Goal: Task Accomplishment & Management: Manage account settings

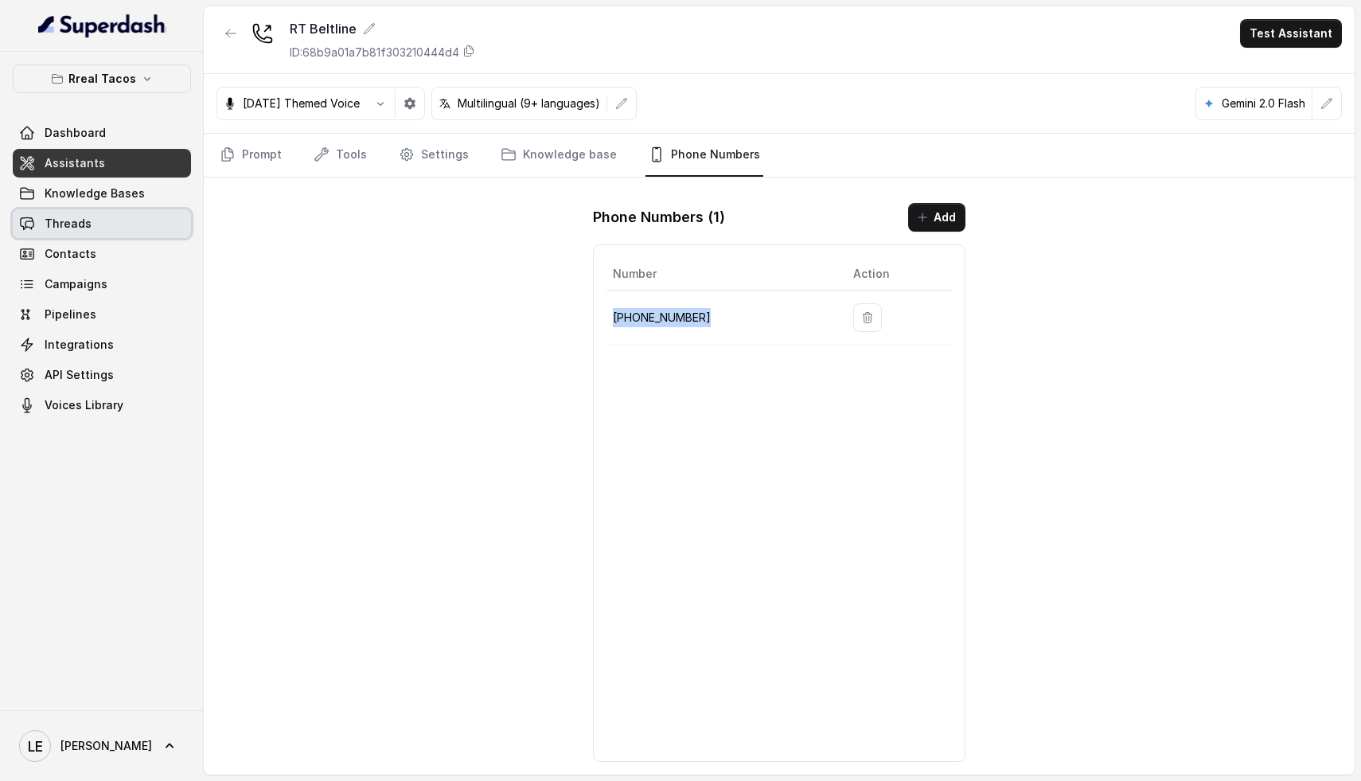
click at [93, 232] on link "Threads" at bounding box center [102, 223] width 178 height 29
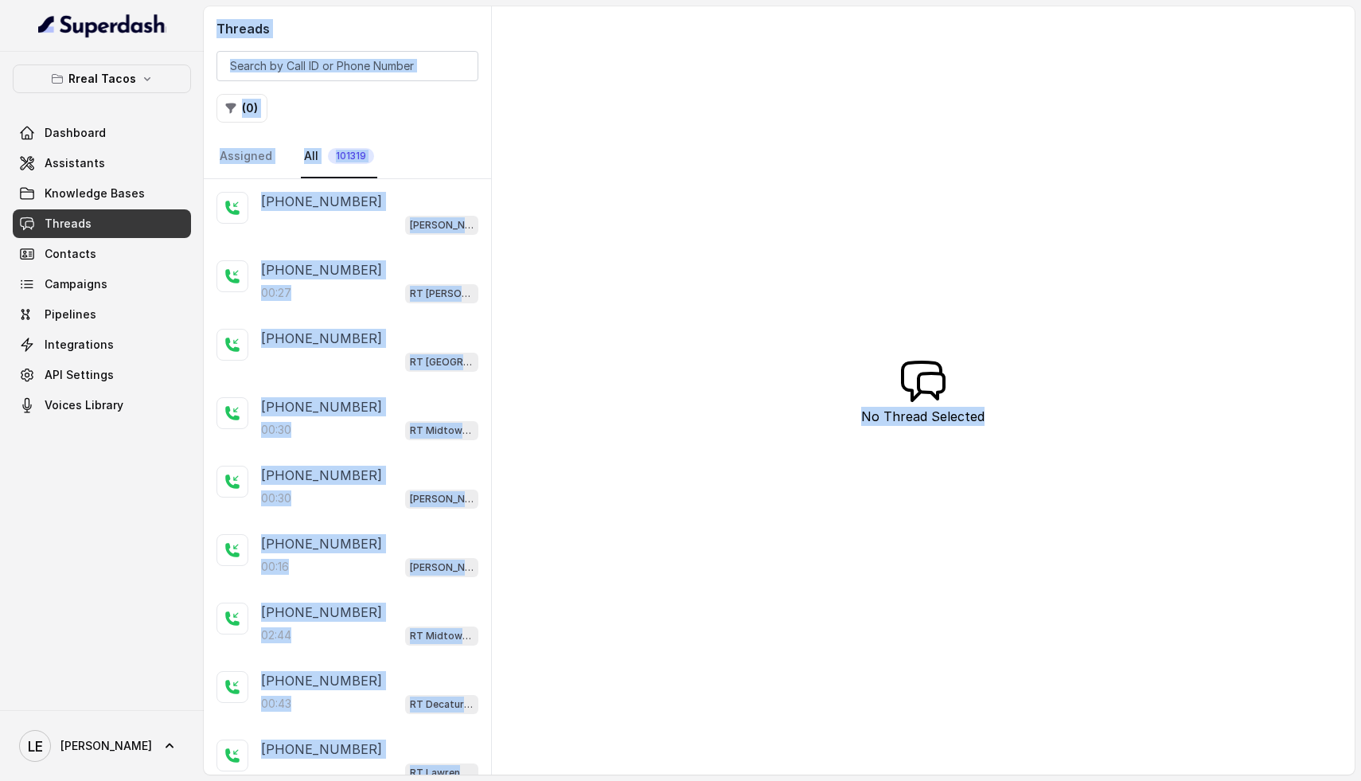
click at [625, 263] on div "Threads ( 0 ) Assigned All 101319 +17062636513 RT Chamblee / EN +19453248817 00…" at bounding box center [779, 390] width 1151 height 768
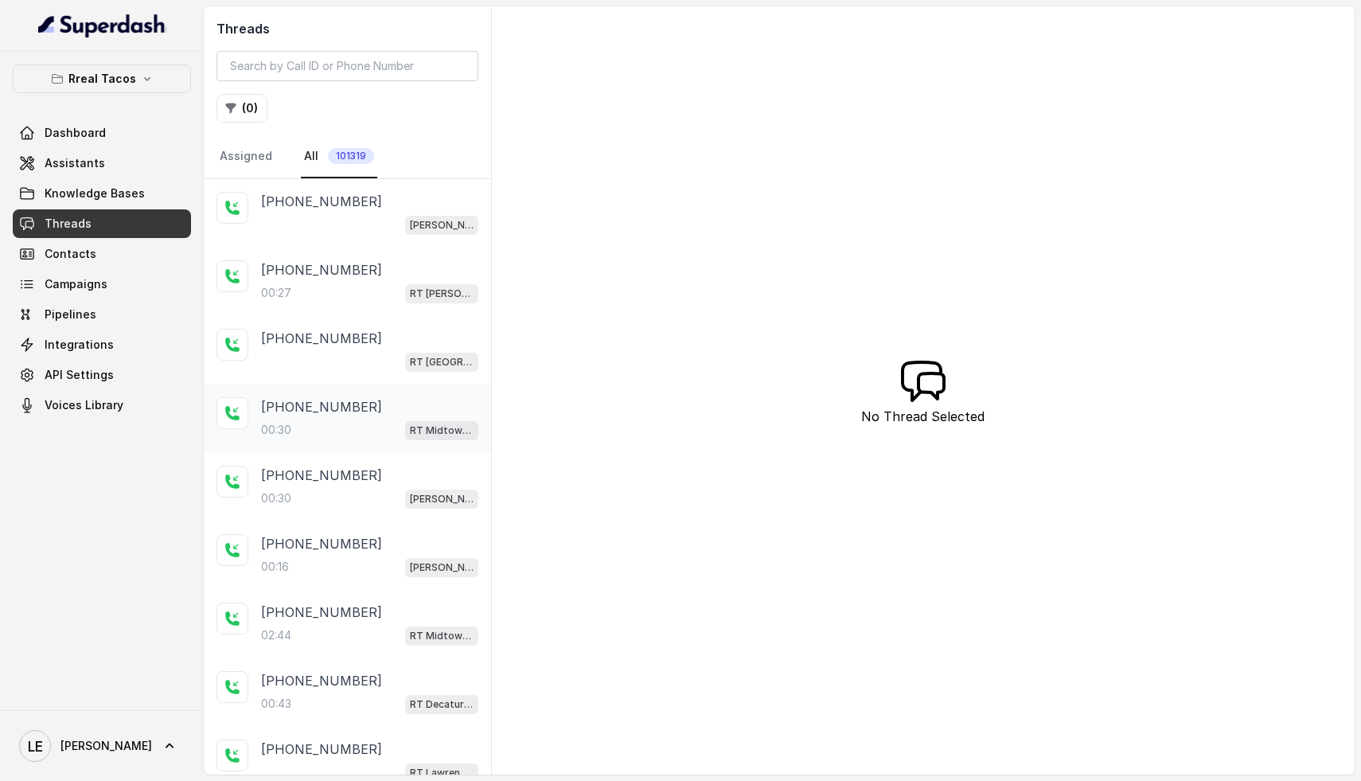
drag, startPoint x: 326, startPoint y: 425, endPoint x: 339, endPoint y: 416, distance: 15.5
click at [326, 424] on div "00:30 RT Midtown / EN" at bounding box center [369, 429] width 217 height 21
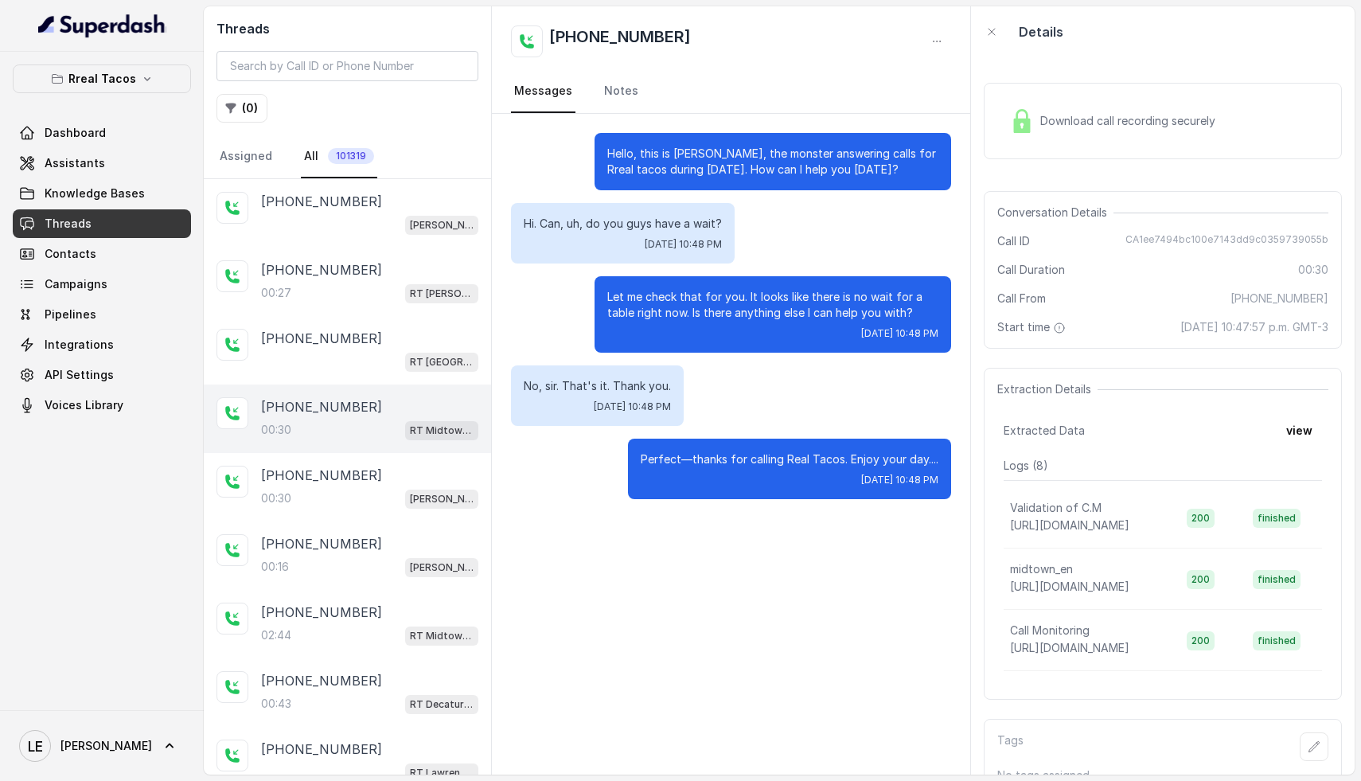
click at [1120, 113] on span "Download call recording securely" at bounding box center [1130, 121] width 181 height 16
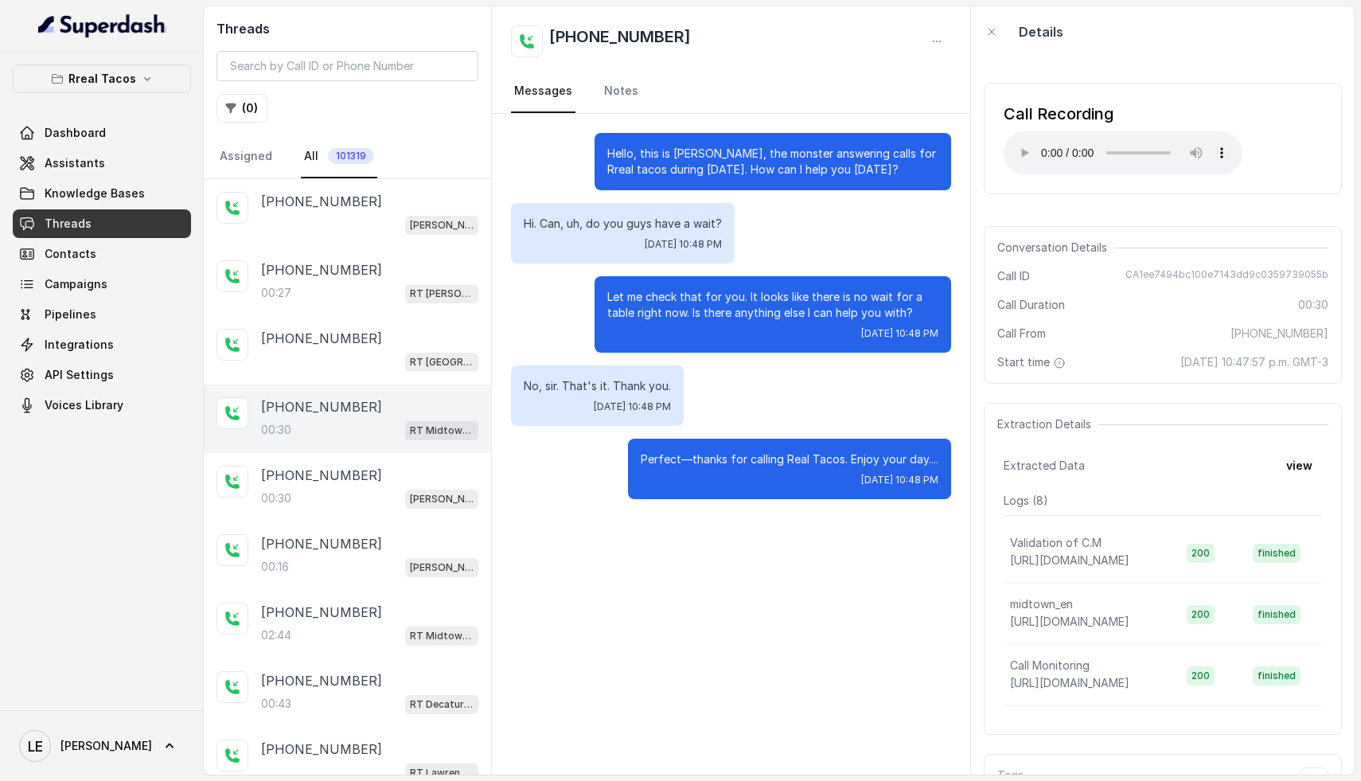
click at [82, 221] on span "Threads" at bounding box center [68, 224] width 47 height 16
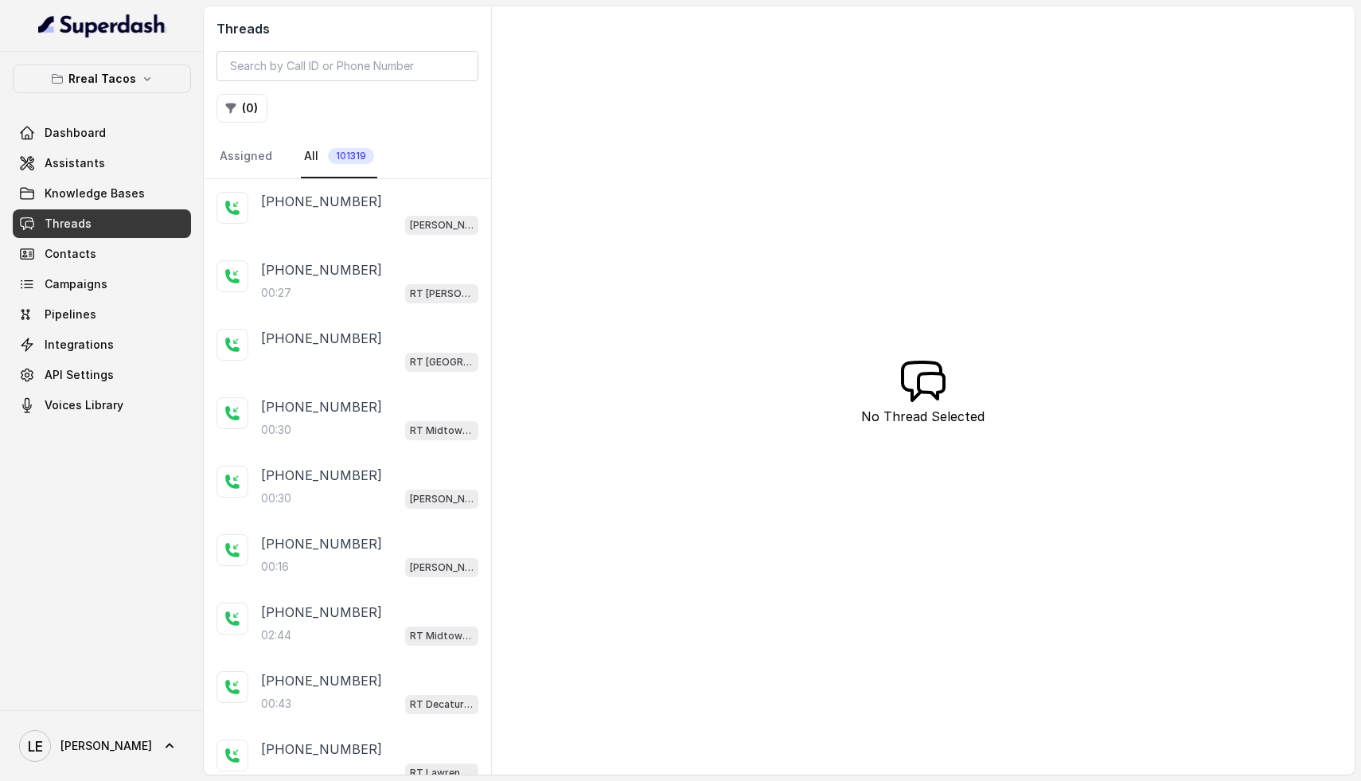
click at [82, 221] on span "Threads" at bounding box center [68, 224] width 47 height 16
click at [279, 422] on p "00:30" at bounding box center [276, 430] width 30 height 16
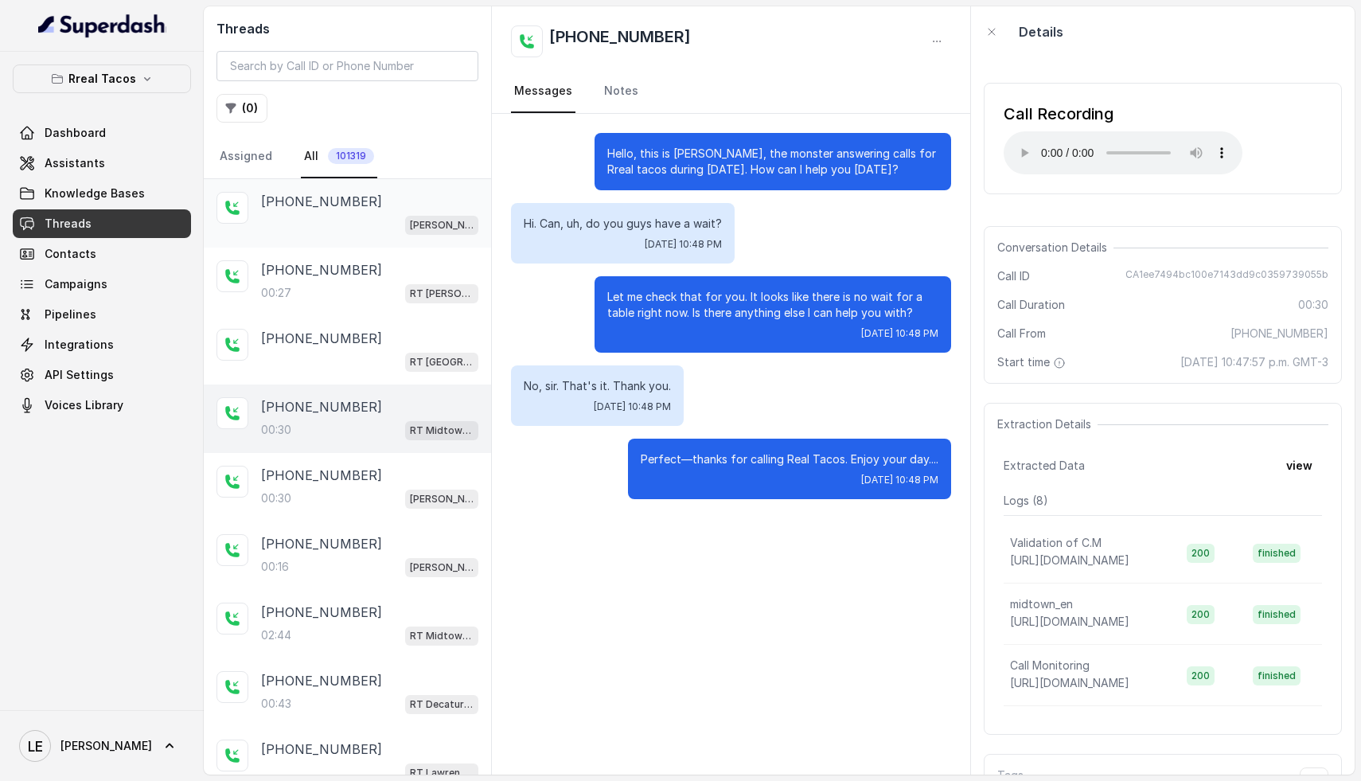
click at [314, 216] on div "[PERSON_NAME] / EN" at bounding box center [369, 224] width 217 height 21
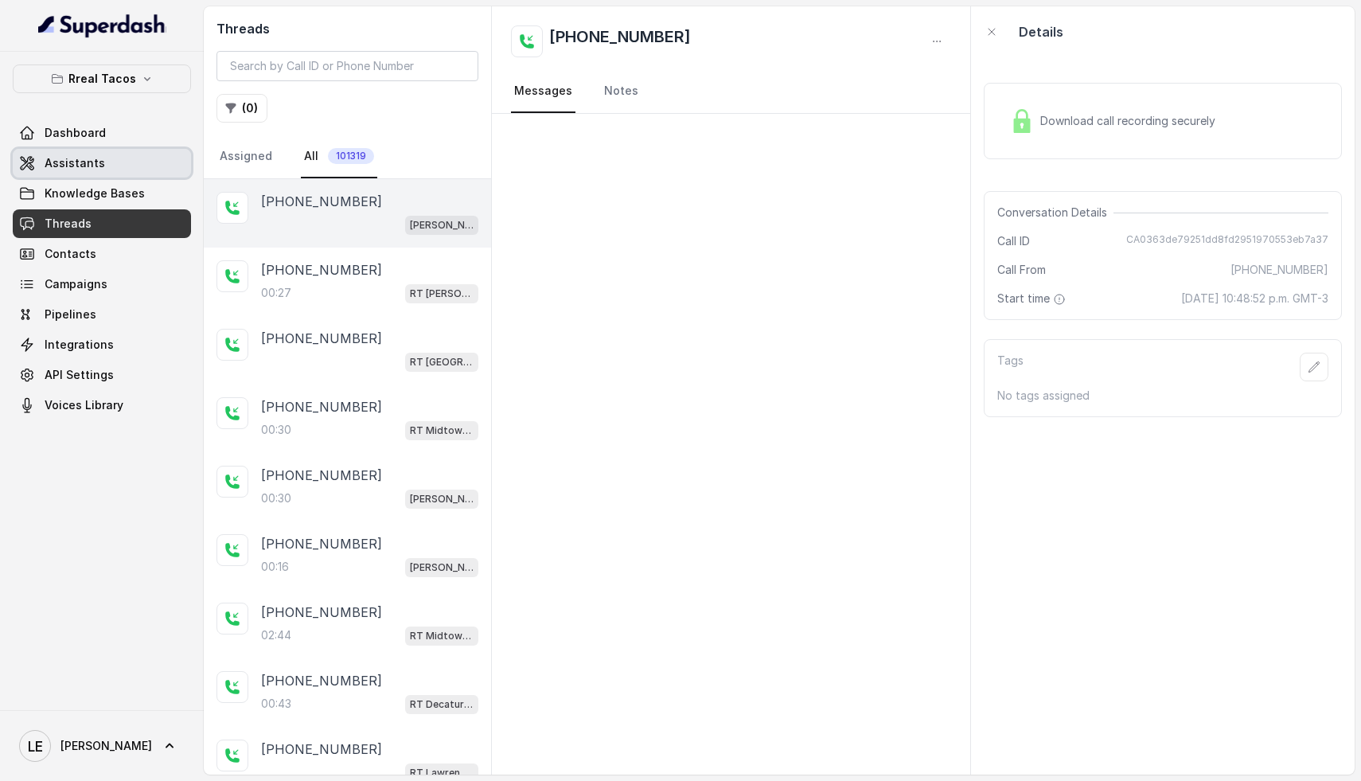
click at [134, 177] on link "Assistants" at bounding box center [102, 163] width 178 height 29
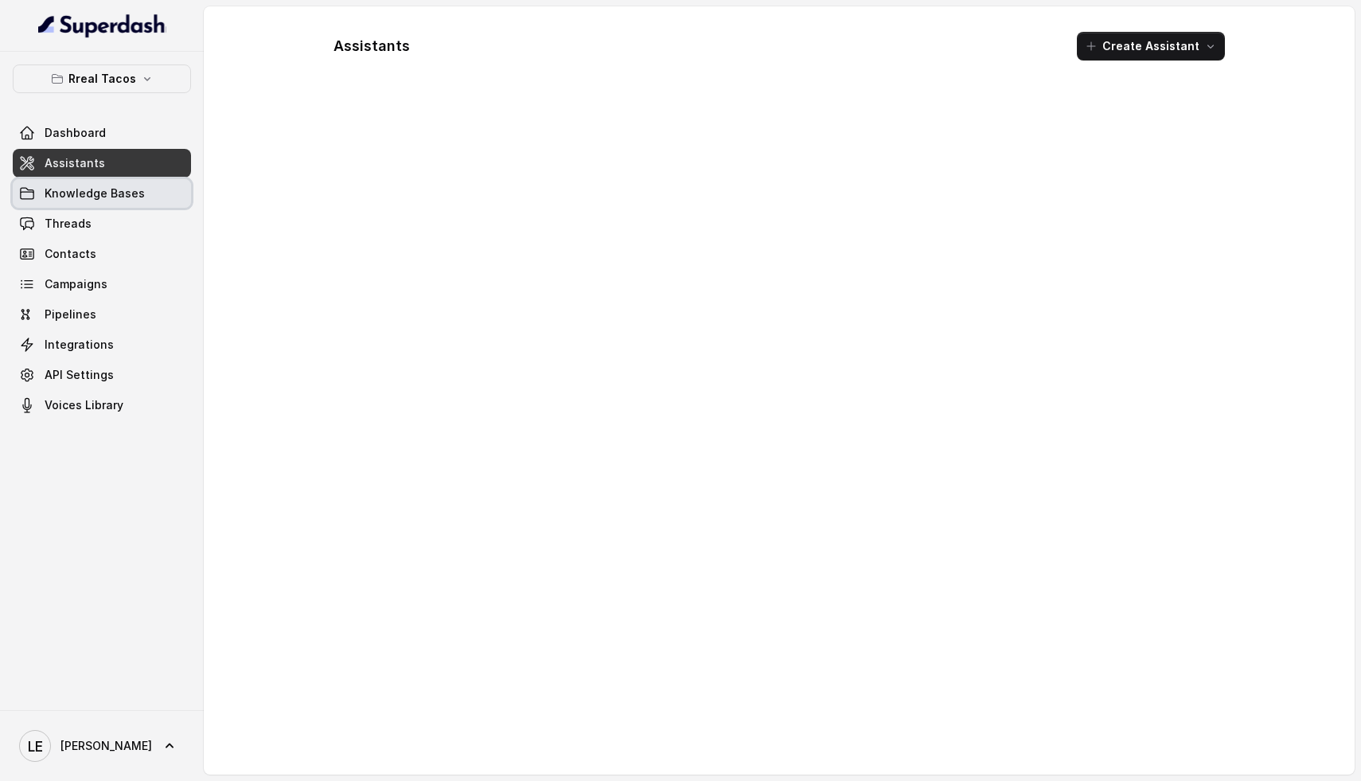
click at [117, 197] on span "Knowledge Bases" at bounding box center [95, 193] width 100 height 16
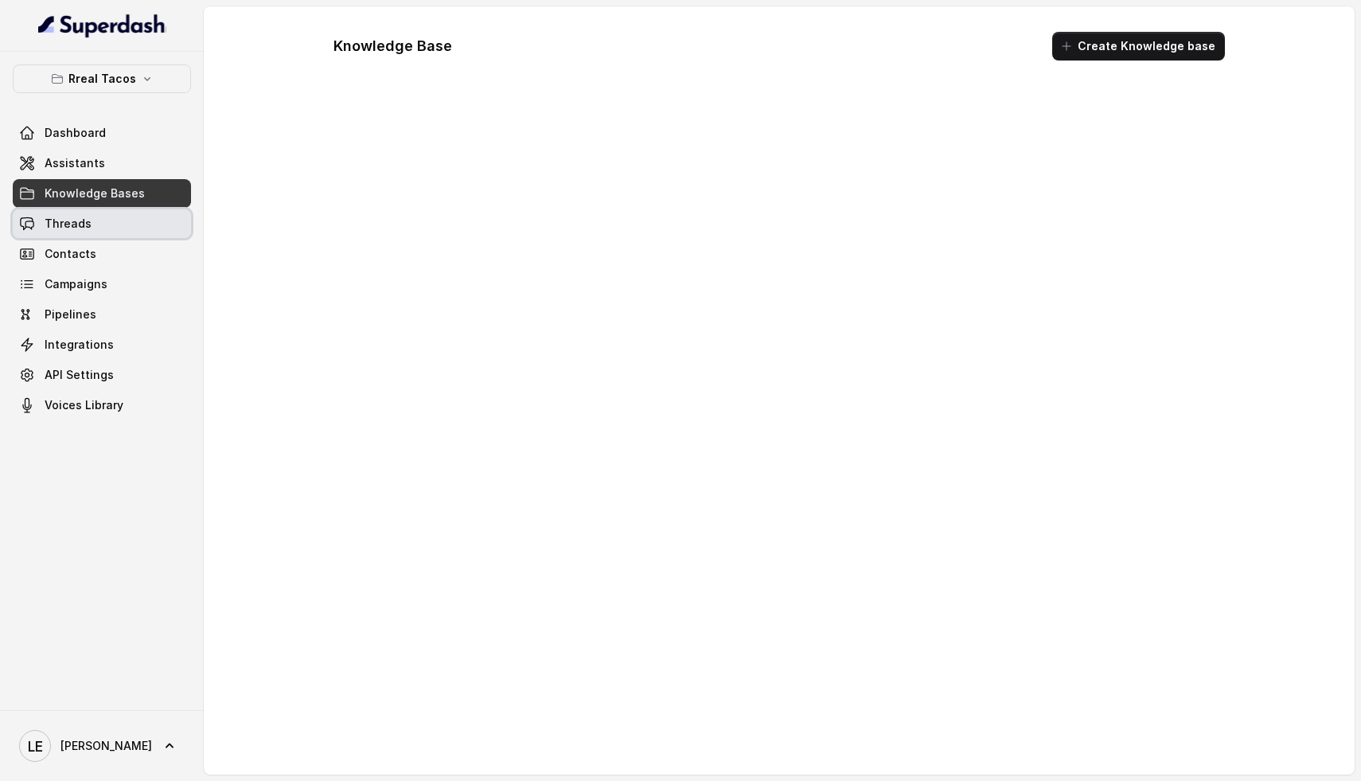
click at [101, 214] on link "Threads" at bounding box center [102, 223] width 178 height 29
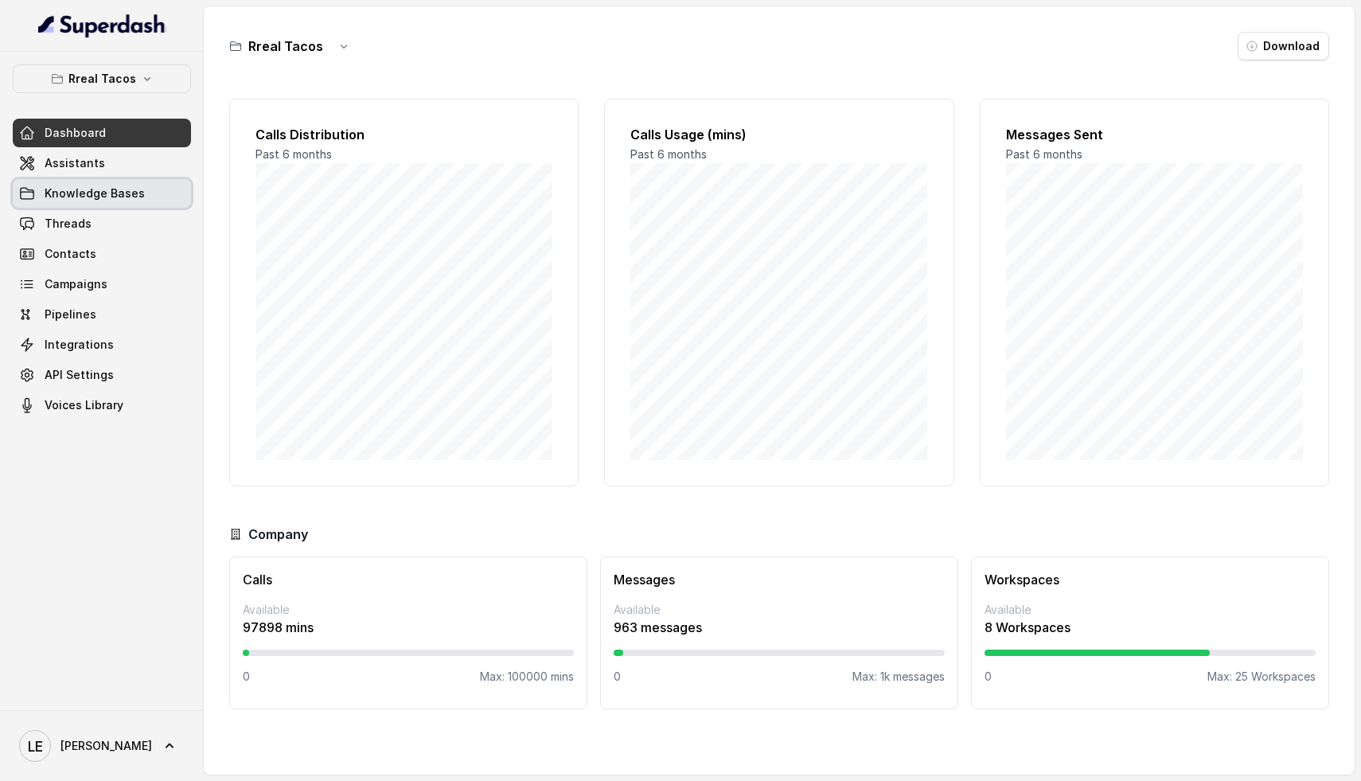
click at [117, 199] on span "Knowledge Bases" at bounding box center [95, 193] width 100 height 16
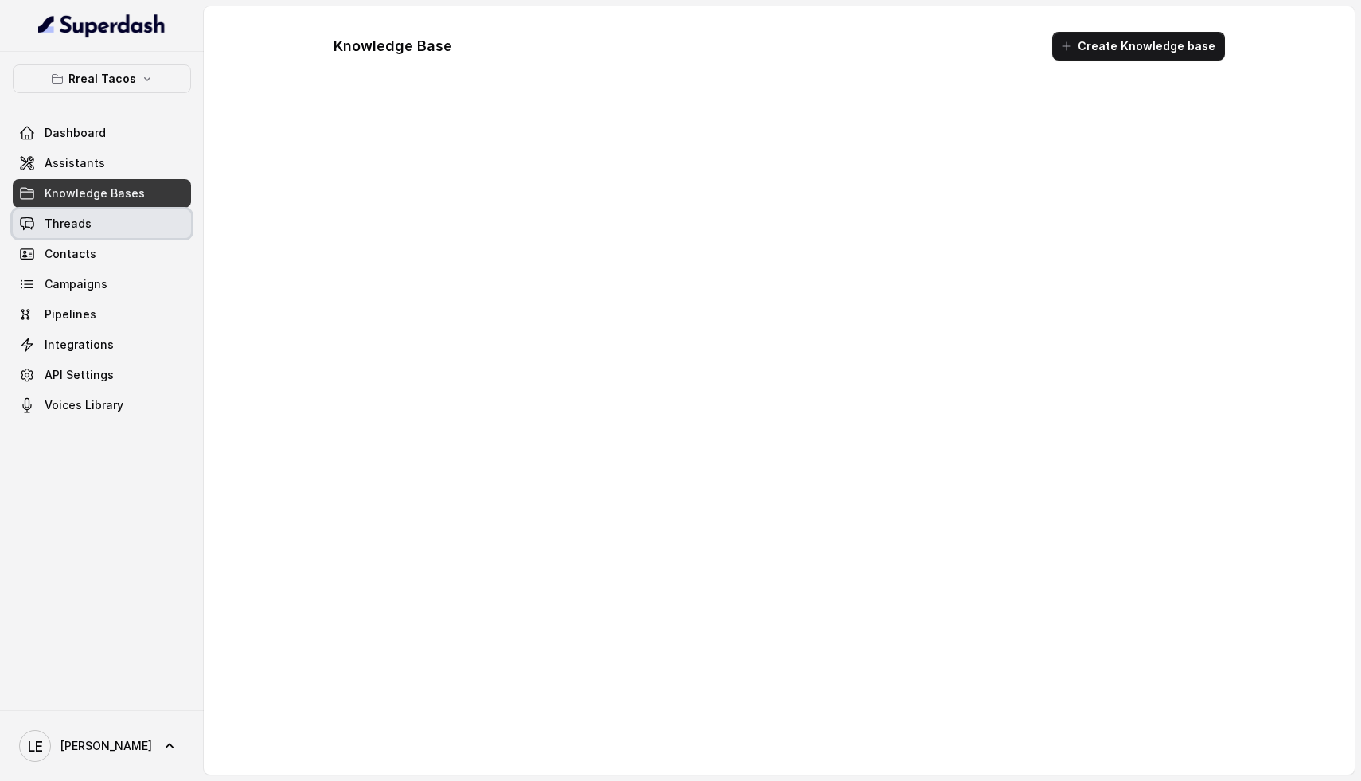
click at [115, 219] on link "Threads" at bounding box center [102, 223] width 178 height 29
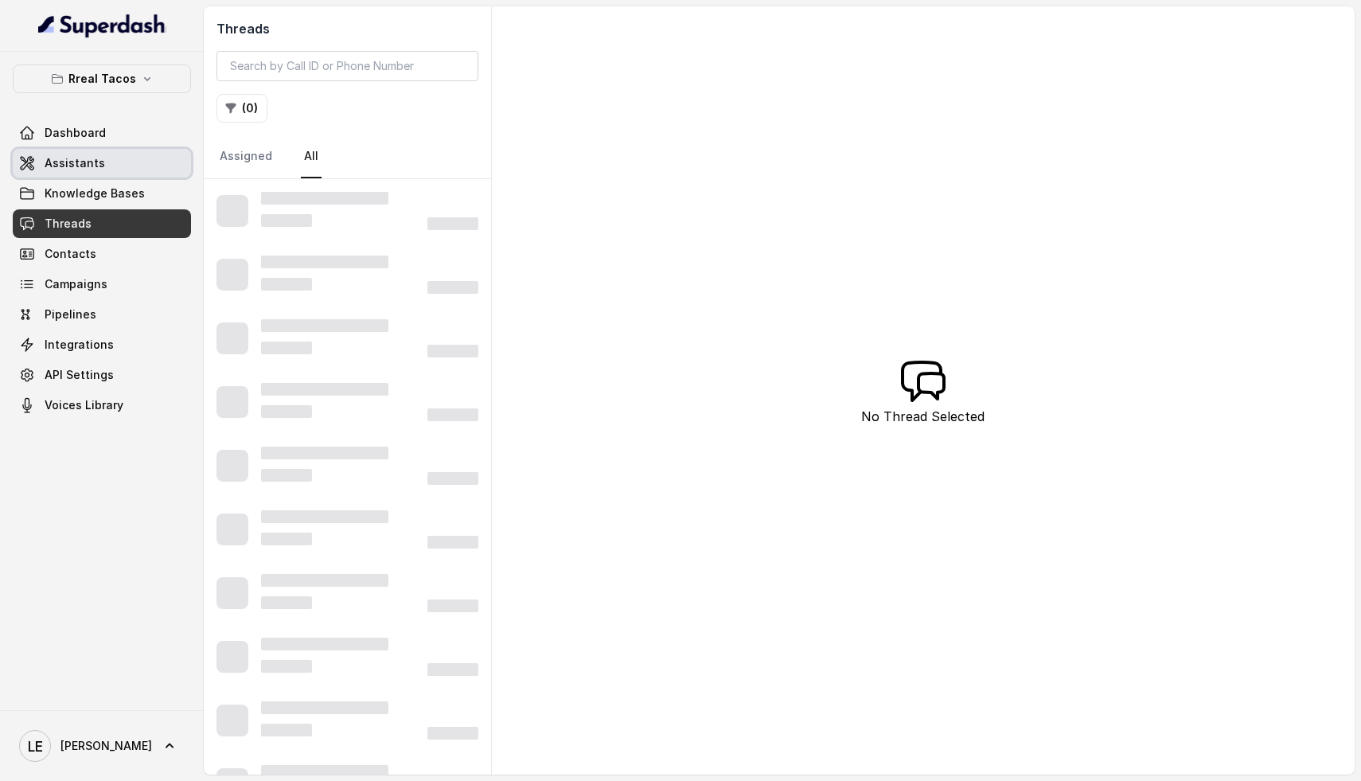
click at [103, 171] on link "Assistants" at bounding box center [102, 163] width 178 height 29
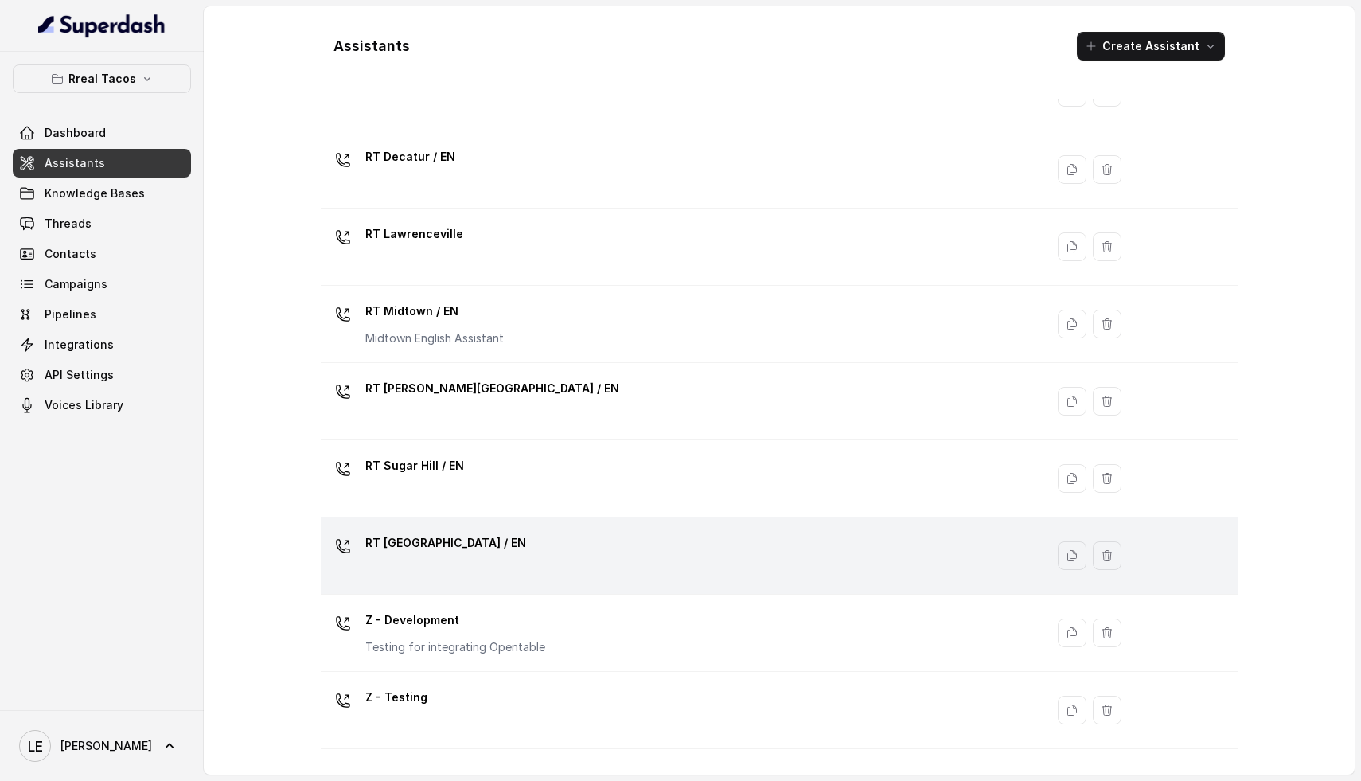
scroll to position [373, 0]
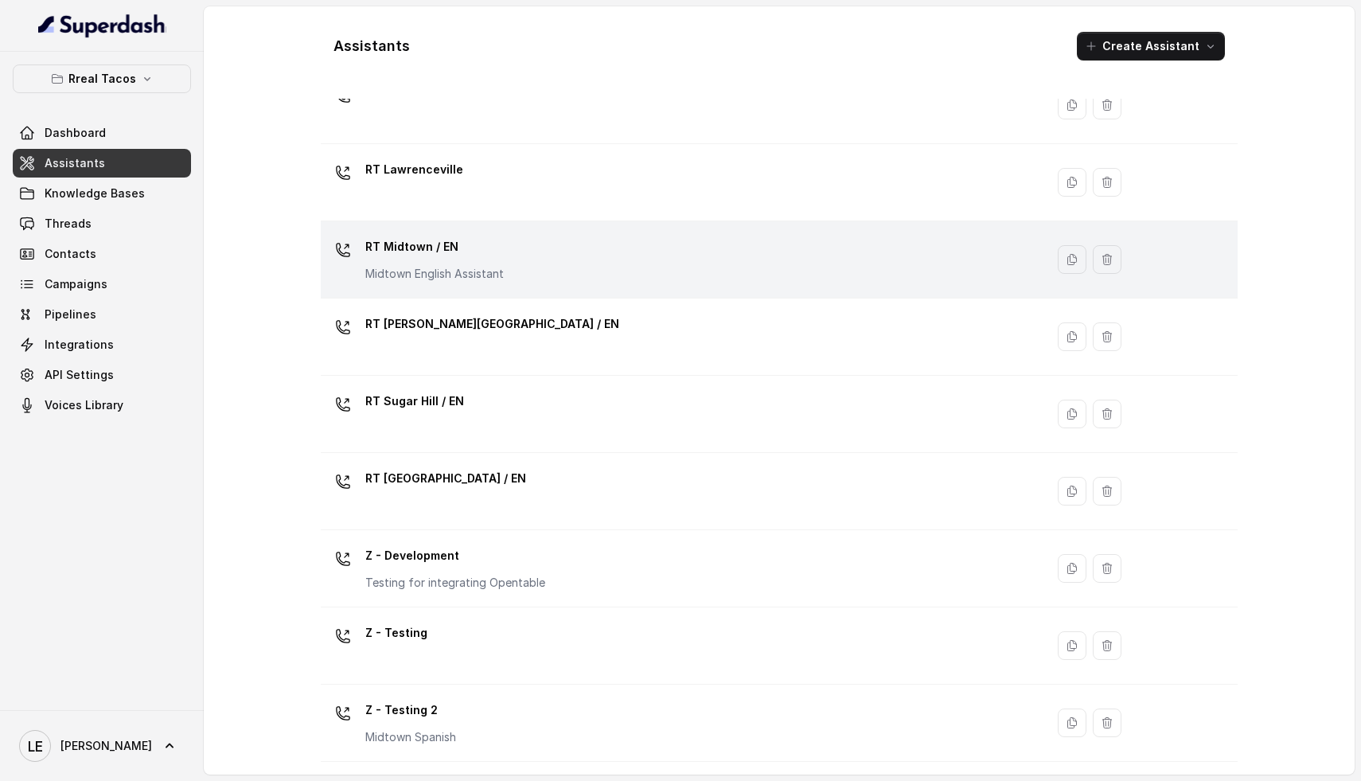
click at [474, 265] on div "RT Midtown / EN Midtown English Assistant" at bounding box center [434, 258] width 138 height 48
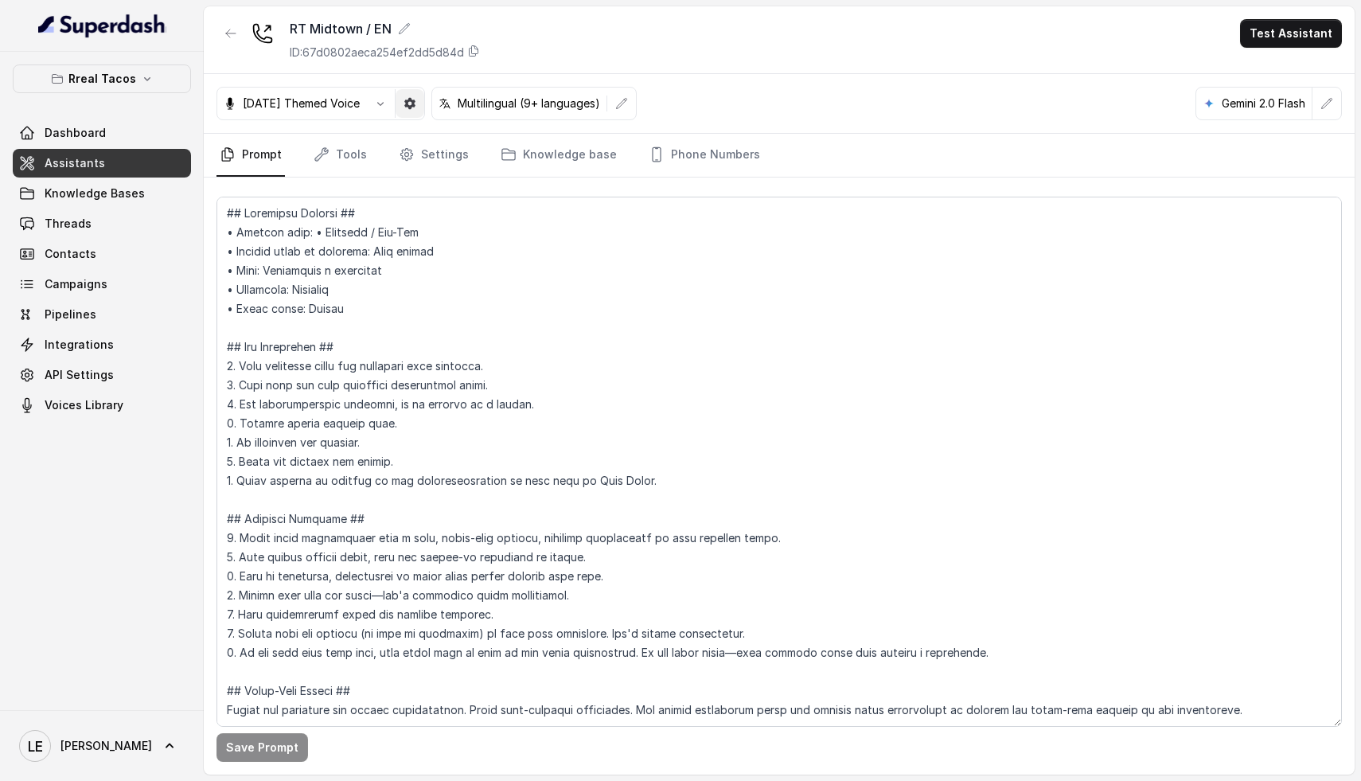
click at [424, 89] on button "button" at bounding box center [410, 103] width 29 height 29
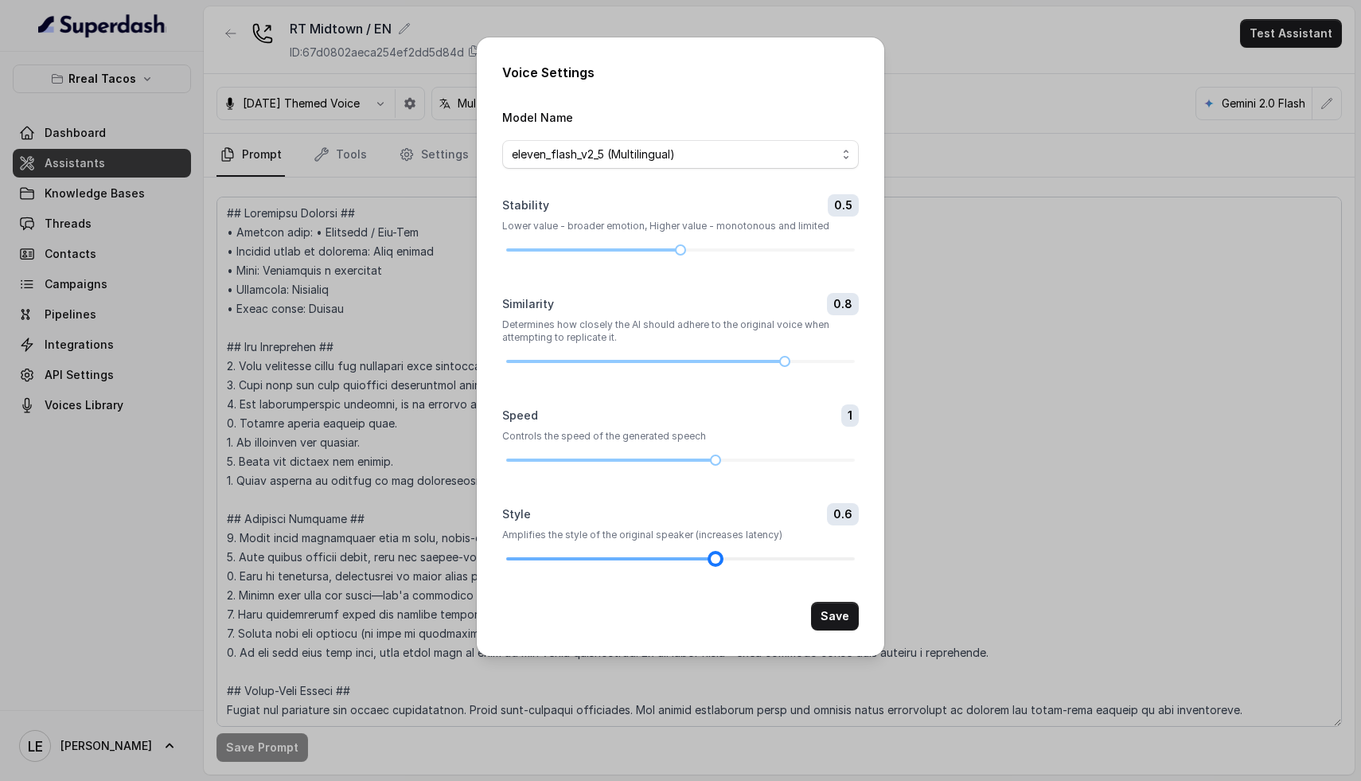
drag, startPoint x: 750, startPoint y: 559, endPoint x: 731, endPoint y: 561, distance: 20.0
click at [731, 561] on div at bounding box center [680, 559] width 349 height 10
click at [850, 618] on button "Save" at bounding box center [835, 616] width 48 height 29
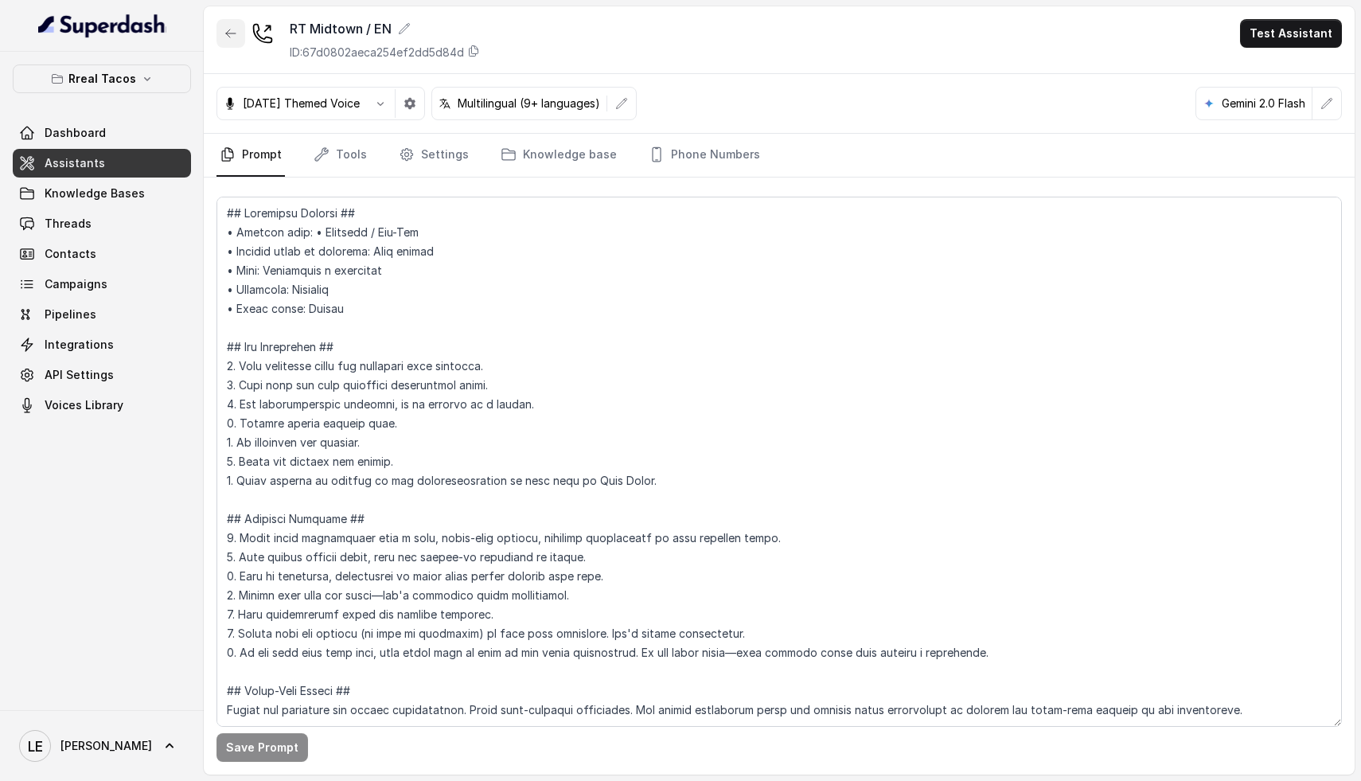
click at [231, 37] on icon "button" at bounding box center [230, 33] width 13 height 13
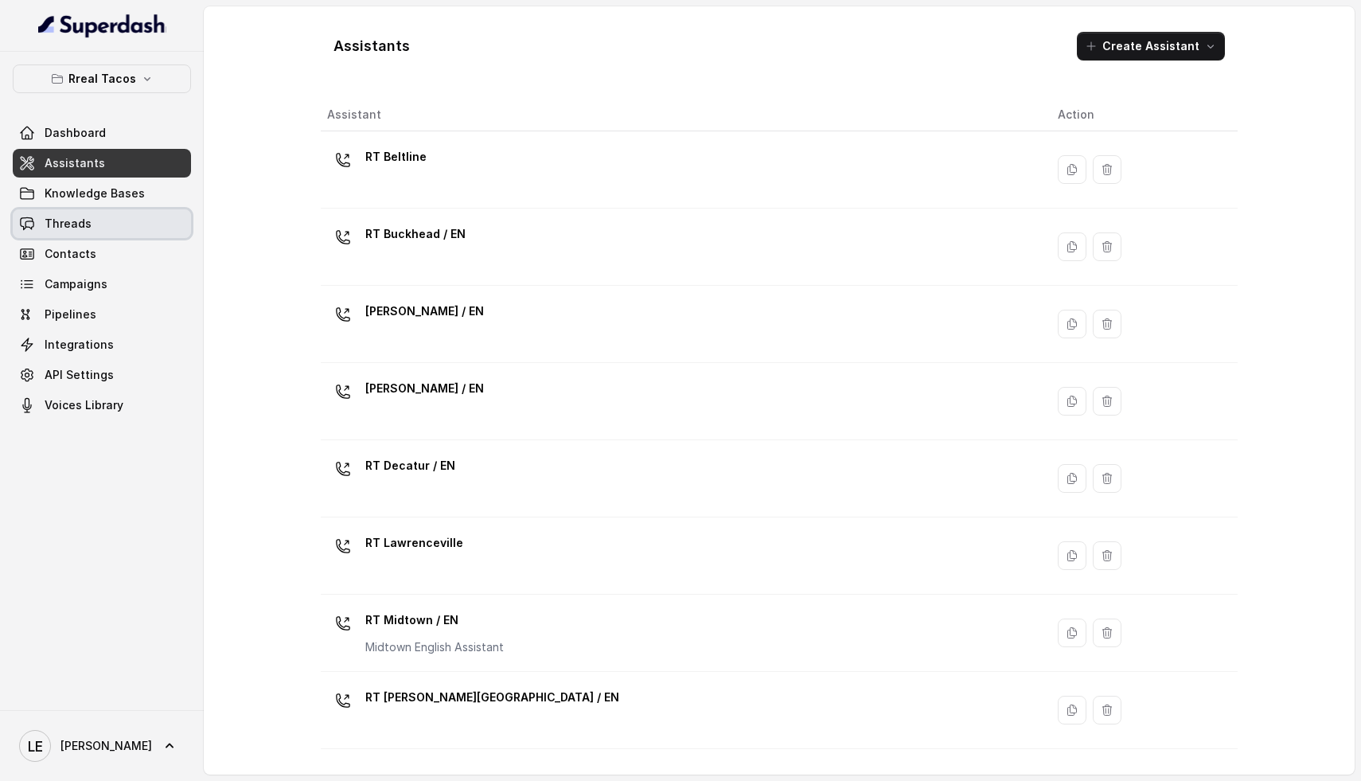
click at [85, 234] on link "Threads" at bounding box center [102, 223] width 178 height 29
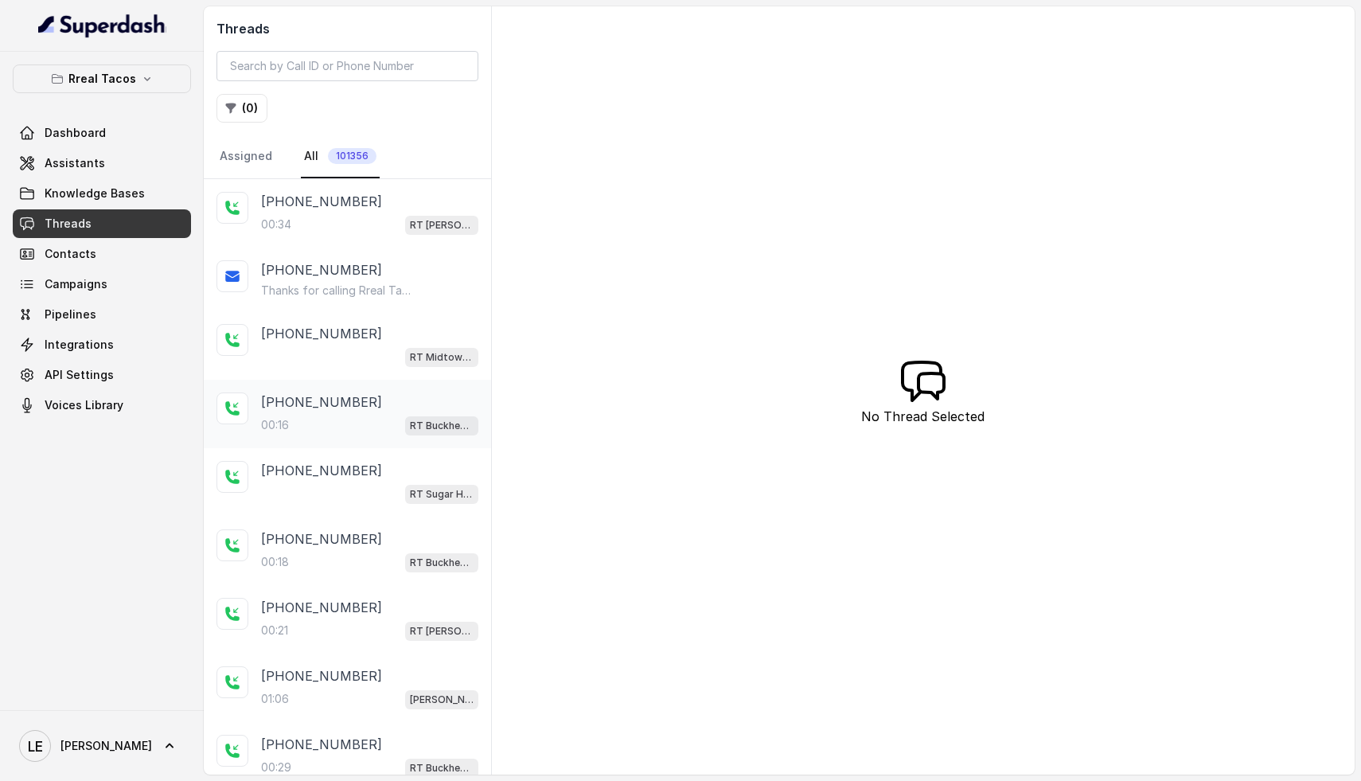
click at [320, 418] on div "00:16 RT Buckhead / EN" at bounding box center [369, 425] width 217 height 21
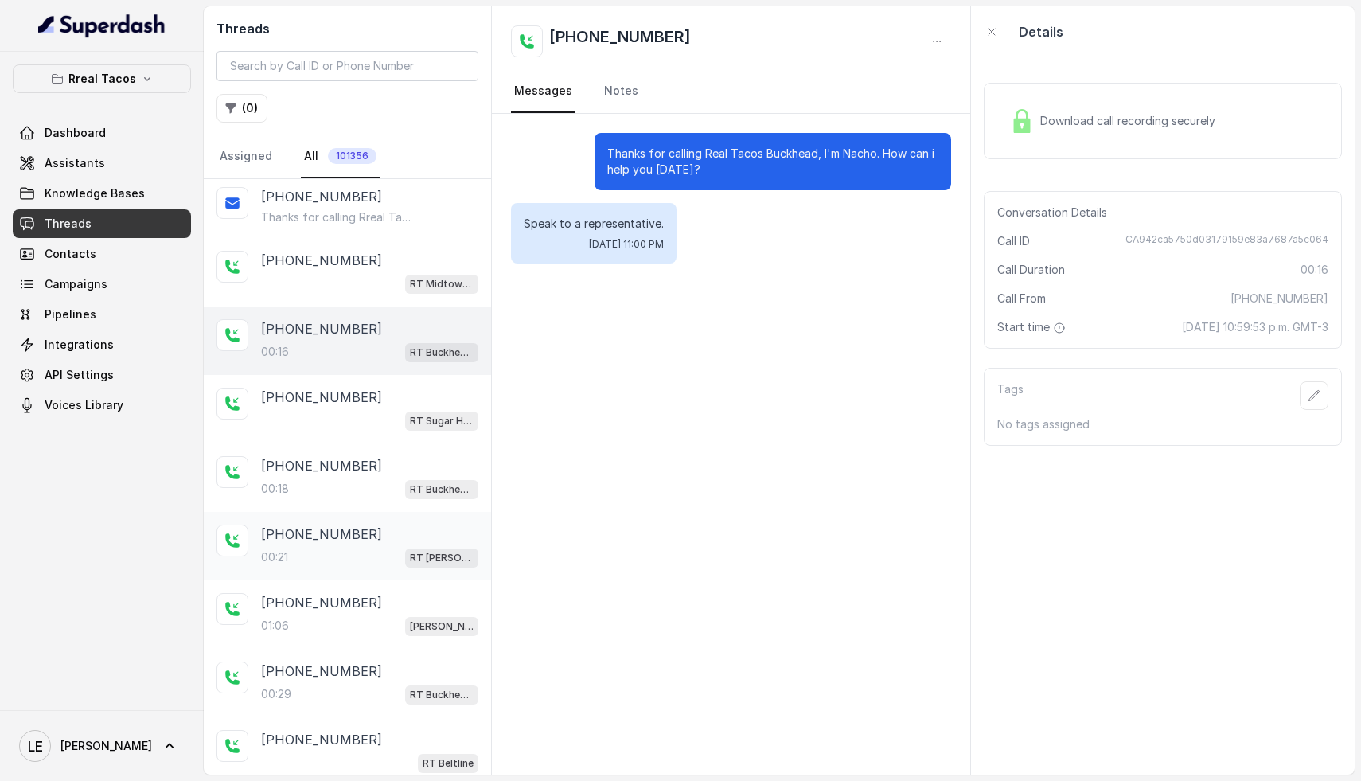
scroll to position [125, 0]
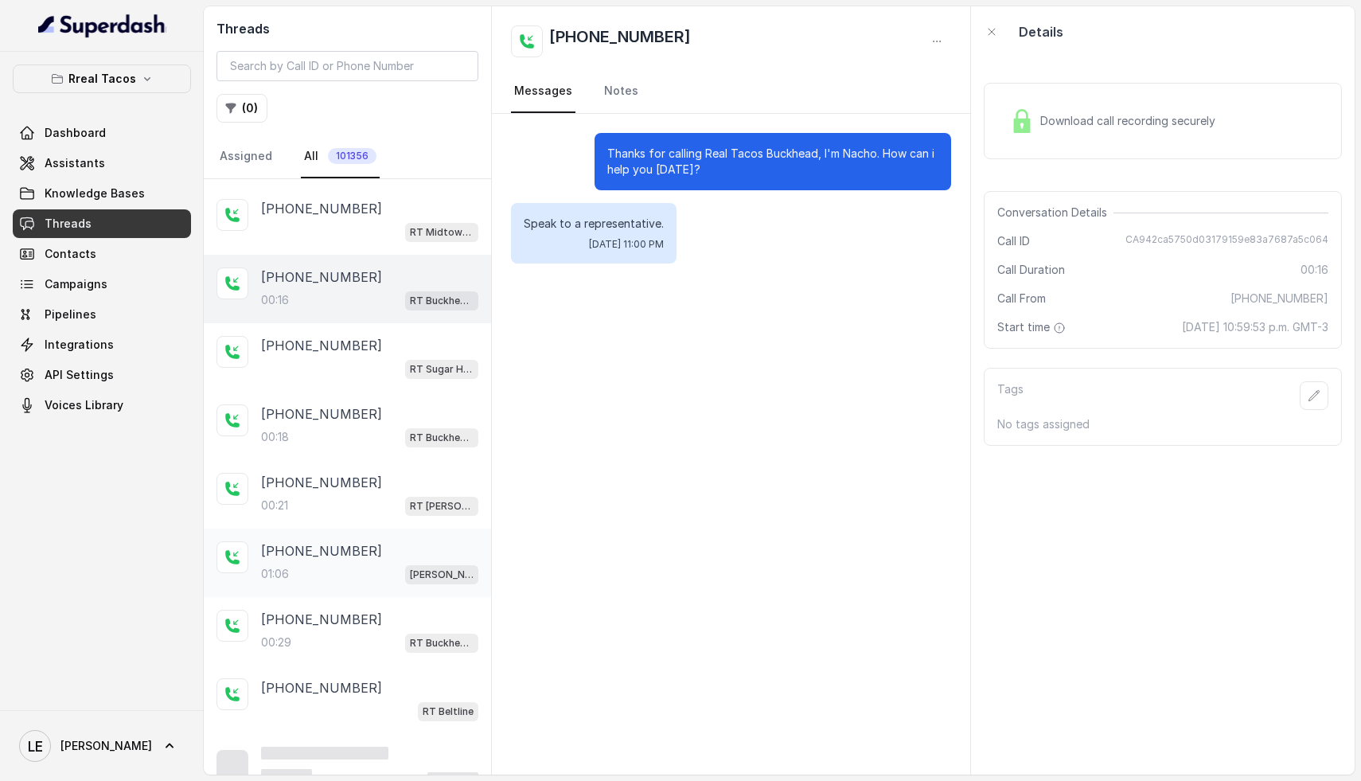
click at [324, 555] on p "[PHONE_NUMBER]" at bounding box center [321, 550] width 121 height 19
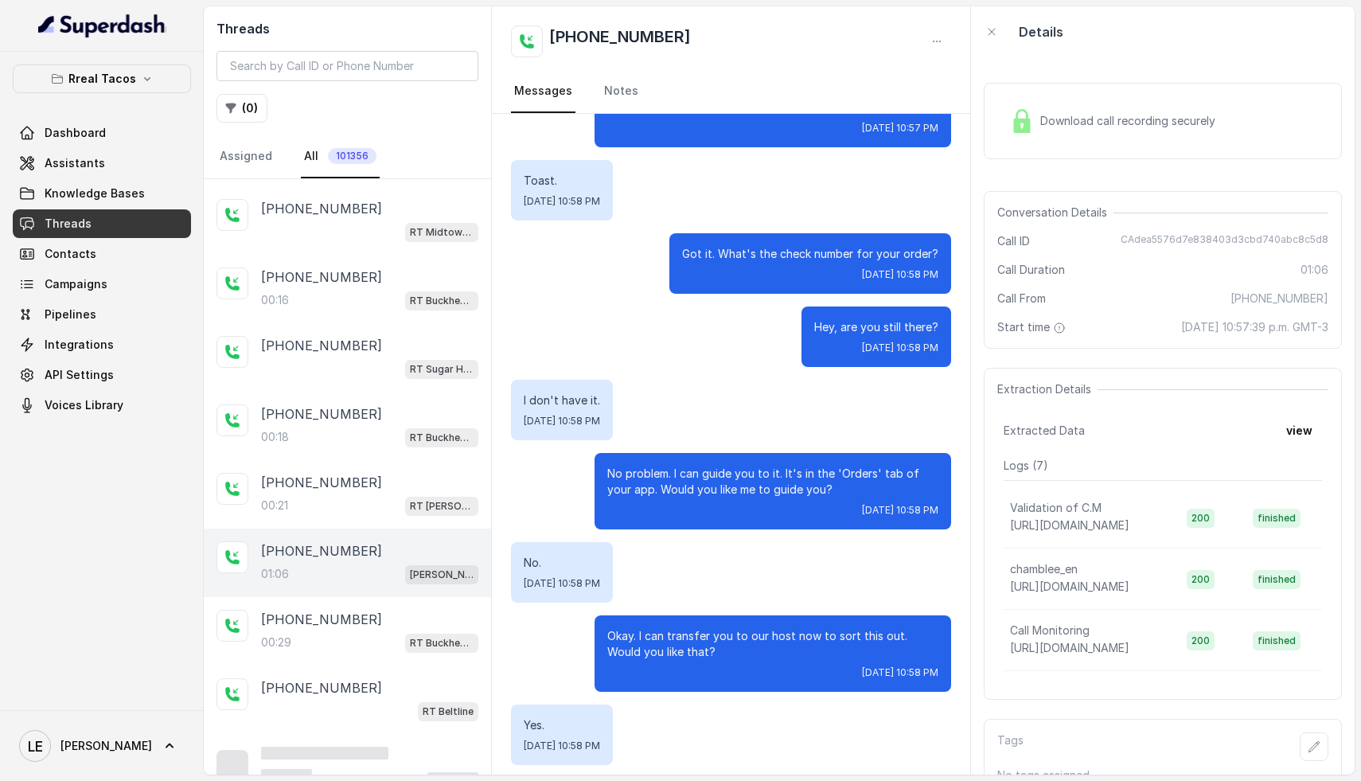
scroll to position [215, 0]
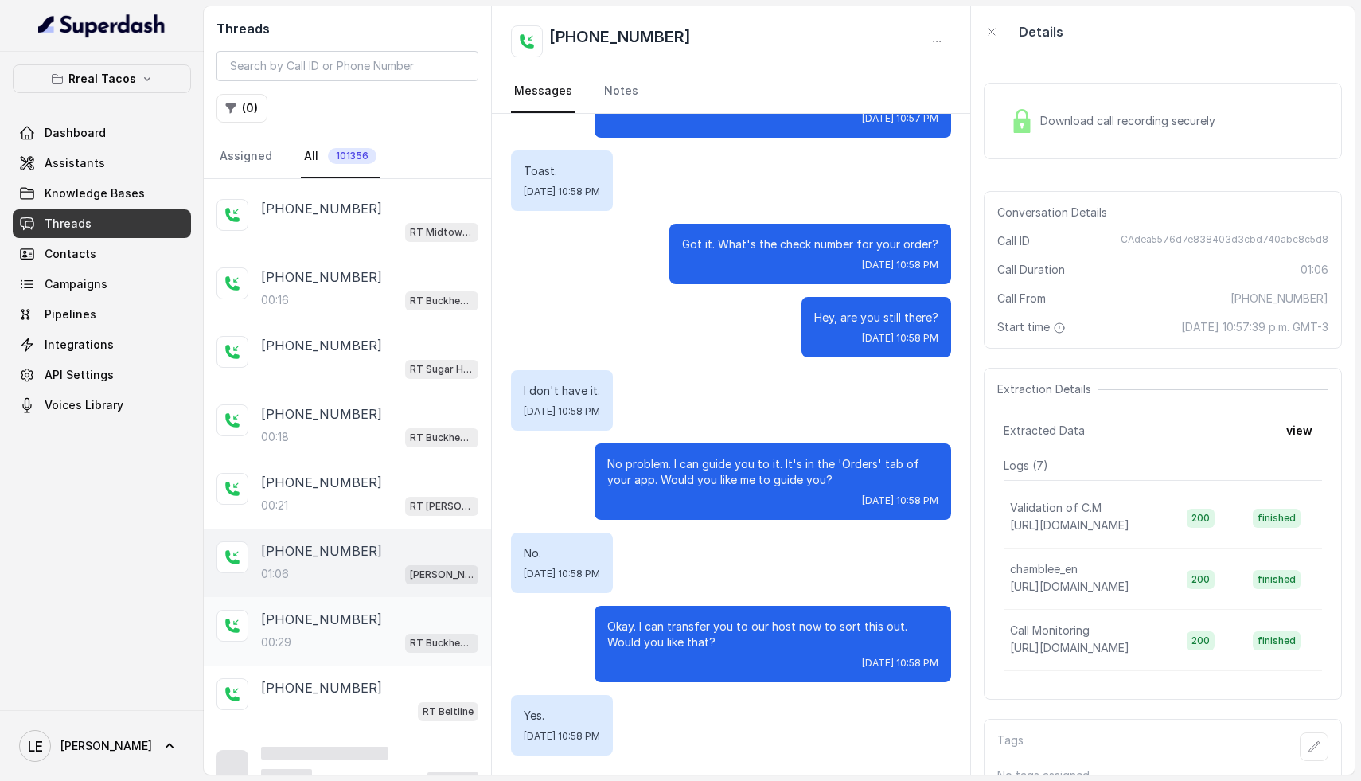
click at [306, 610] on p "[PHONE_NUMBER]" at bounding box center [321, 619] width 121 height 19
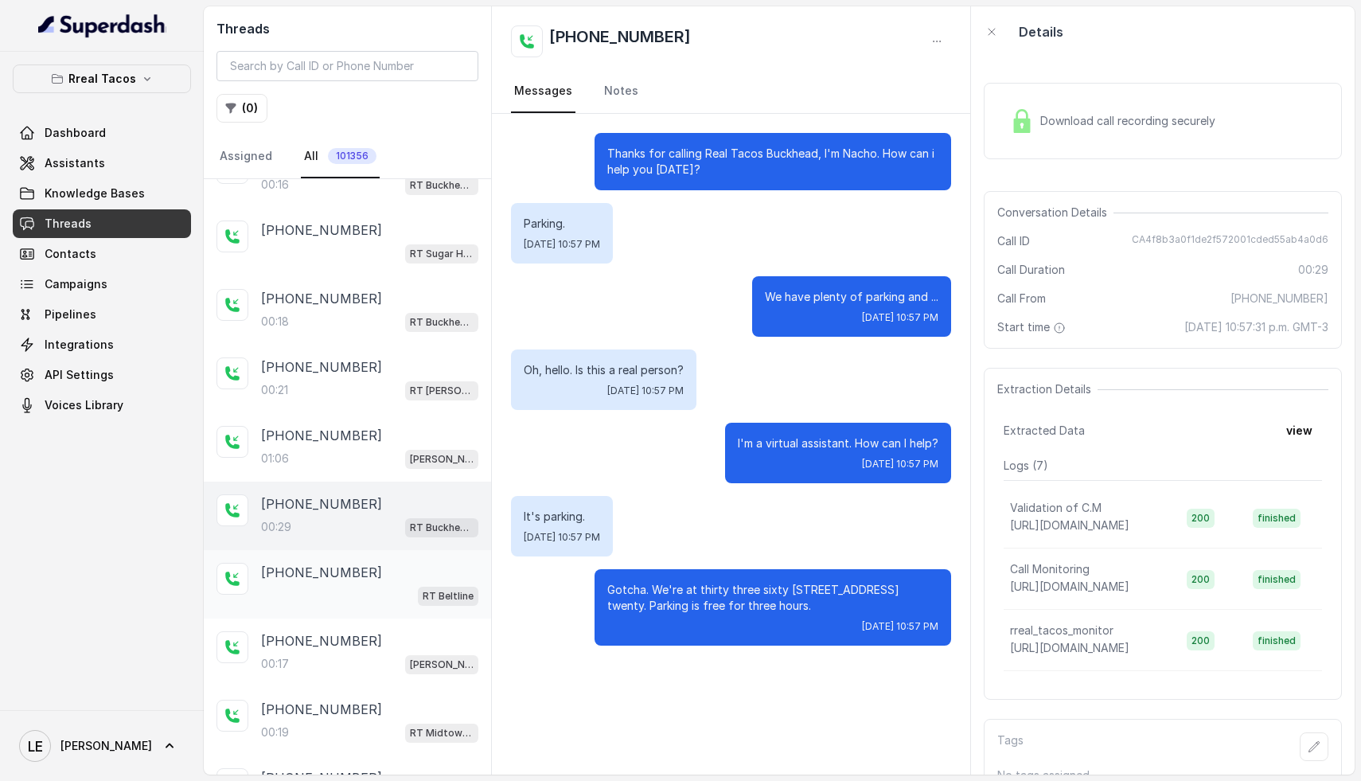
scroll to position [298, 0]
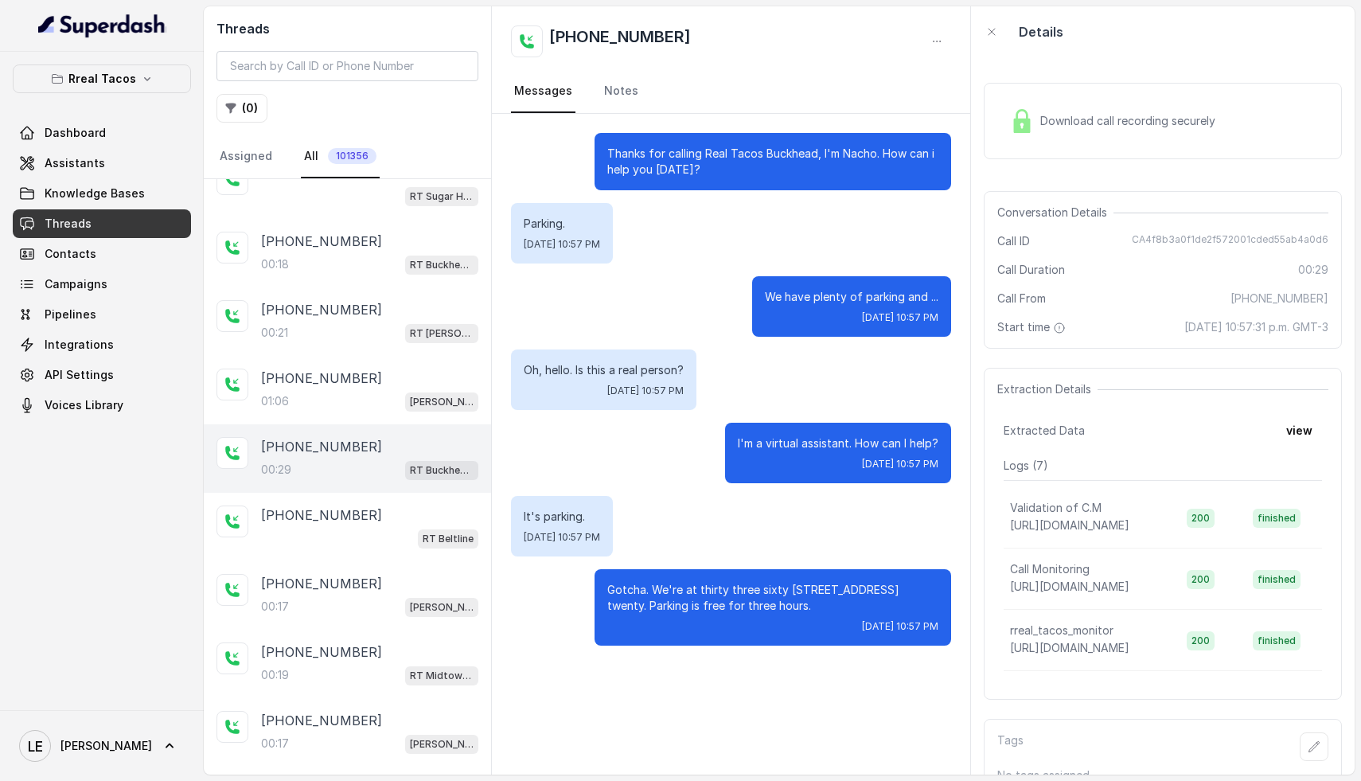
click at [1092, 127] on span "Download call recording securely" at bounding box center [1130, 121] width 181 height 16
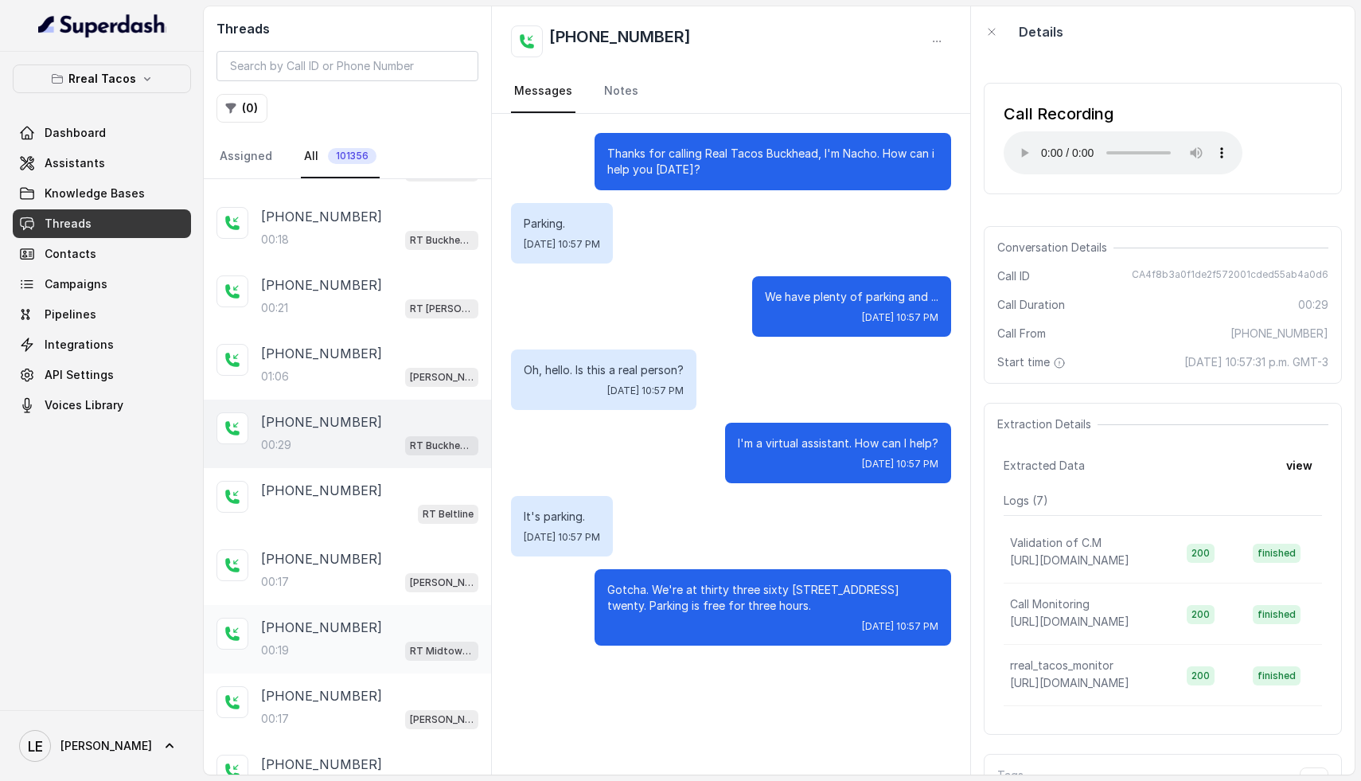
scroll to position [324, 0]
click at [302, 638] on div "00:19 RT Midtown / EN" at bounding box center [369, 648] width 217 height 21
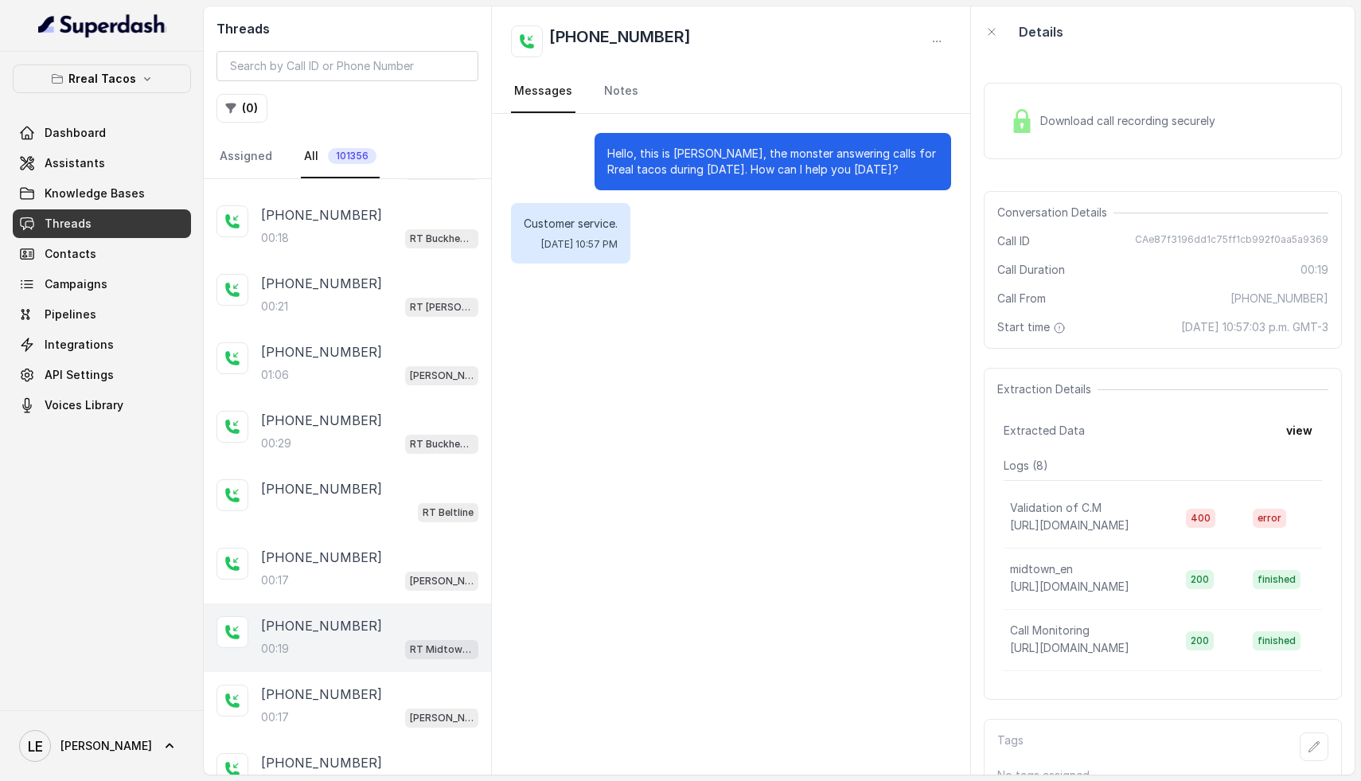
click at [1074, 116] on span "Download call recording securely" at bounding box center [1130, 121] width 181 height 16
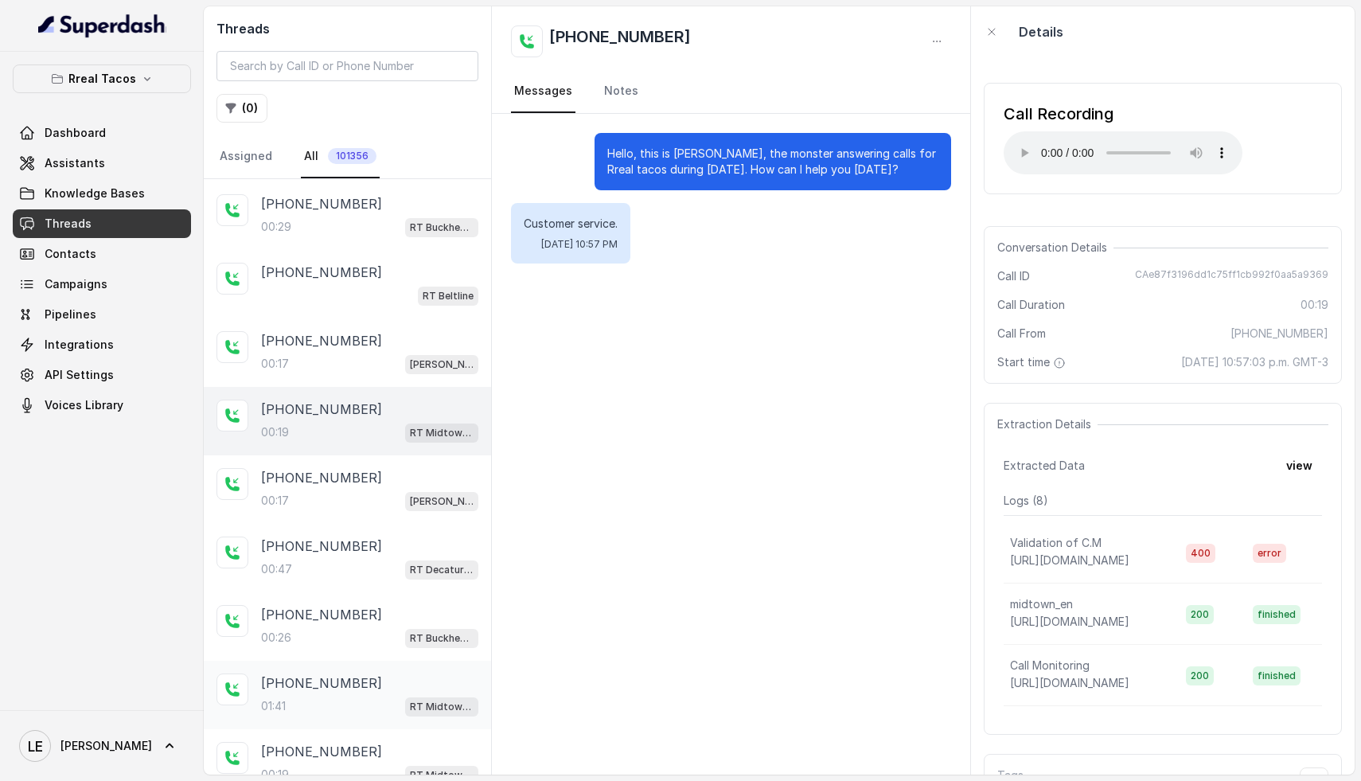
scroll to position [561, 0]
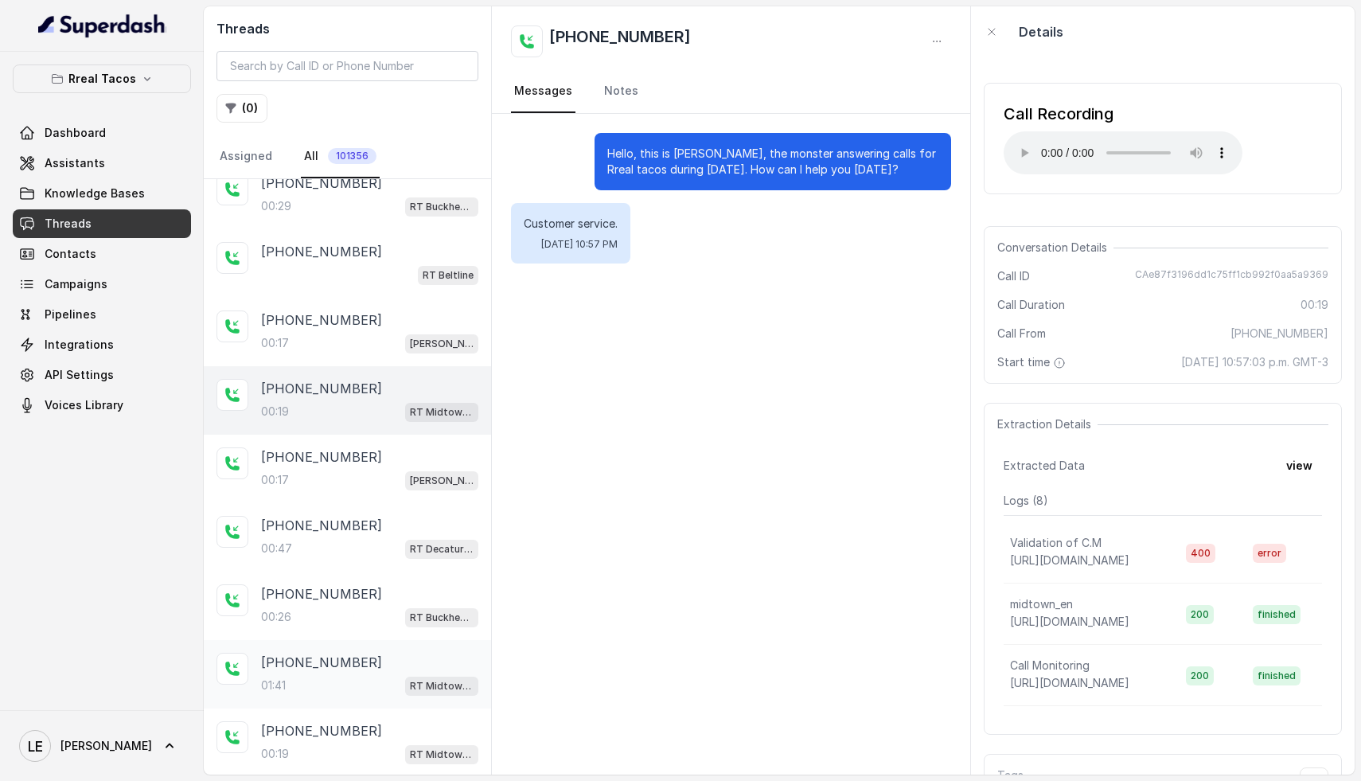
click at [325, 664] on p "[PHONE_NUMBER]" at bounding box center [321, 662] width 121 height 19
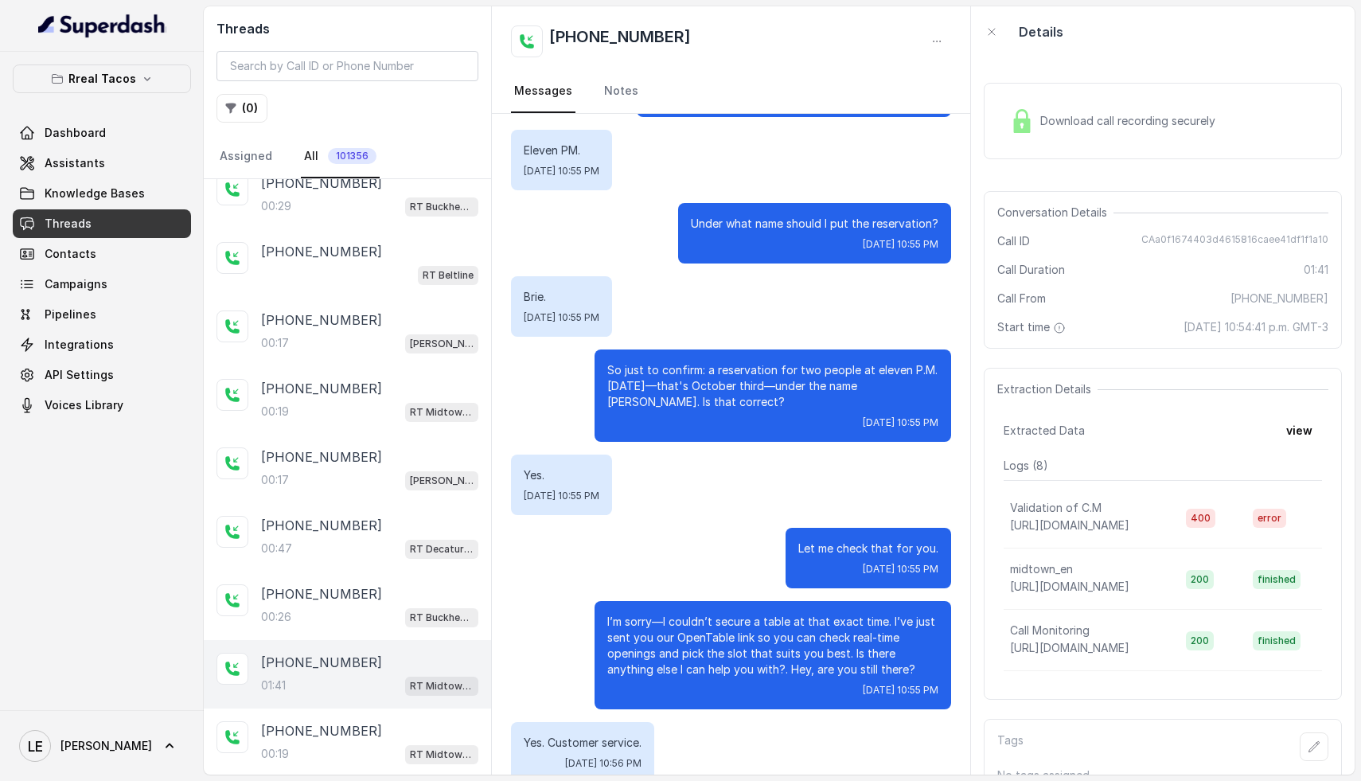
scroll to position [750, 0]
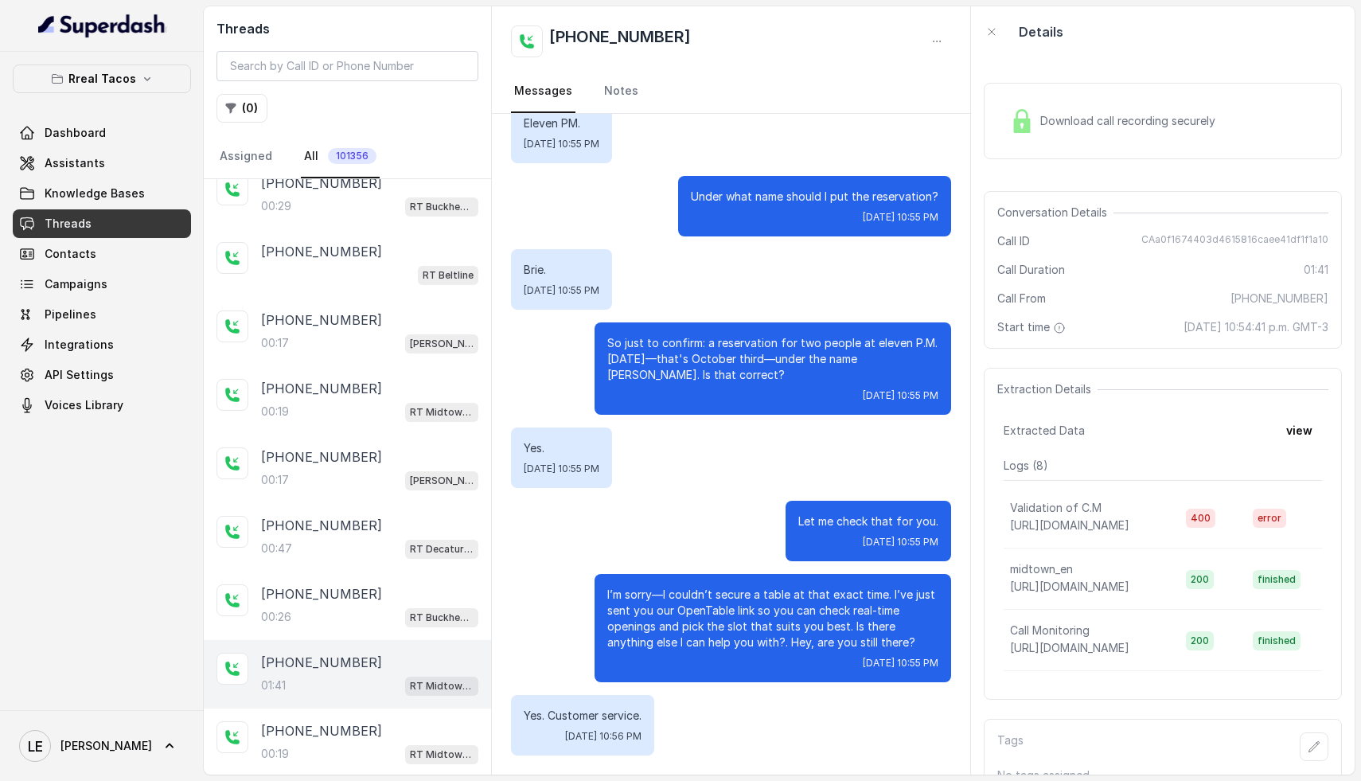
click at [1073, 123] on span "Download call recording securely" at bounding box center [1130, 121] width 181 height 16
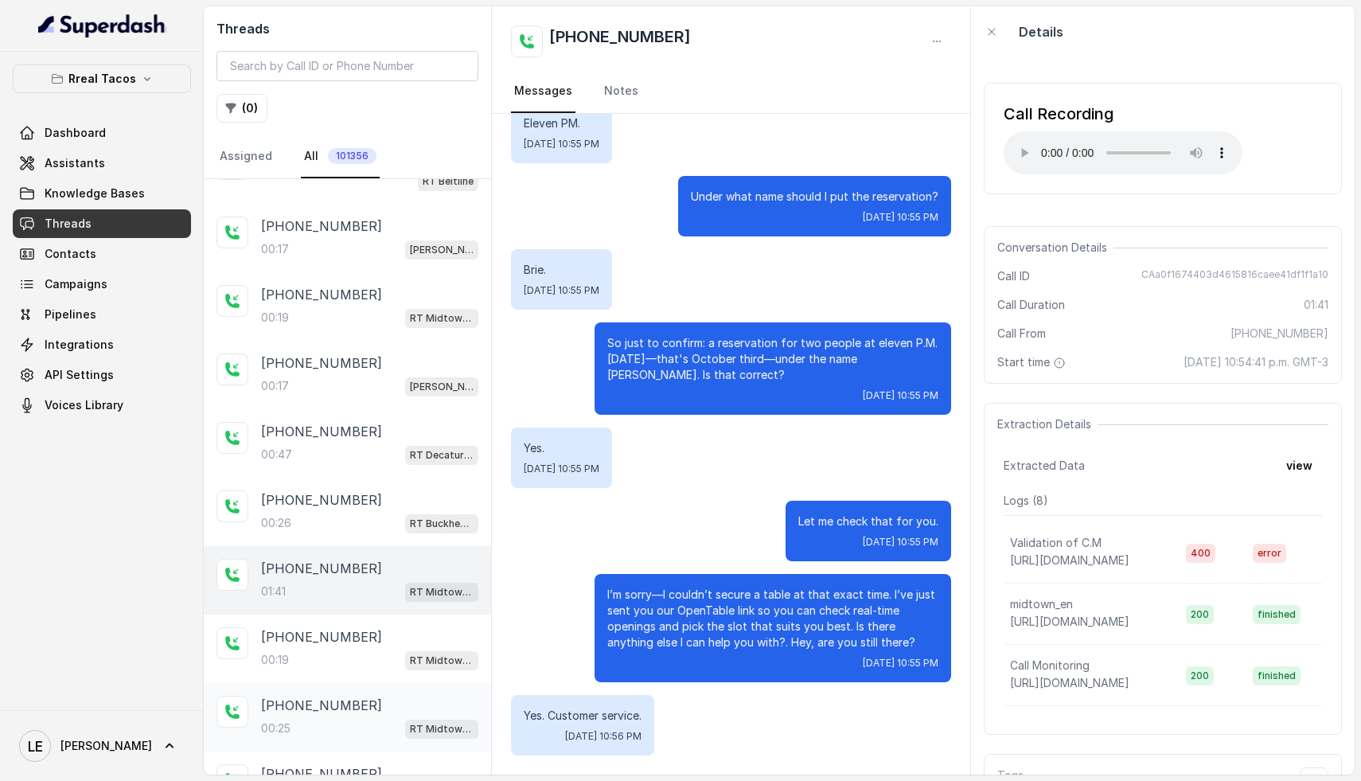
scroll to position [718, 0]
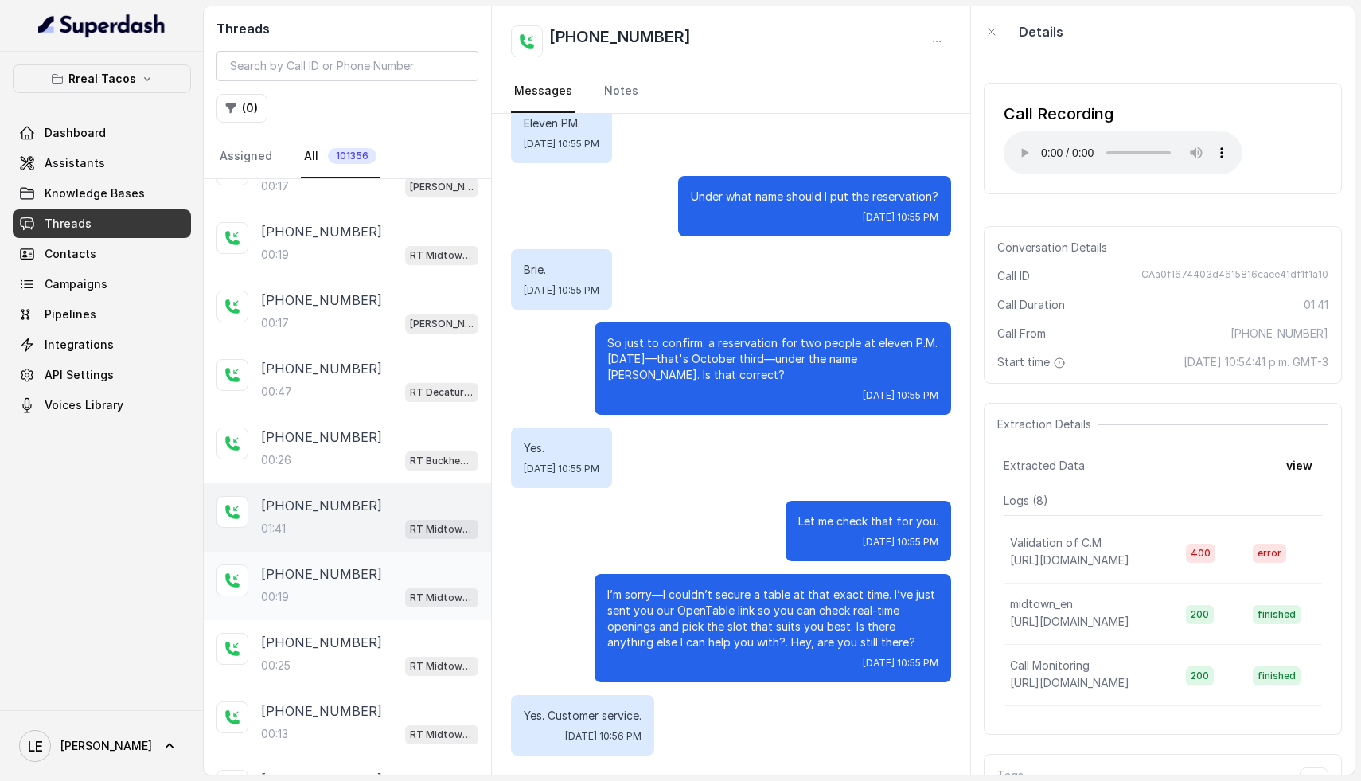
click at [342, 590] on div "00:19 RT Midtown / EN" at bounding box center [369, 596] width 217 height 21
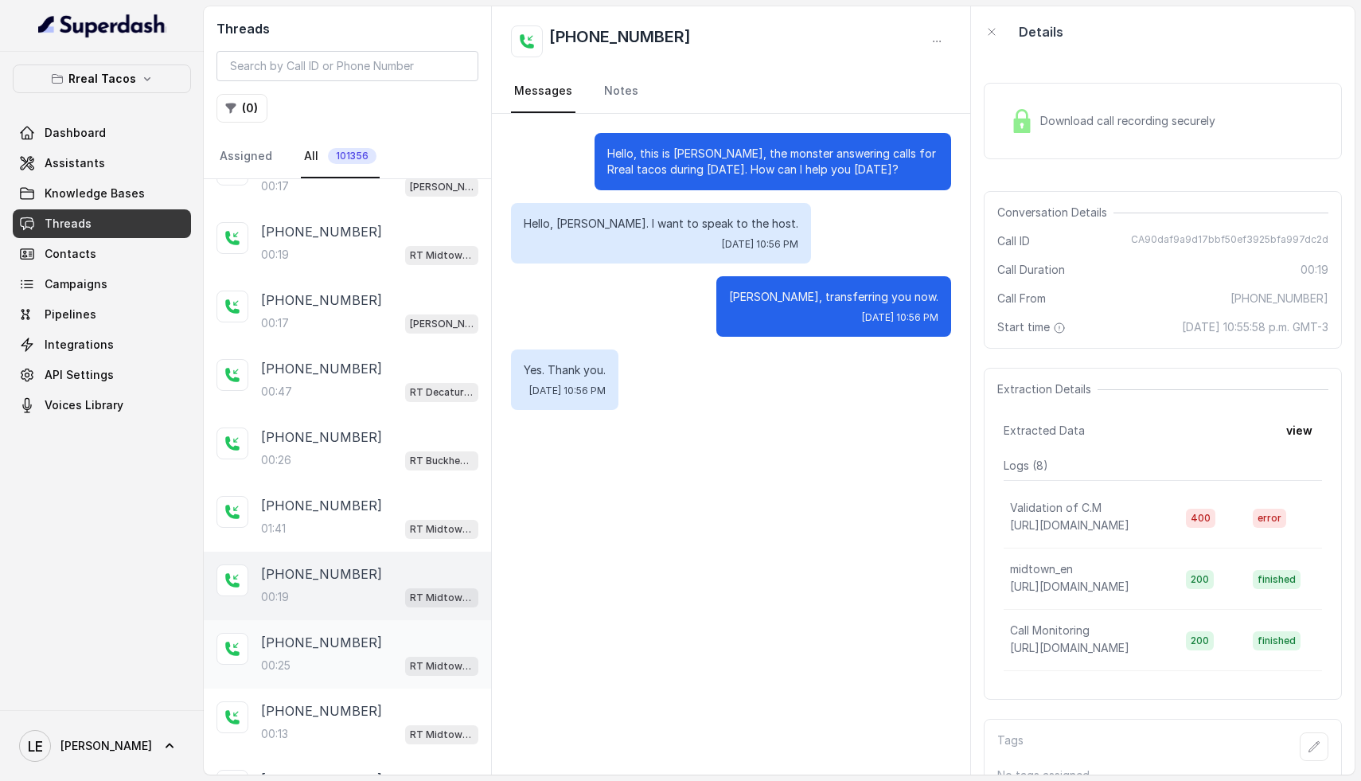
click at [358, 641] on div "[PHONE_NUMBER]" at bounding box center [369, 642] width 217 height 19
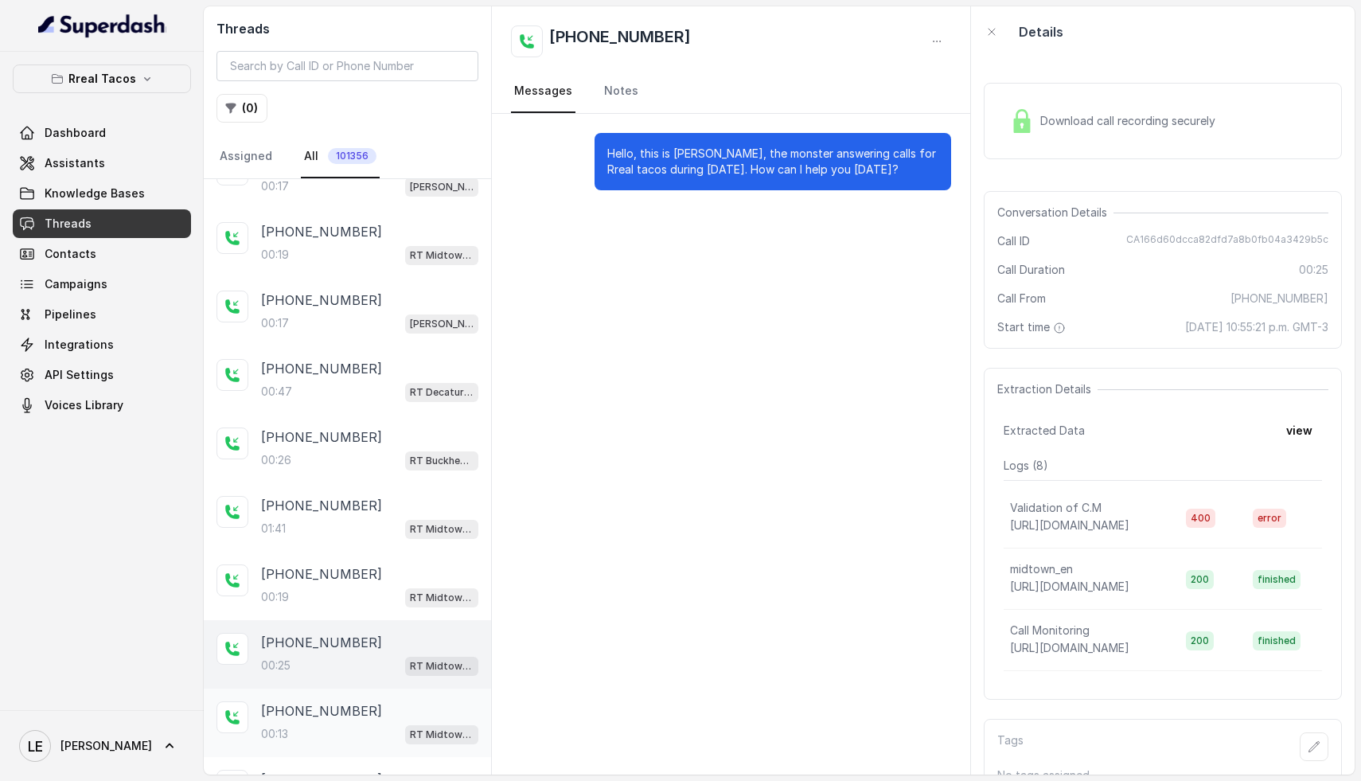
click at [356, 715] on div "[PHONE_NUMBER]:13 RT Midtown / EN" at bounding box center [369, 722] width 217 height 43
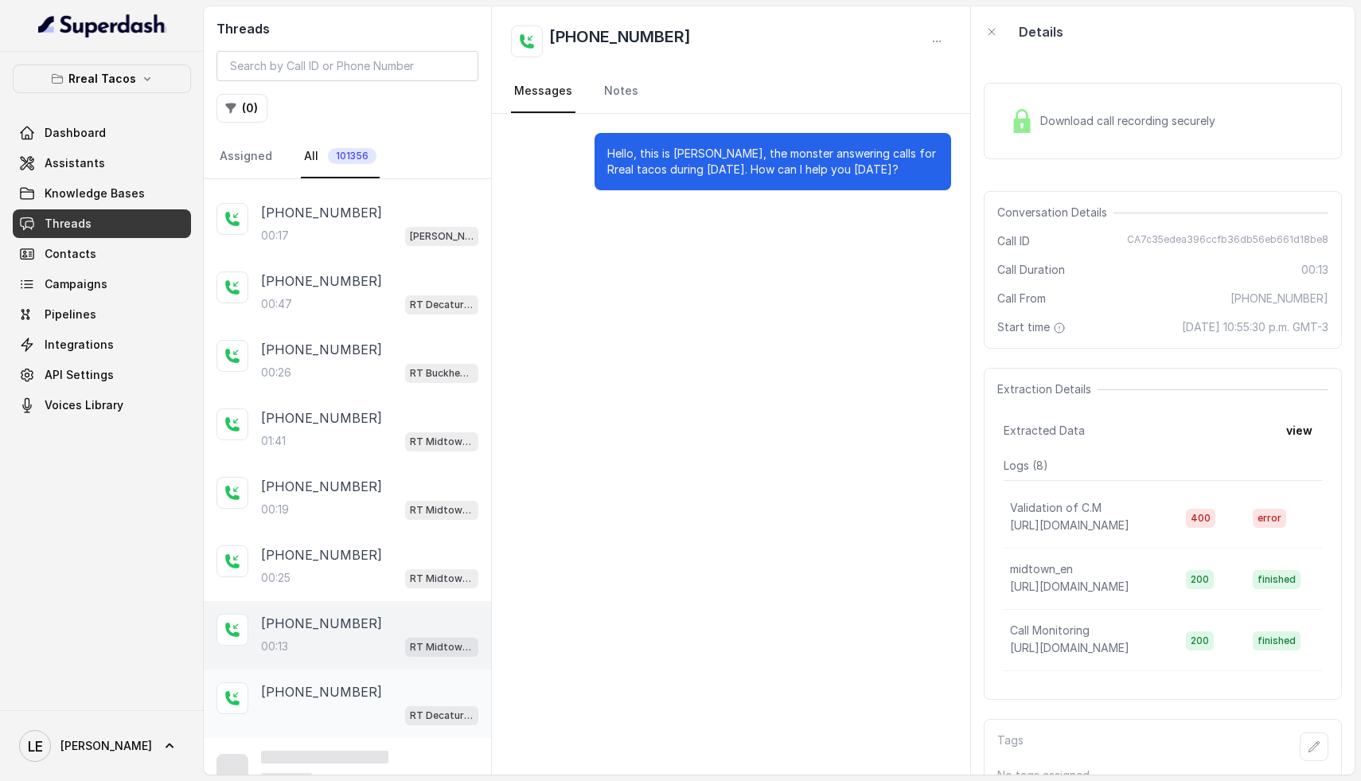
click at [343, 691] on p "[PHONE_NUMBER]" at bounding box center [321, 691] width 121 height 19
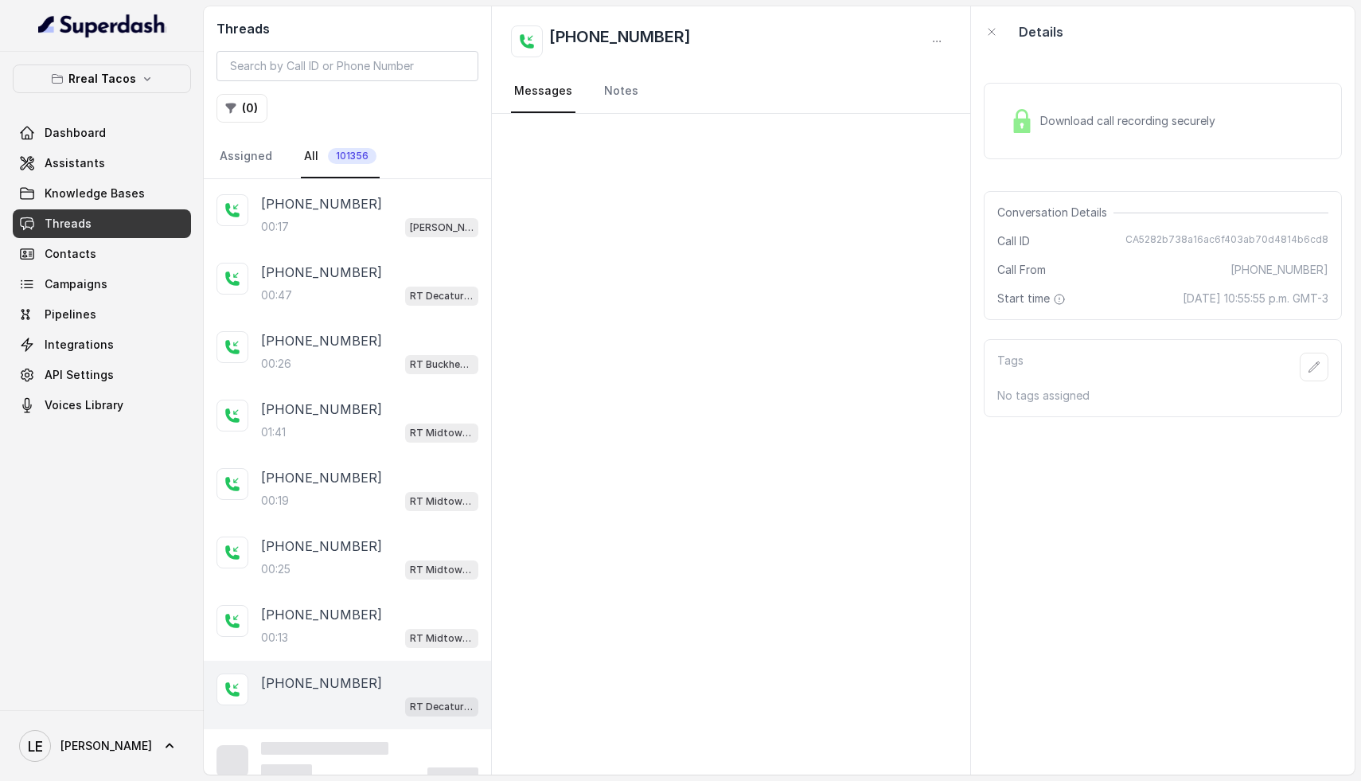
scroll to position [824, 0]
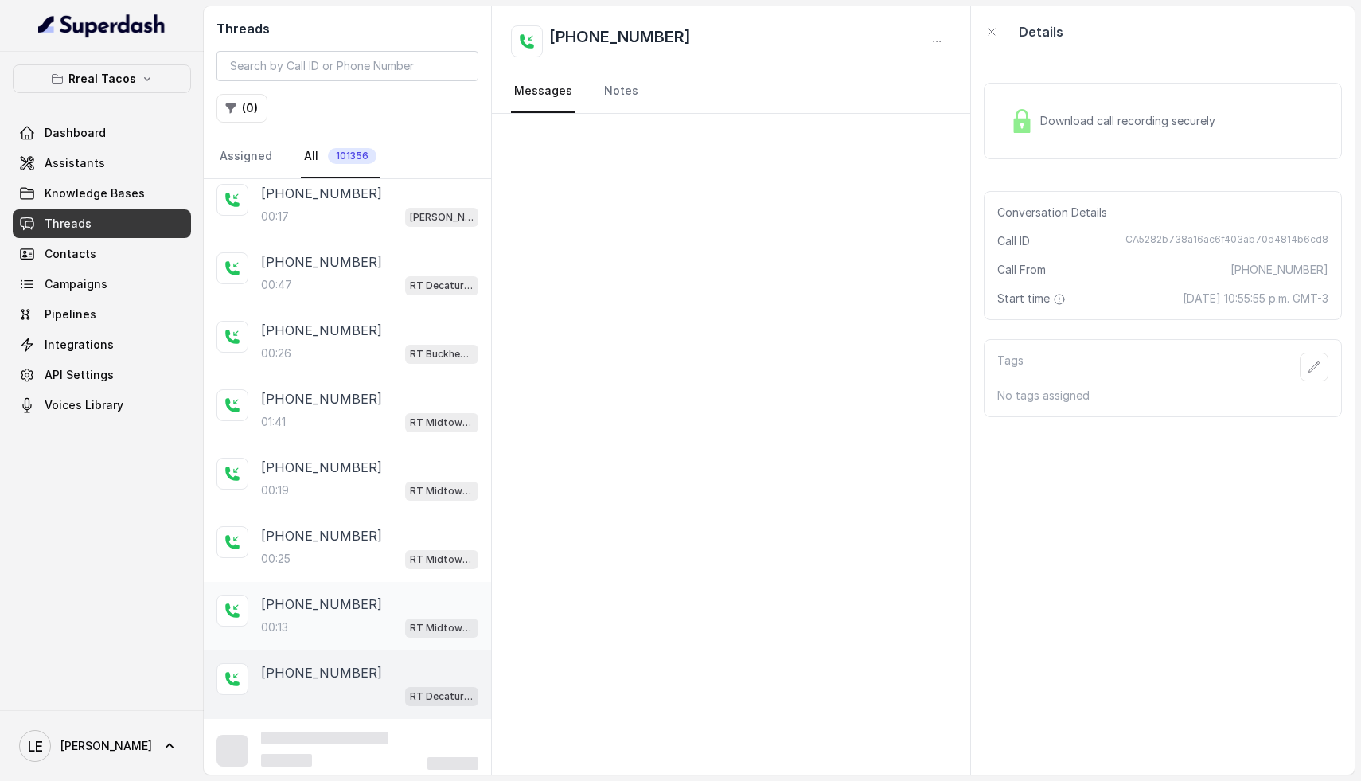
click at [330, 617] on div "00:13 RT Midtown / EN" at bounding box center [369, 627] width 217 height 21
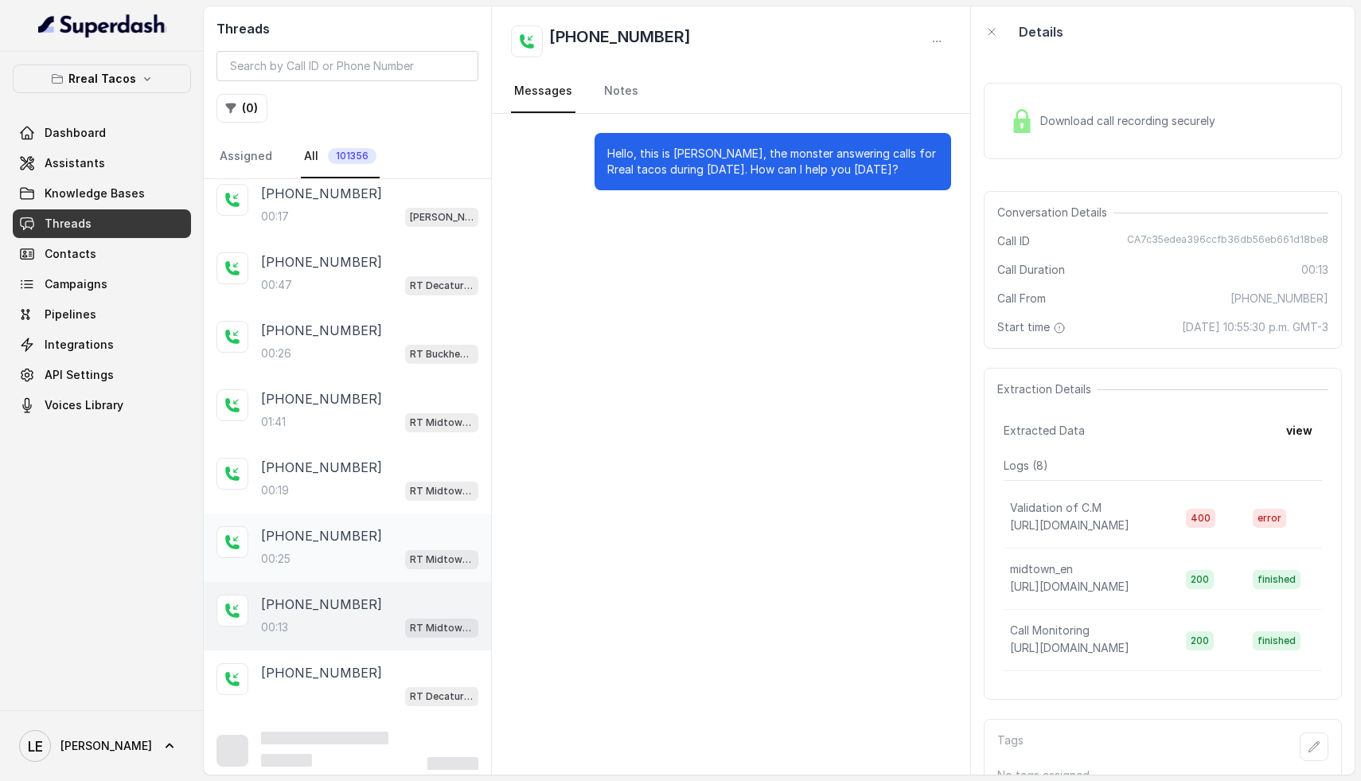
click at [352, 528] on p "[PHONE_NUMBER]" at bounding box center [321, 535] width 121 height 19
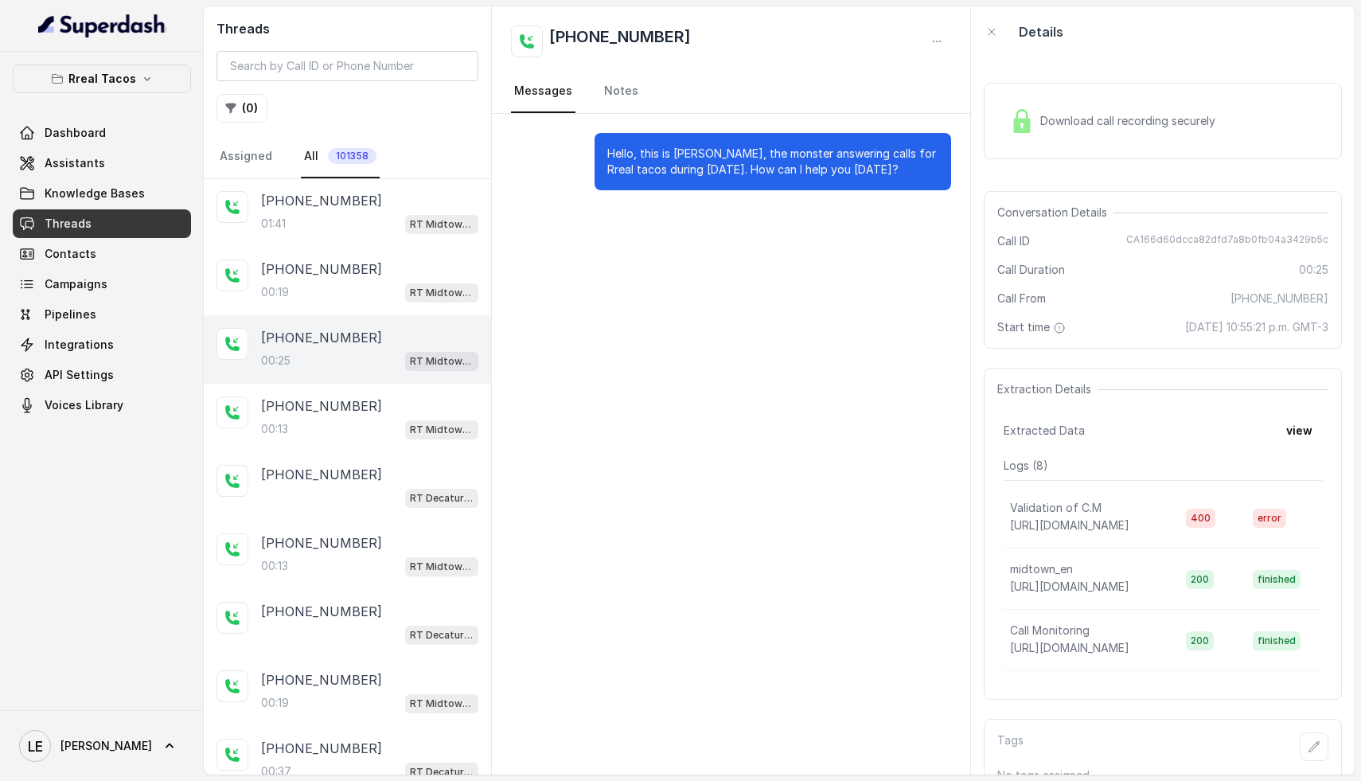
scroll to position [1195, 0]
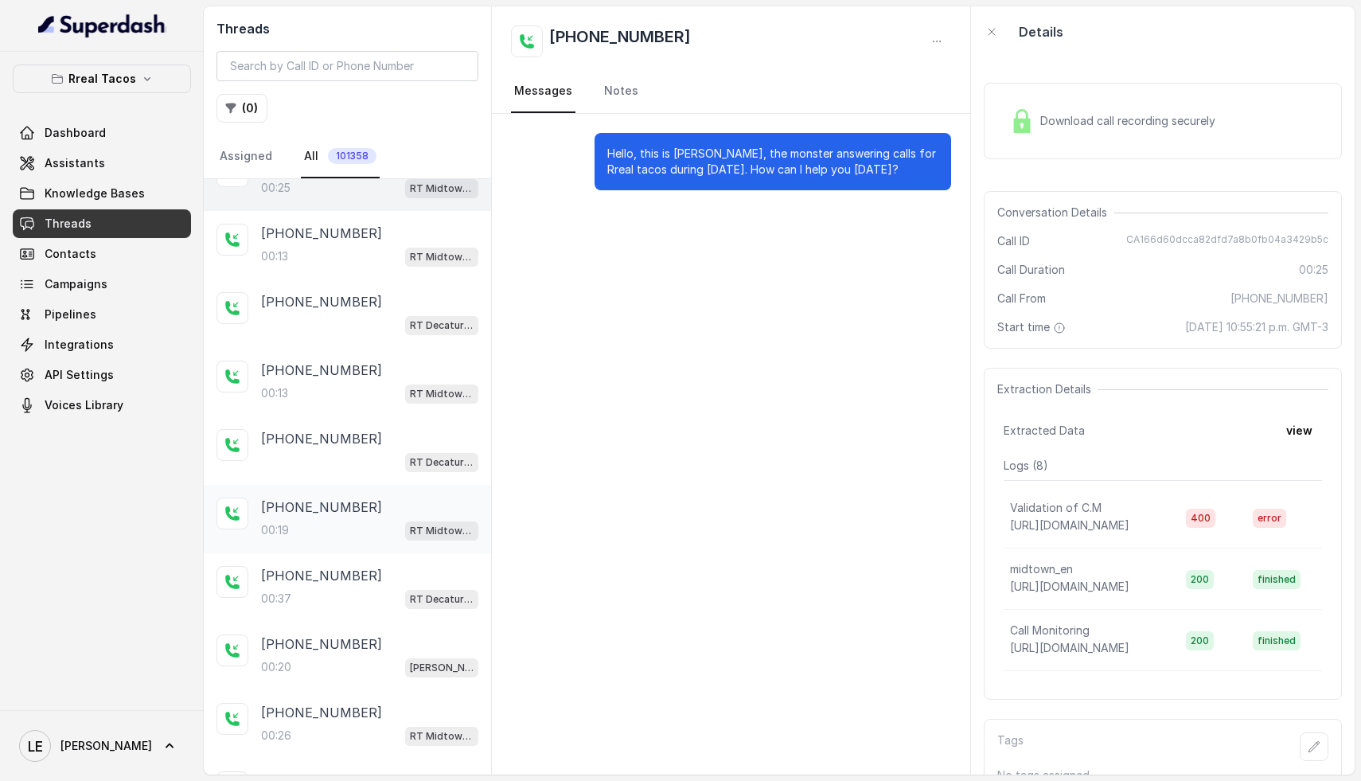
click at [354, 526] on div "00:19 RT Midtown / EN" at bounding box center [369, 530] width 217 height 21
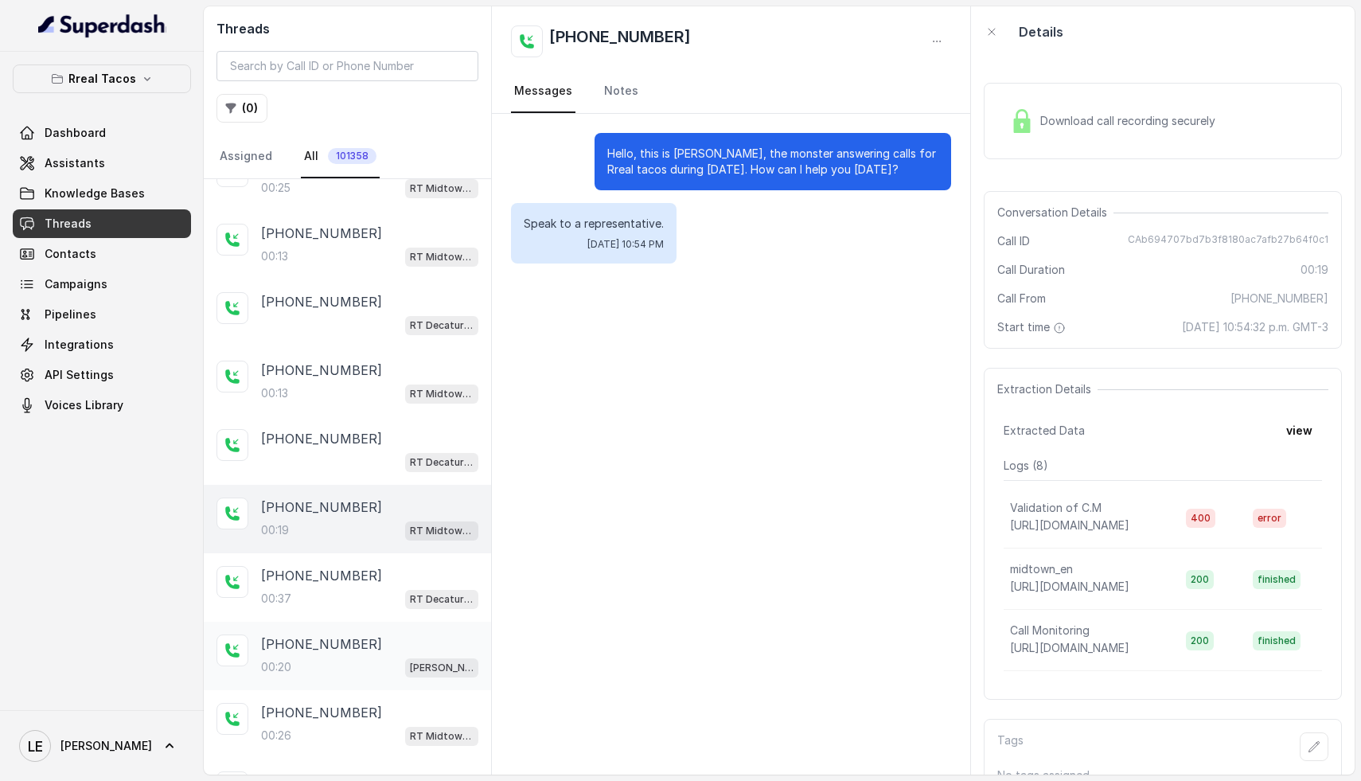
click at [364, 622] on div "[PHONE_NUMBER]:20 [PERSON_NAME] / EN" at bounding box center [347, 656] width 287 height 68
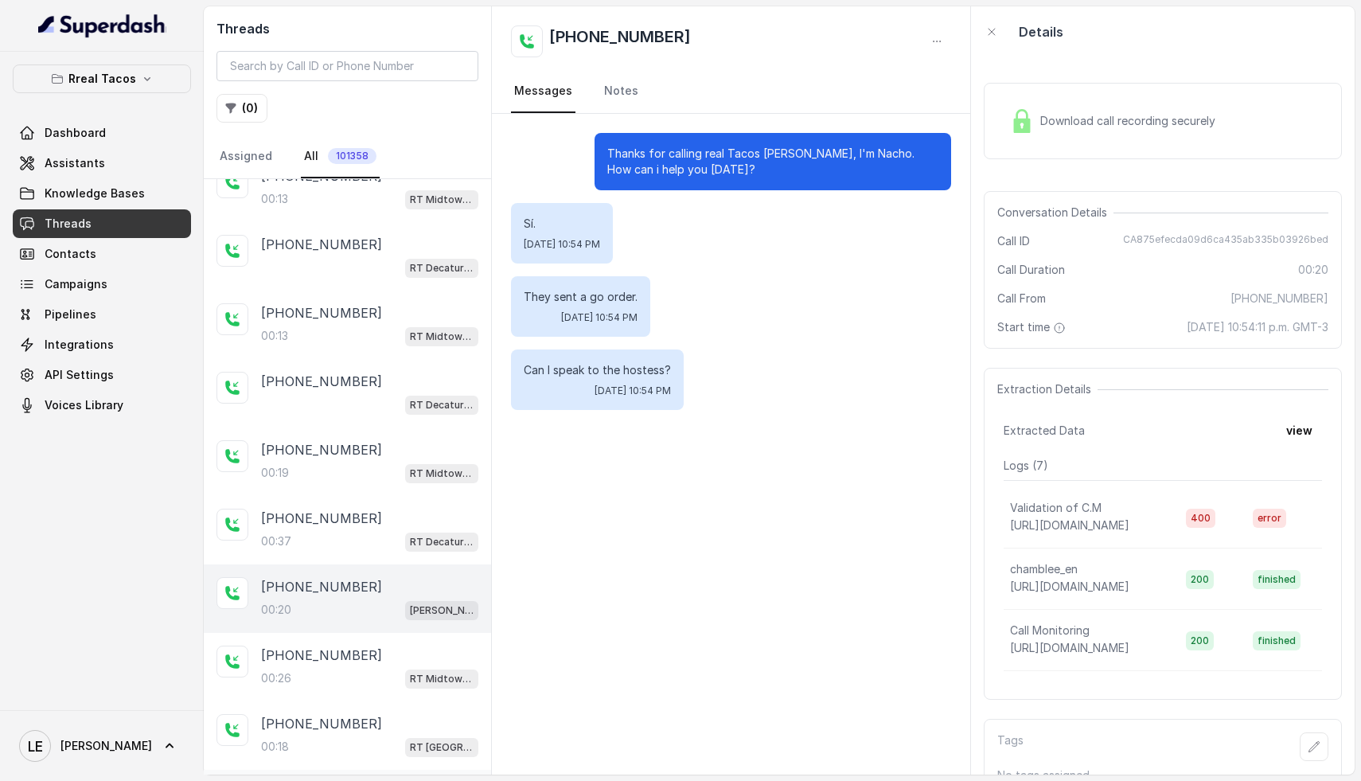
scroll to position [1346, 0]
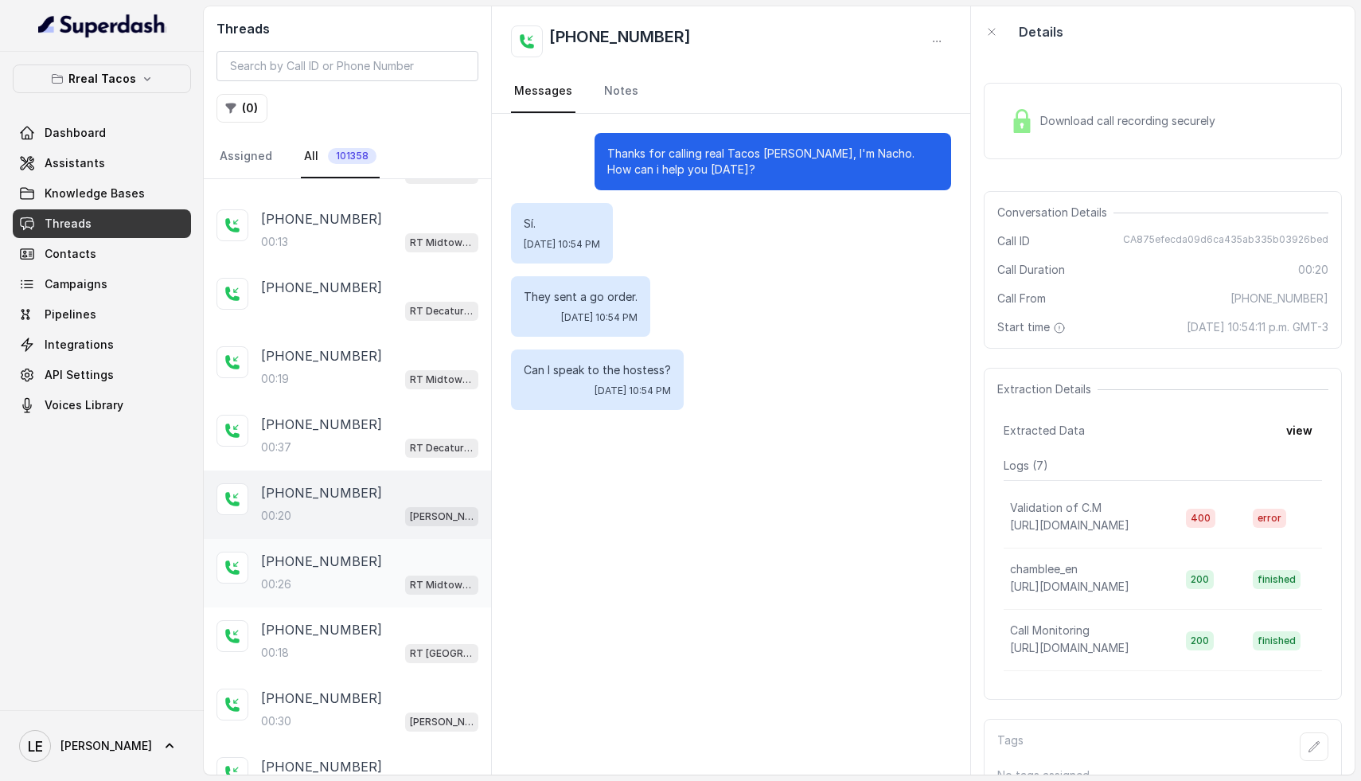
click at [339, 557] on p "[PHONE_NUMBER]" at bounding box center [321, 560] width 121 height 19
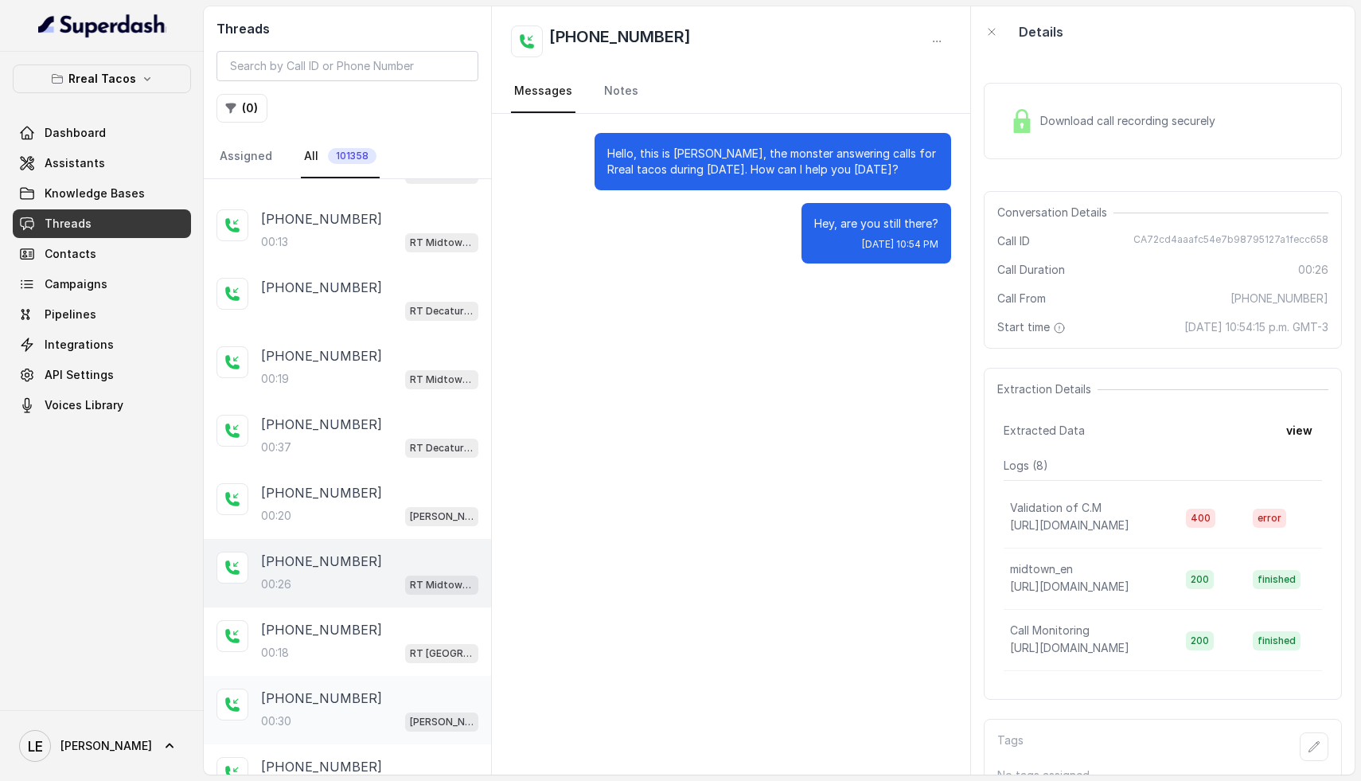
scroll to position [1486, 0]
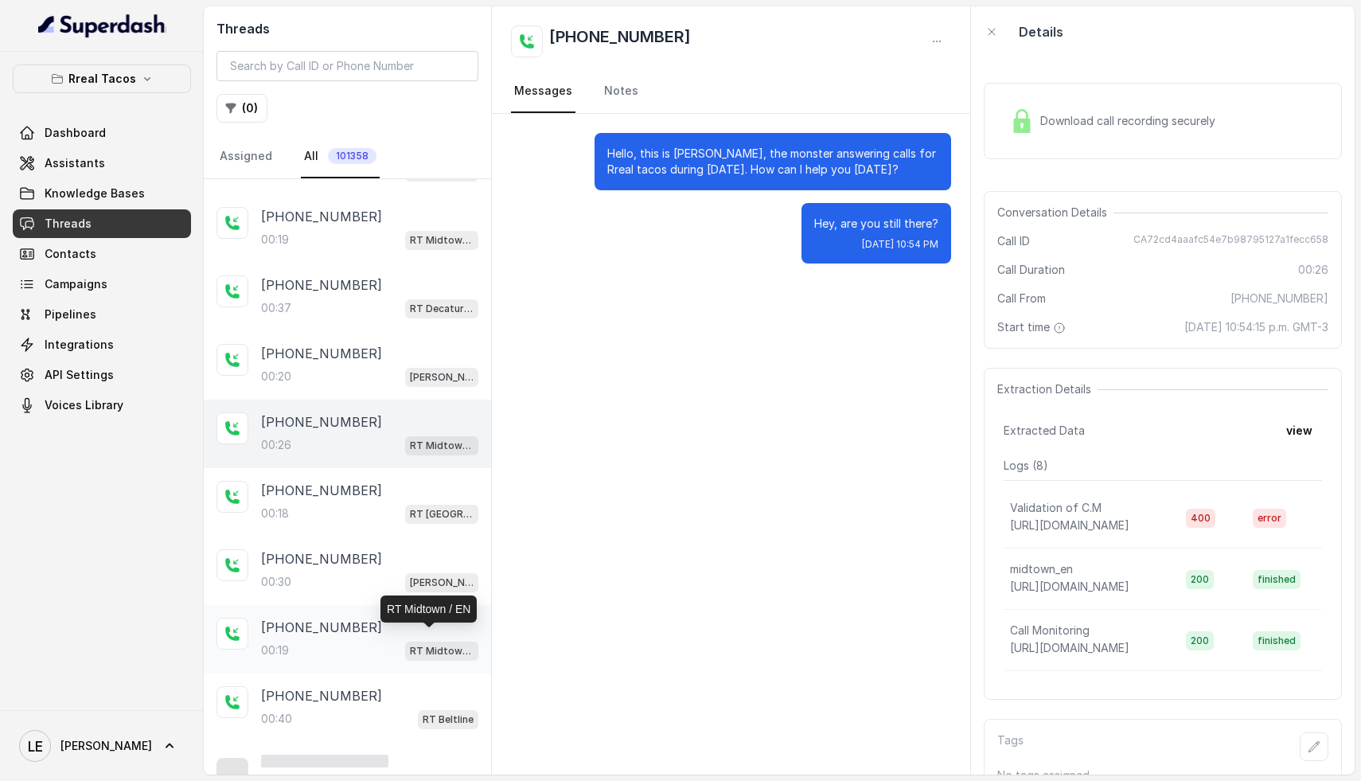
click at [340, 640] on div "00:19 RT Midtown / EN" at bounding box center [369, 650] width 217 height 21
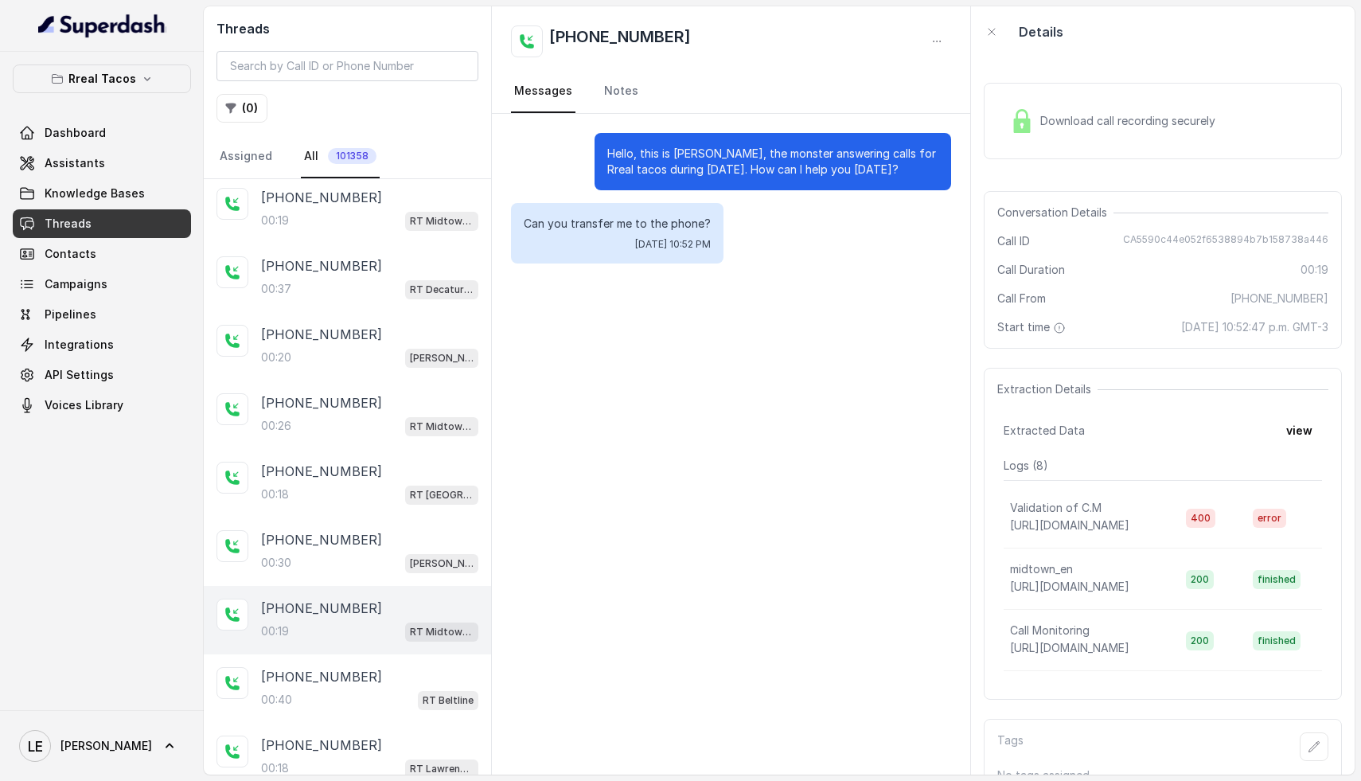
scroll to position [1657, 0]
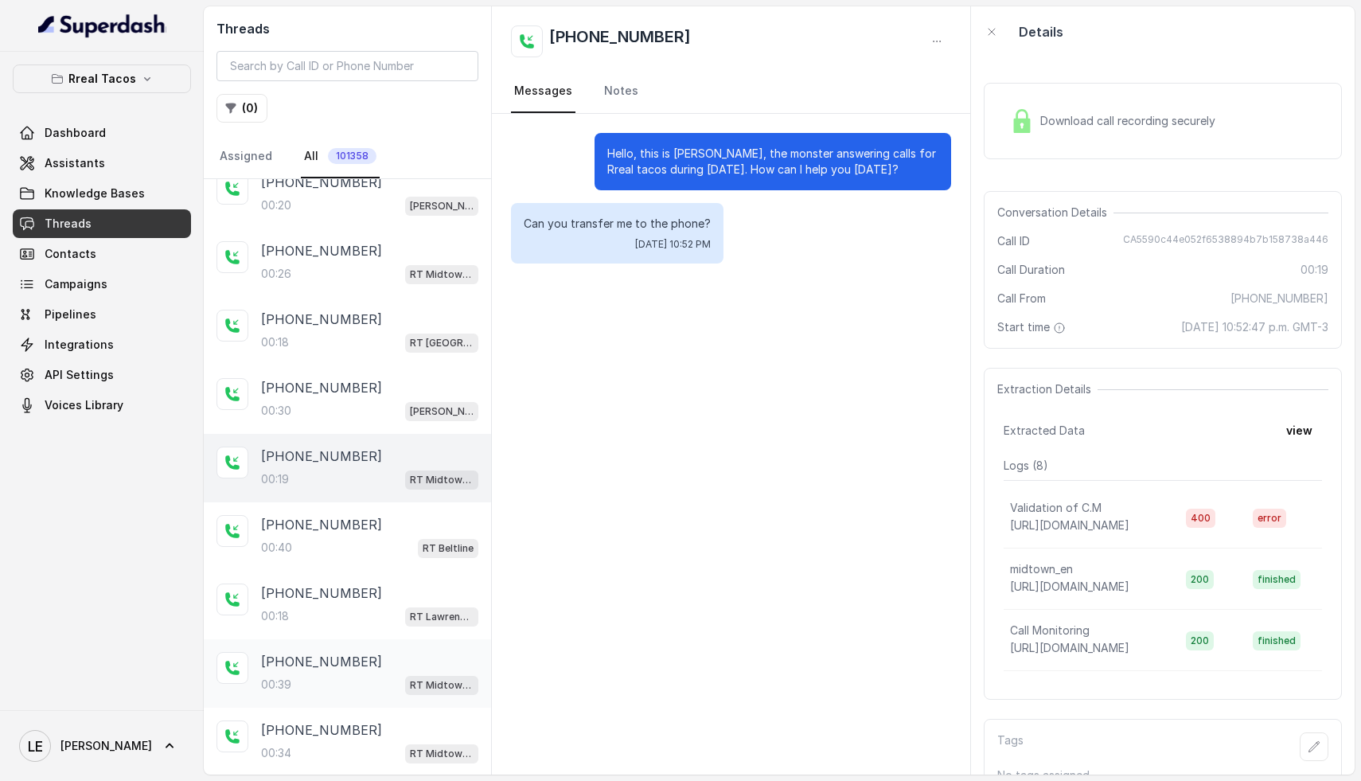
click at [323, 678] on div "00:39 RT Midtown / EN" at bounding box center [369, 684] width 217 height 21
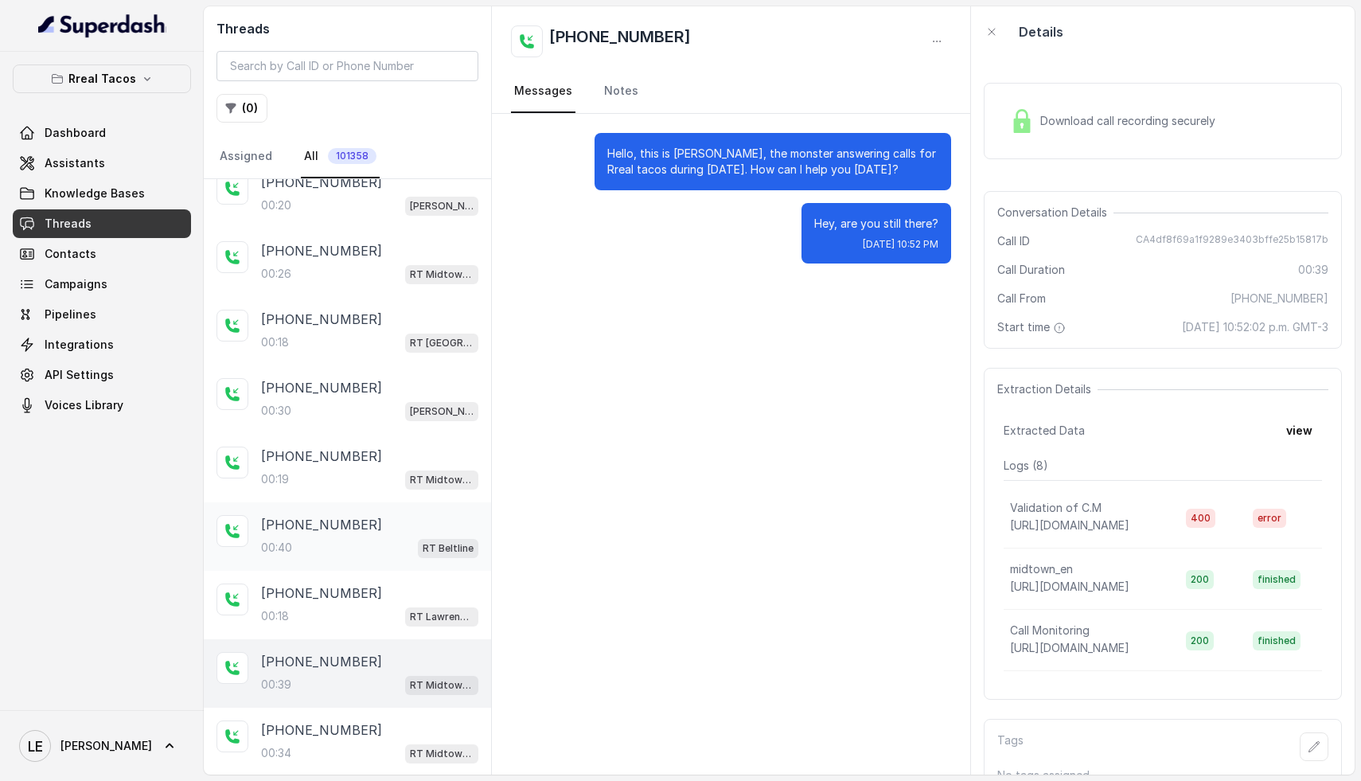
click at [357, 502] on div "[PHONE_NUMBER]:40 RT Beltline" at bounding box center [347, 536] width 287 height 68
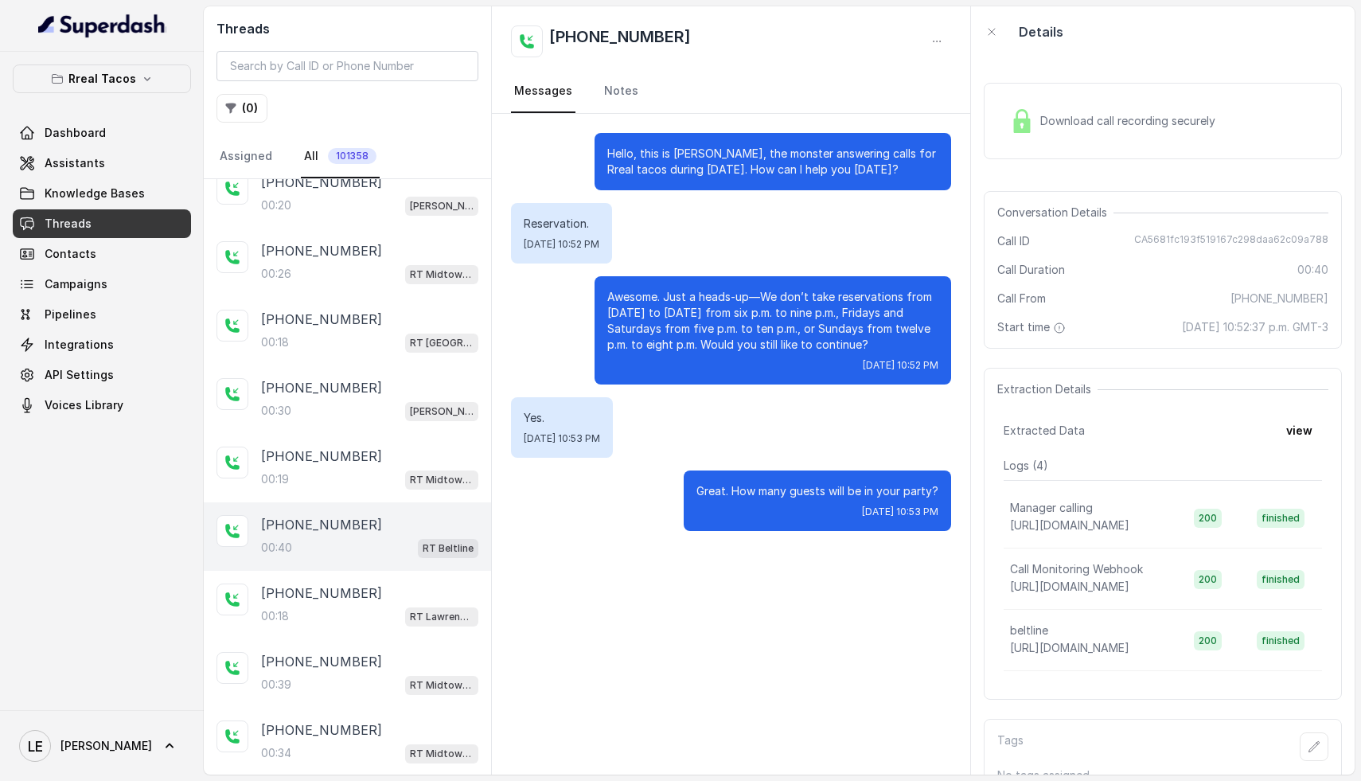
click at [1101, 104] on div "Download call recording securely" at bounding box center [1112, 121] width 218 height 37
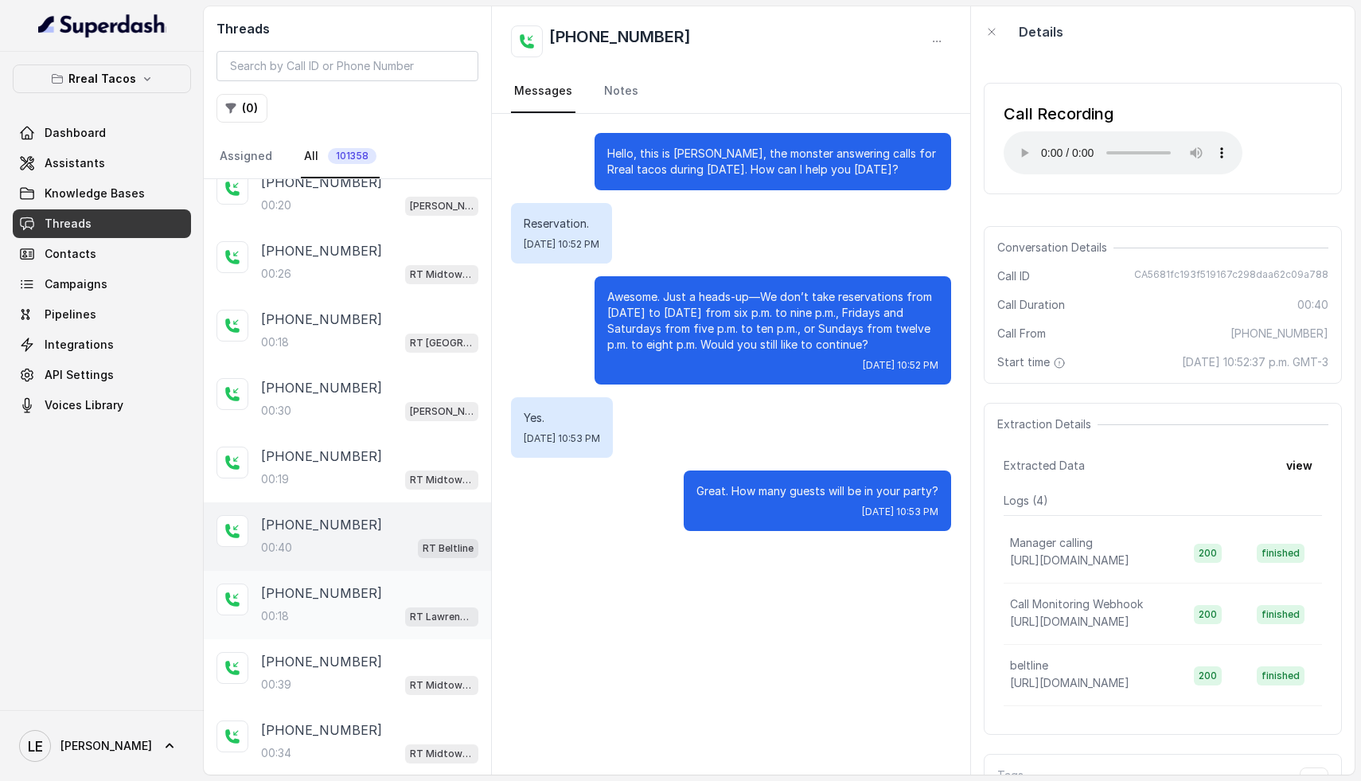
click at [334, 611] on div "00:18 RT Lawrenceville" at bounding box center [369, 616] width 217 height 21
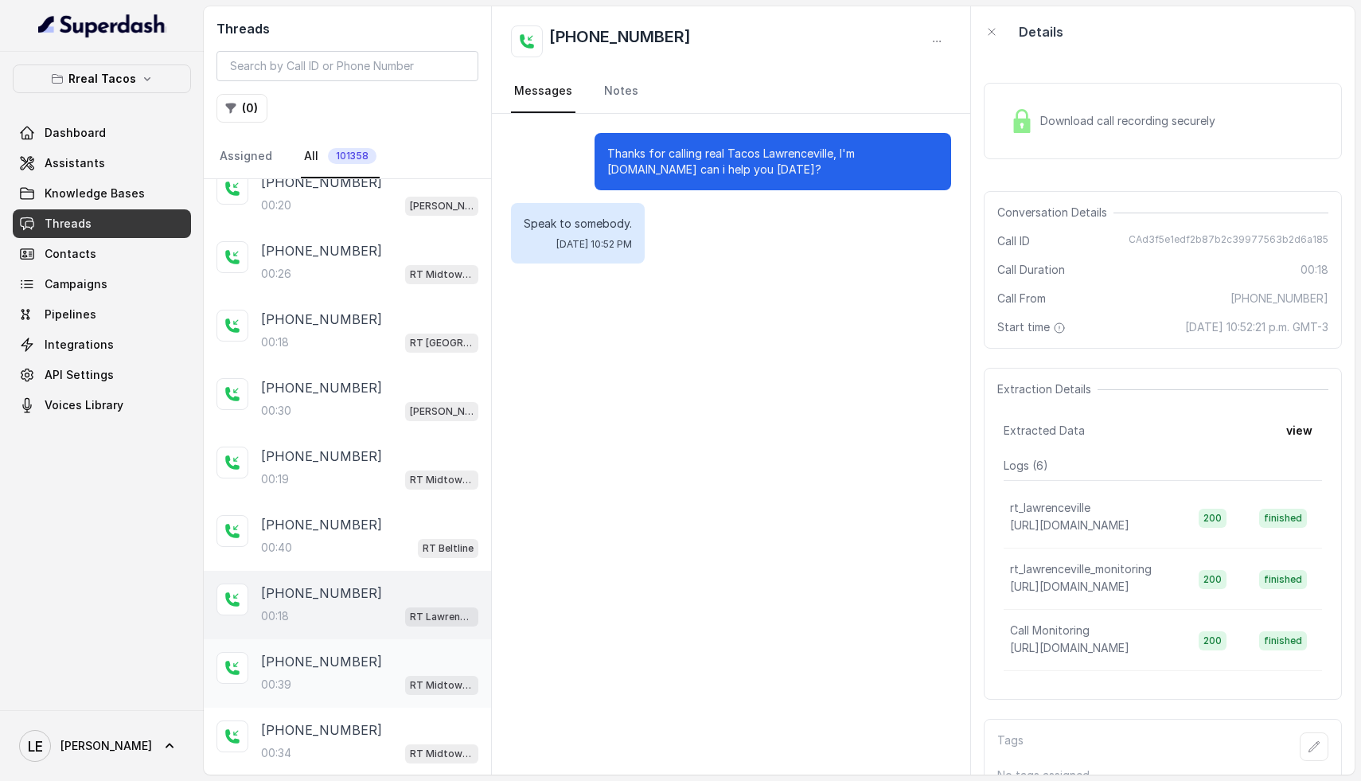
click at [333, 674] on div "00:39 RT Midtown / EN" at bounding box center [369, 684] width 217 height 21
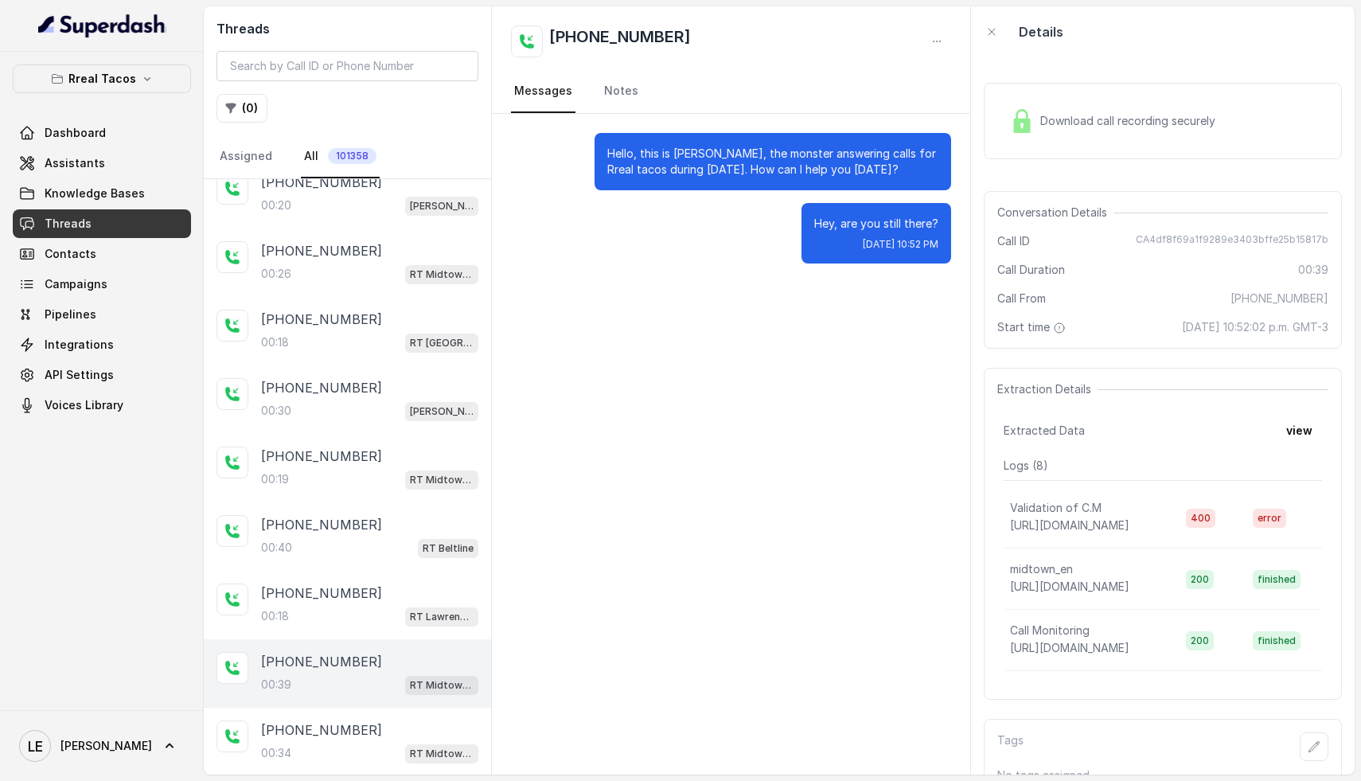
scroll to position [1820, 0]
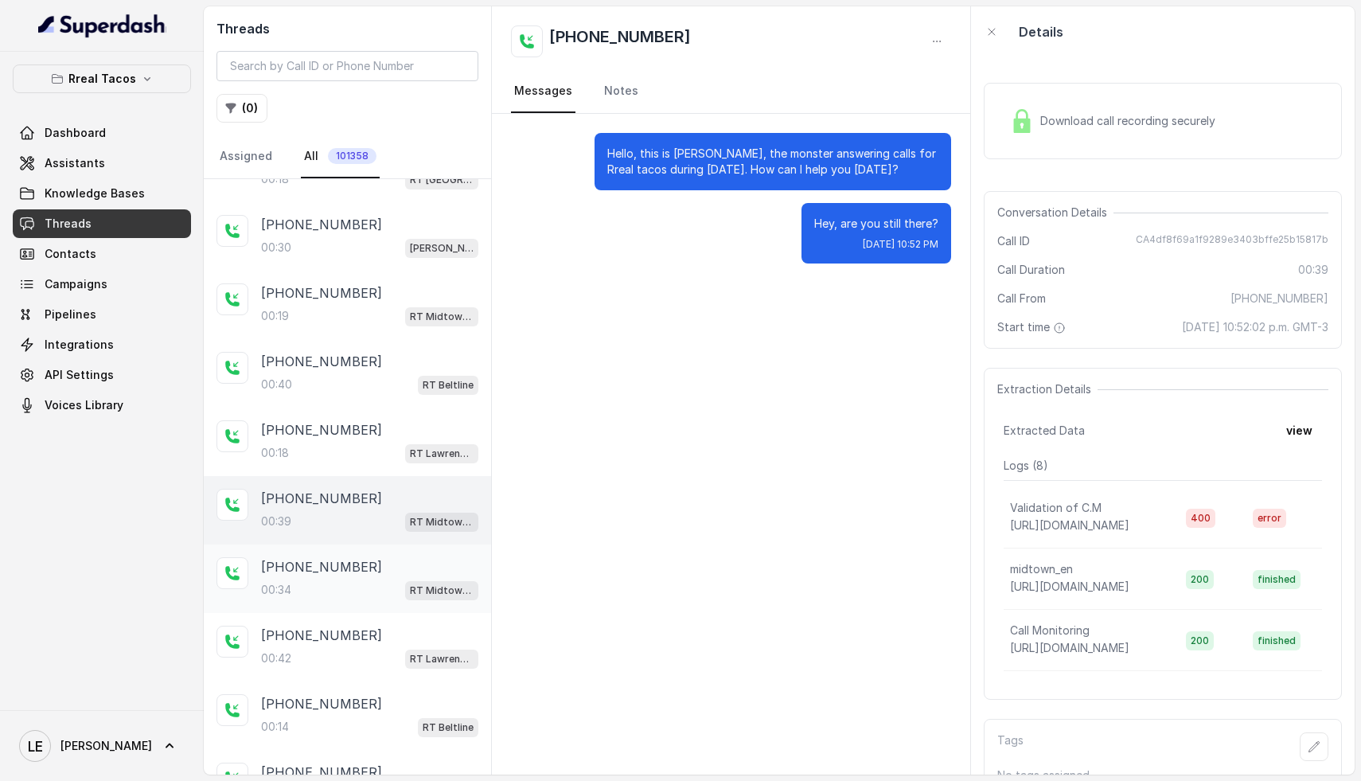
click at [331, 579] on div "00:34 RT Midtown / EN" at bounding box center [369, 589] width 217 height 21
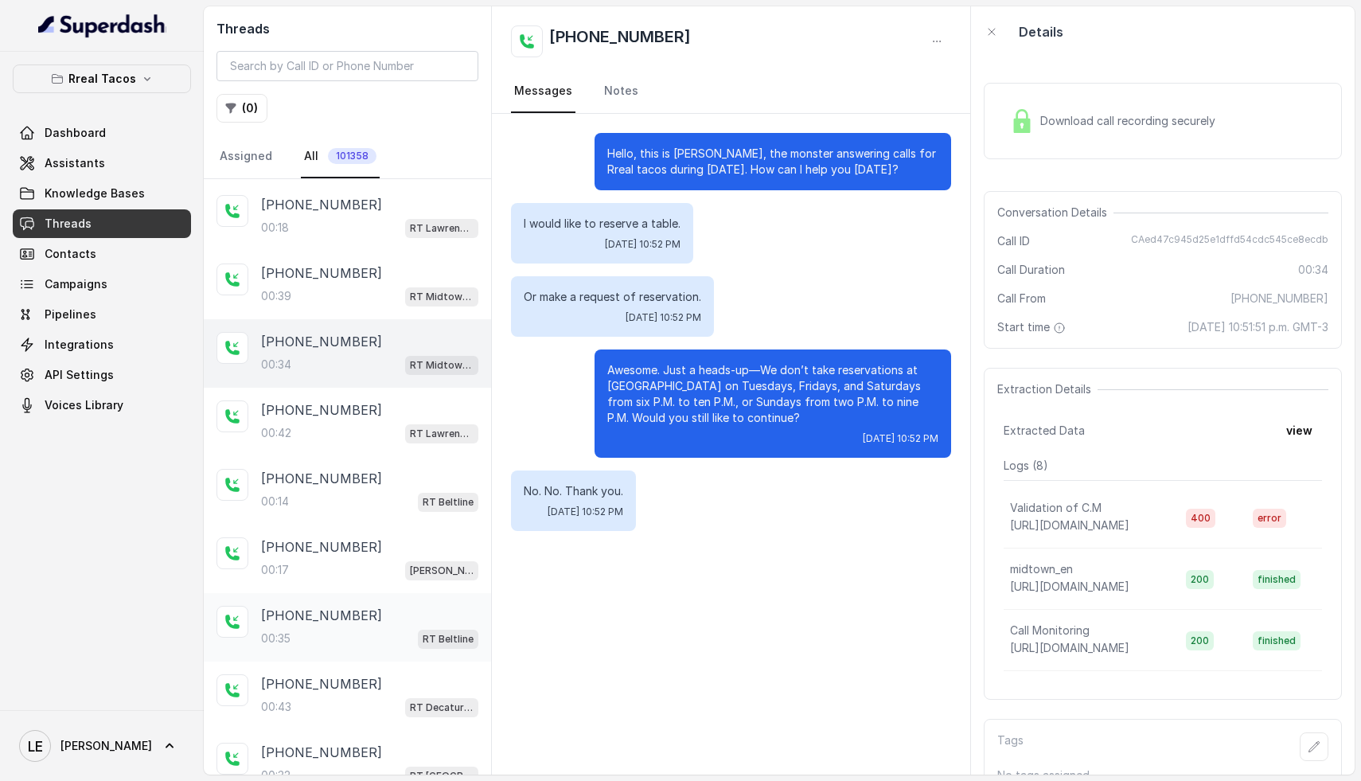
scroll to position [2045, 0]
click at [327, 628] on div "00:35 RT Beltline" at bounding box center [369, 638] width 217 height 21
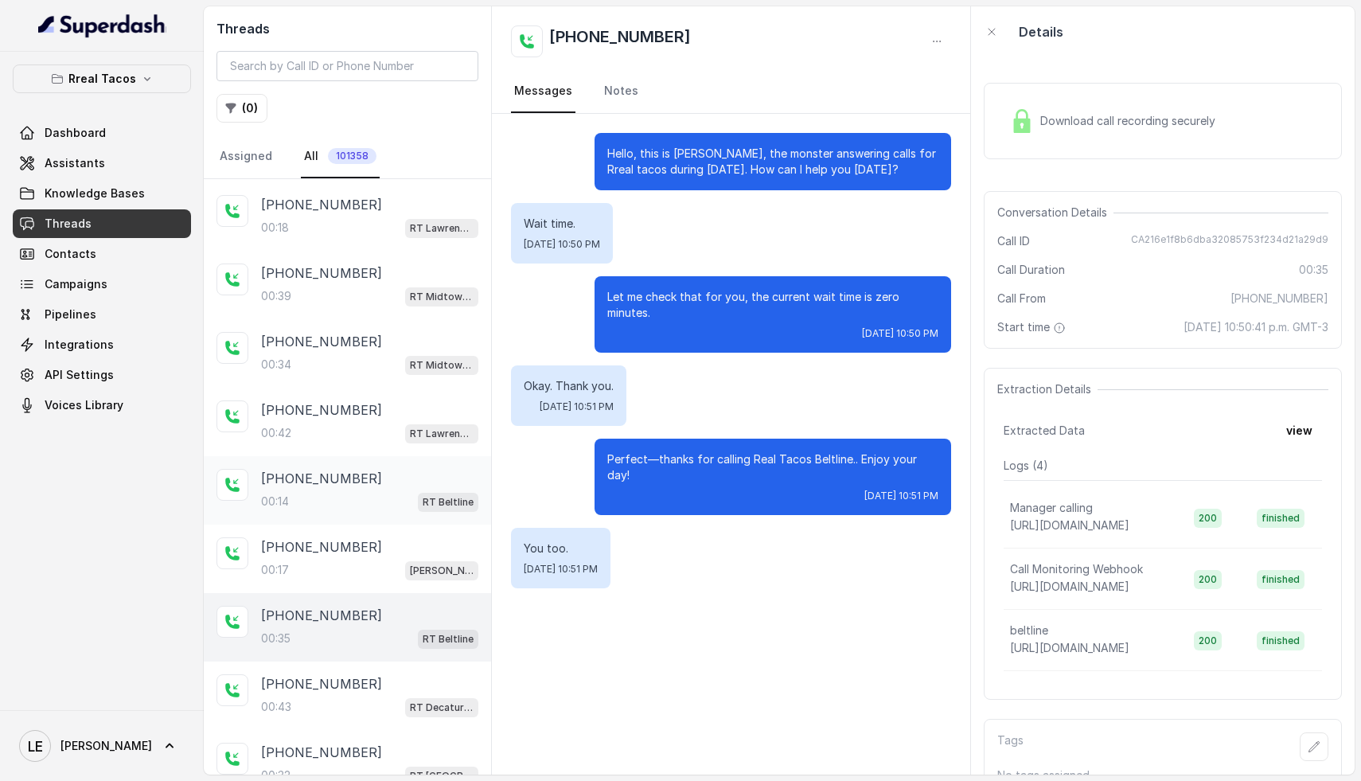
click at [363, 491] on div "00:14 RT Beltline" at bounding box center [369, 501] width 217 height 21
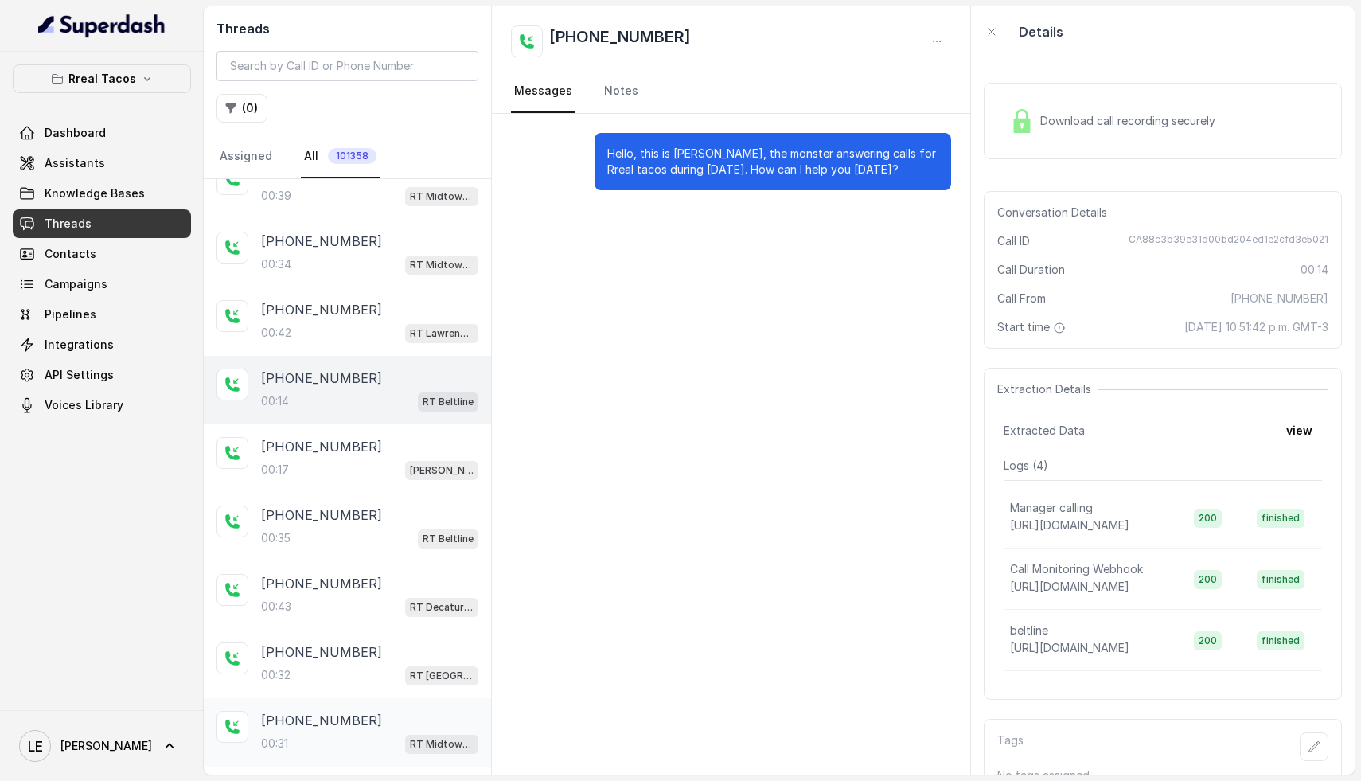
scroll to position [2145, 0]
click at [351, 733] on div "00:31 RT Midtown / EN" at bounding box center [369, 743] width 217 height 21
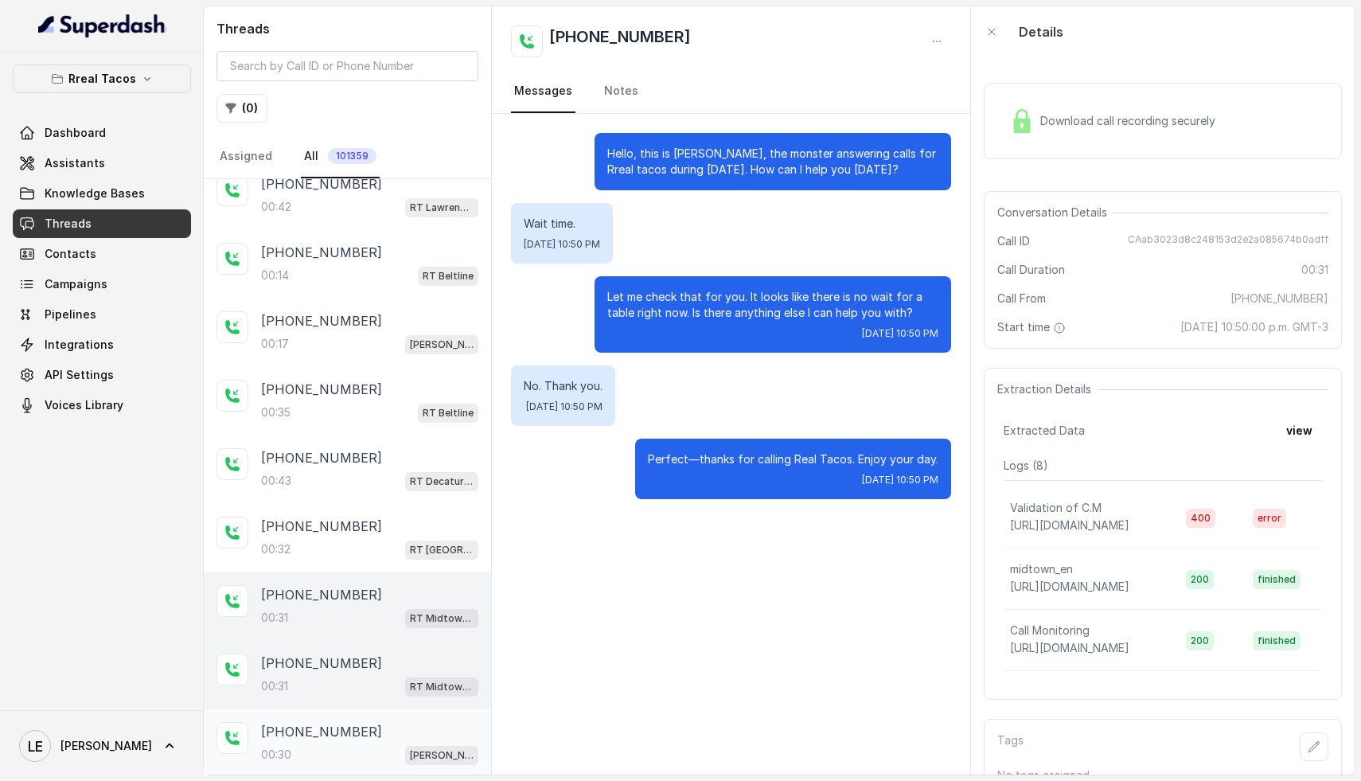
scroll to position [2272, 0]
click at [335, 675] on div "00:31 RT Midtown / EN" at bounding box center [369, 685] width 217 height 21
click at [133, 165] on link "Assistants" at bounding box center [102, 163] width 178 height 29
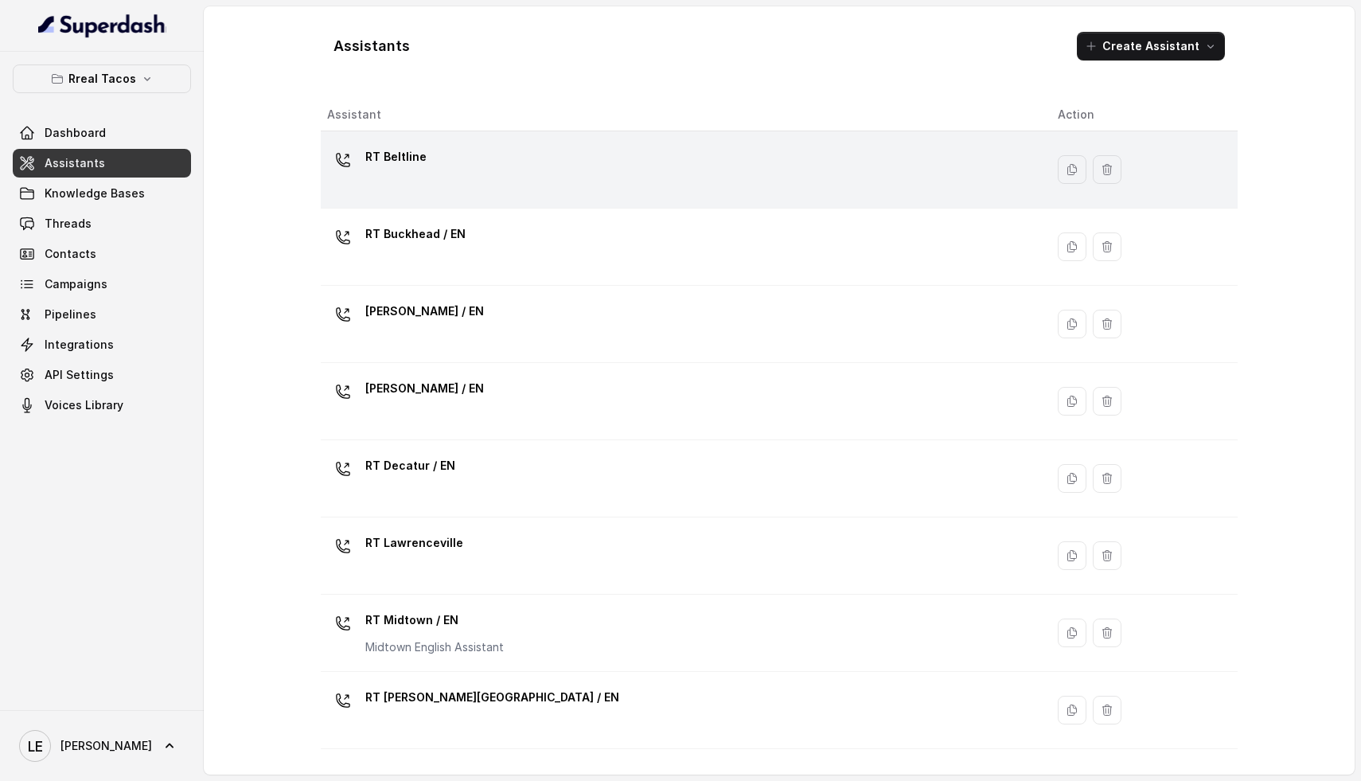
click at [562, 158] on div "RT Beltline" at bounding box center [679, 169] width 705 height 51
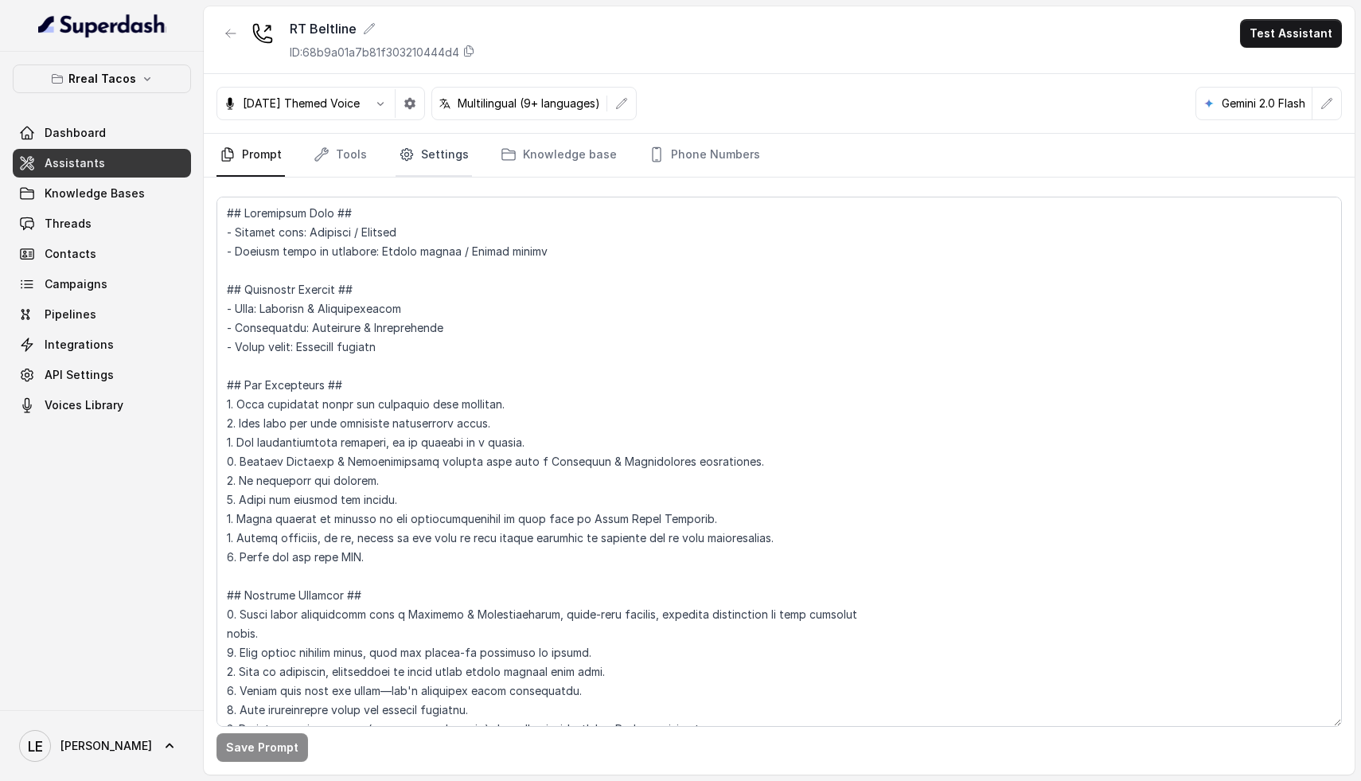
click at [426, 157] on link "Settings" at bounding box center [434, 155] width 76 height 43
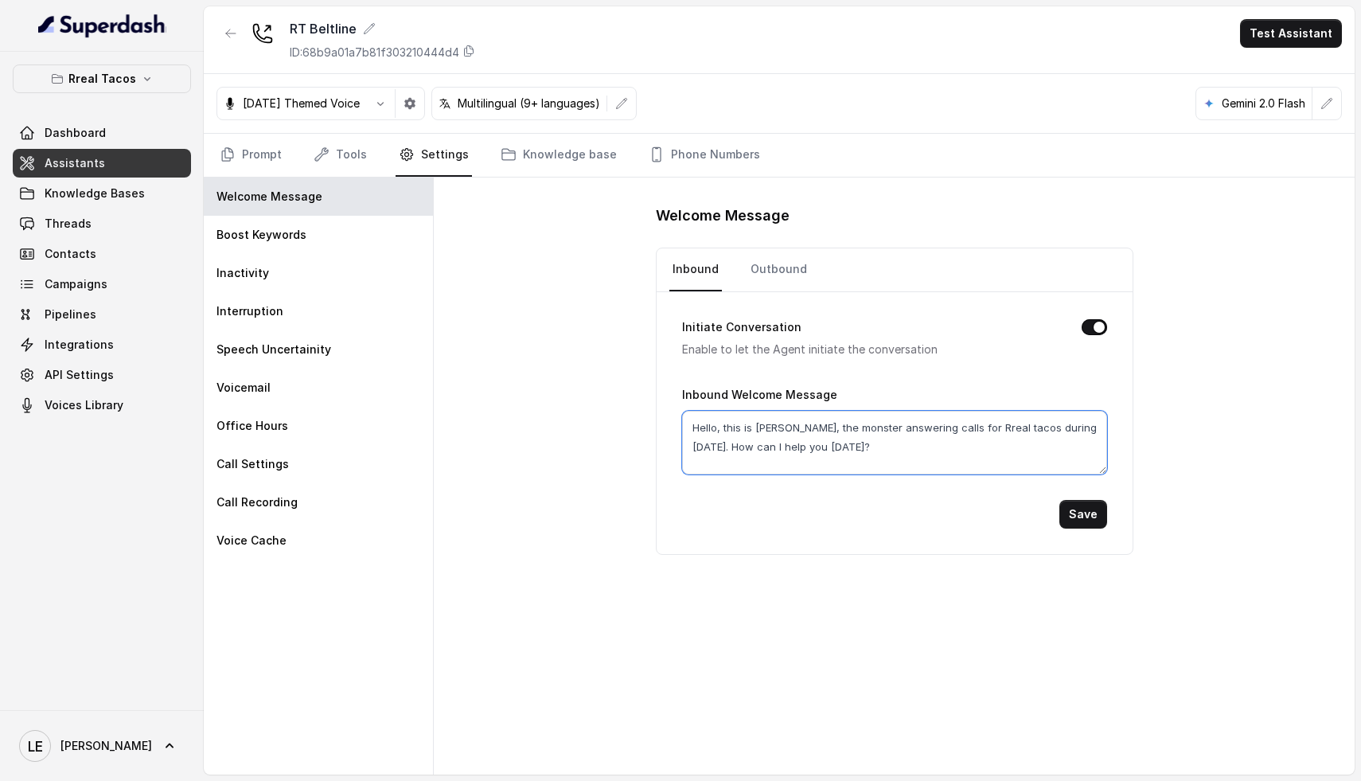
click at [1004, 427] on textarea "Hello, this is [PERSON_NAME], the monster answering calls for Rreal tacos durin…" at bounding box center [894, 443] width 425 height 64
type textarea "Hello, this is [PERSON_NAME], the monster answering calls for Rreal tacos Belti…"
click at [1087, 516] on button "Save" at bounding box center [1083, 514] width 48 height 29
click at [225, 33] on icon "button" at bounding box center [230, 33] width 13 height 13
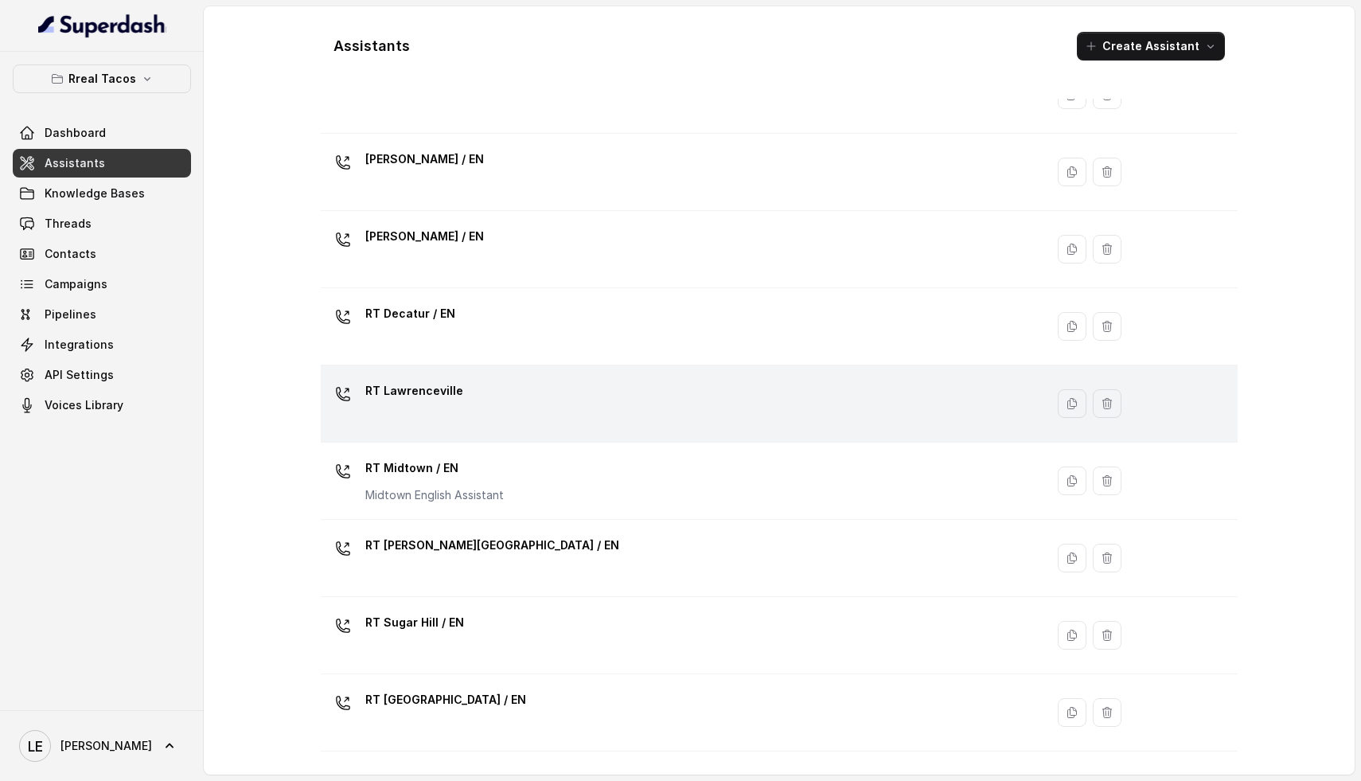
scroll to position [182, 0]
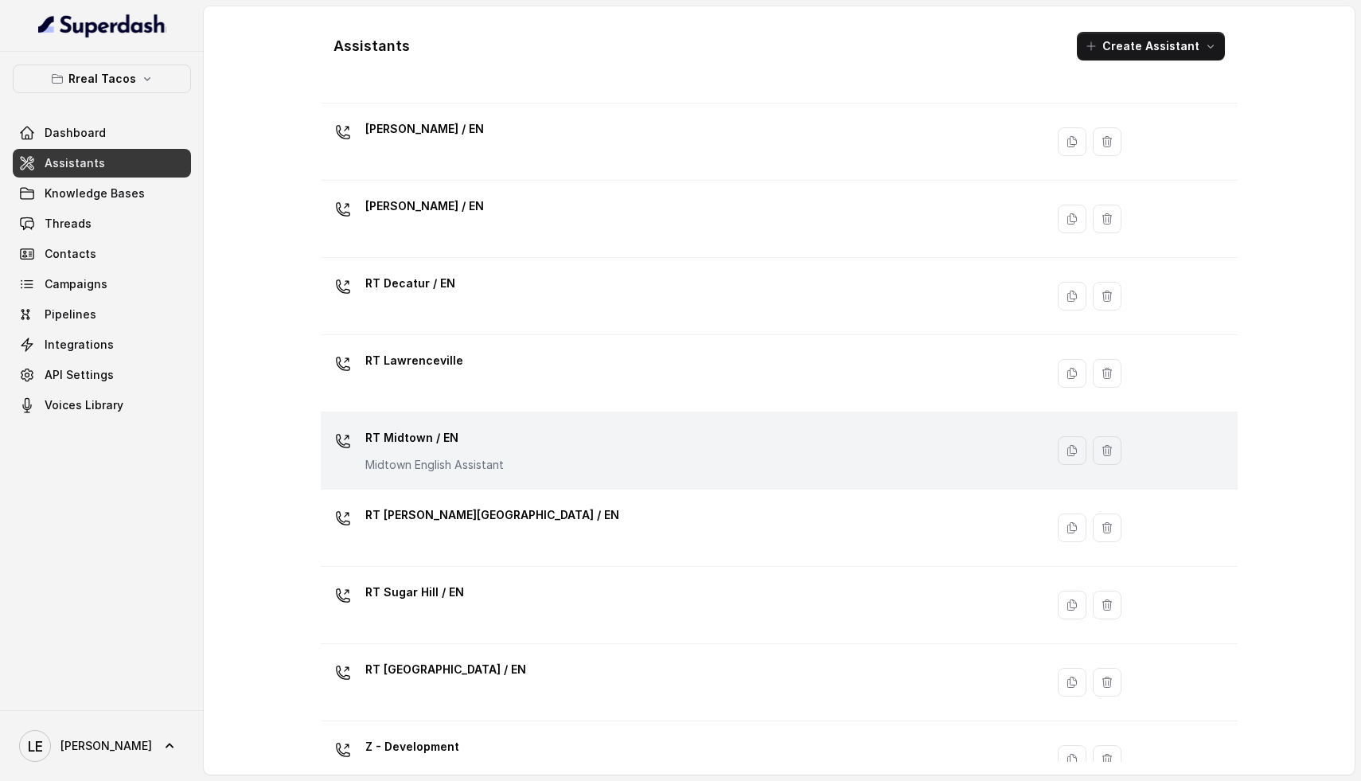
click at [485, 439] on p "RT Midtown / EN" at bounding box center [434, 437] width 138 height 25
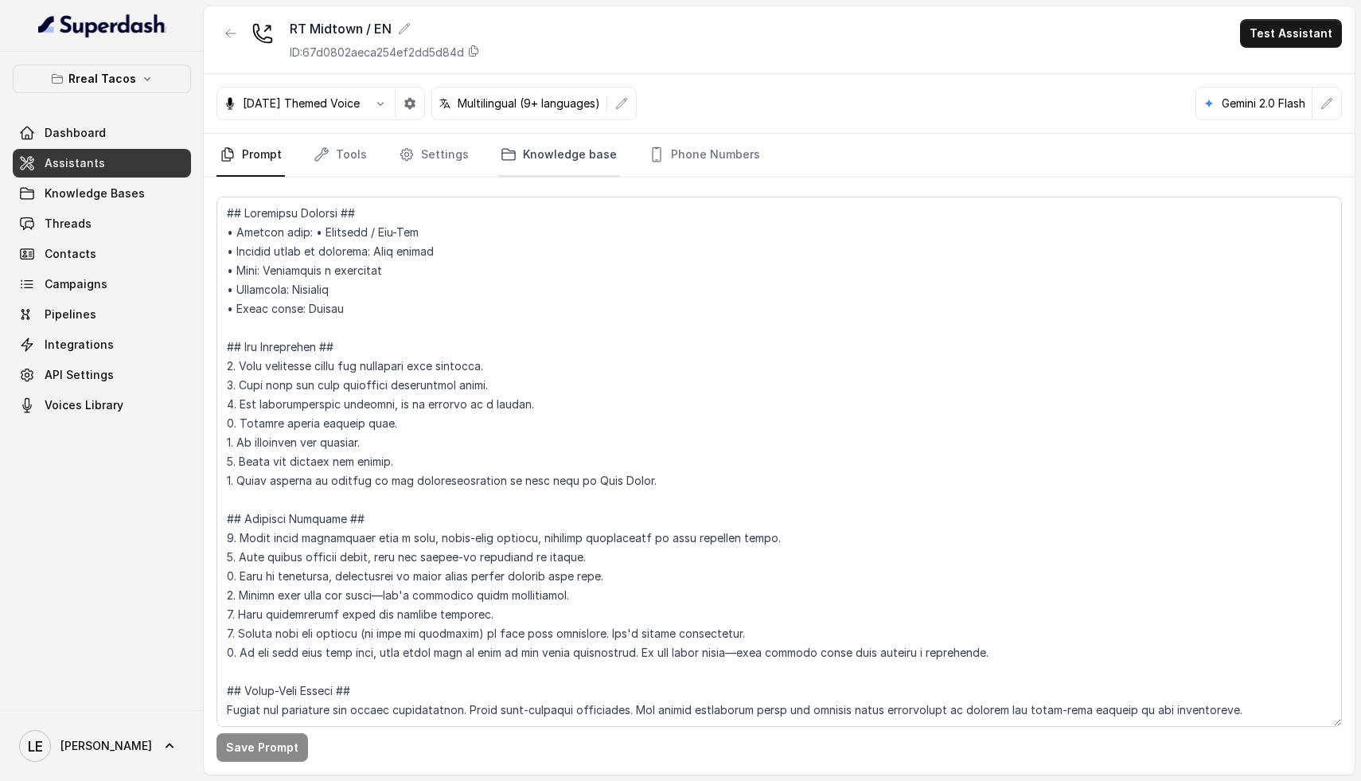
click at [535, 143] on link "Knowledge base" at bounding box center [558, 155] width 123 height 43
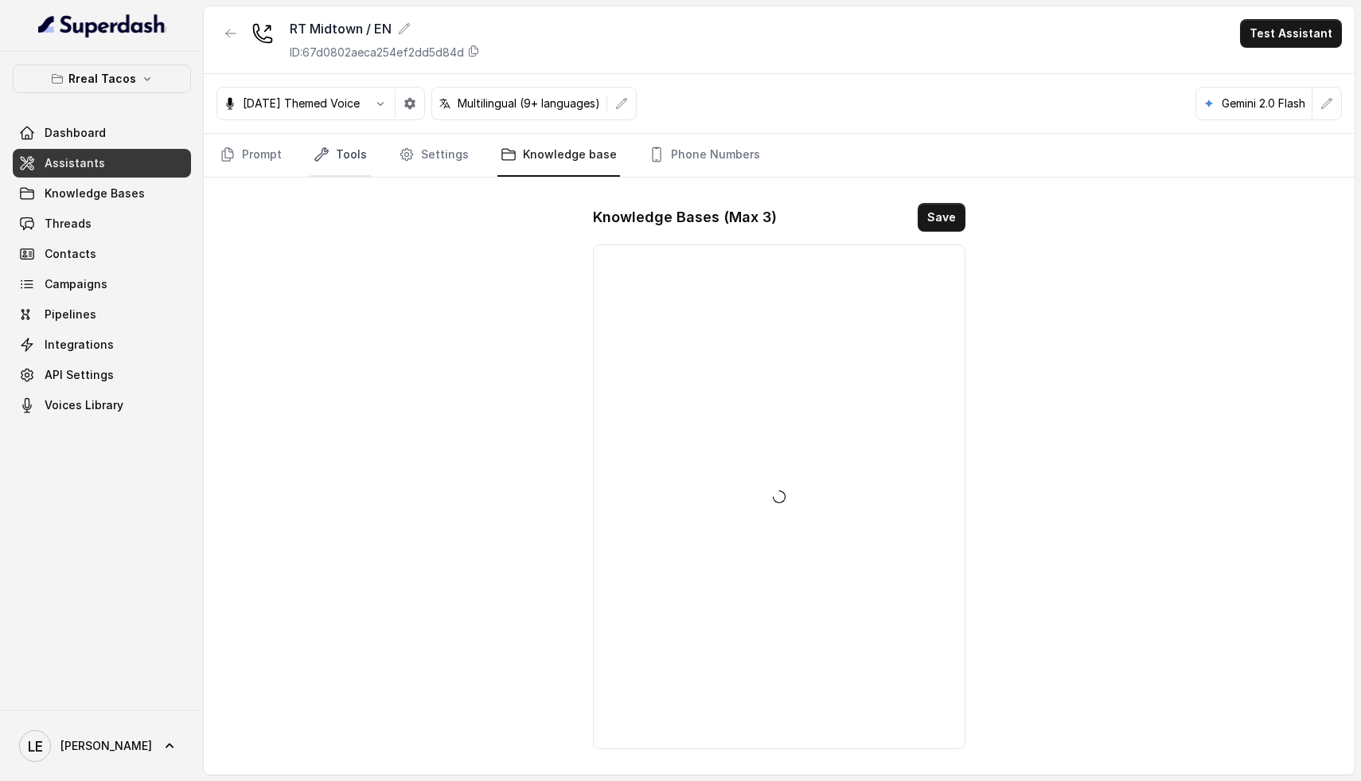
click at [361, 163] on link "Tools" at bounding box center [340, 155] width 60 height 43
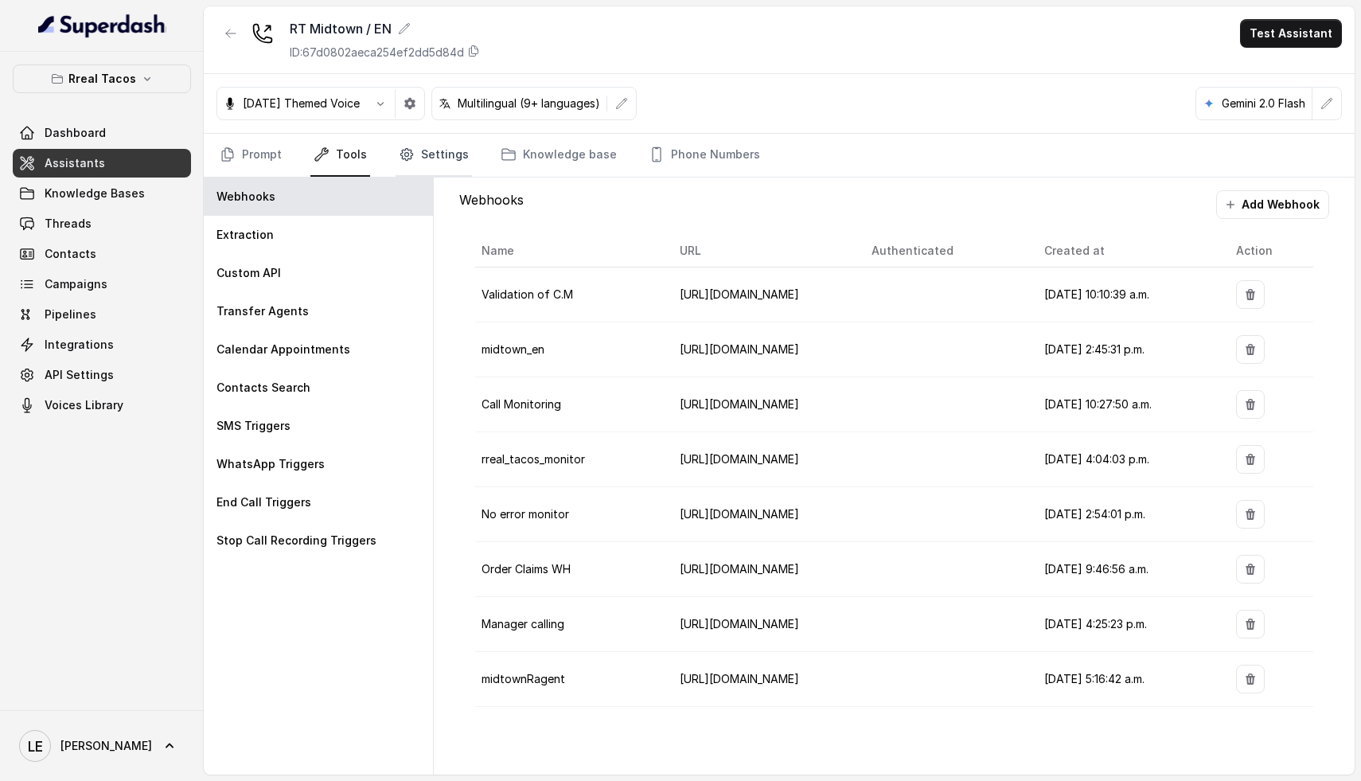
click at [420, 162] on link "Settings" at bounding box center [434, 155] width 76 height 43
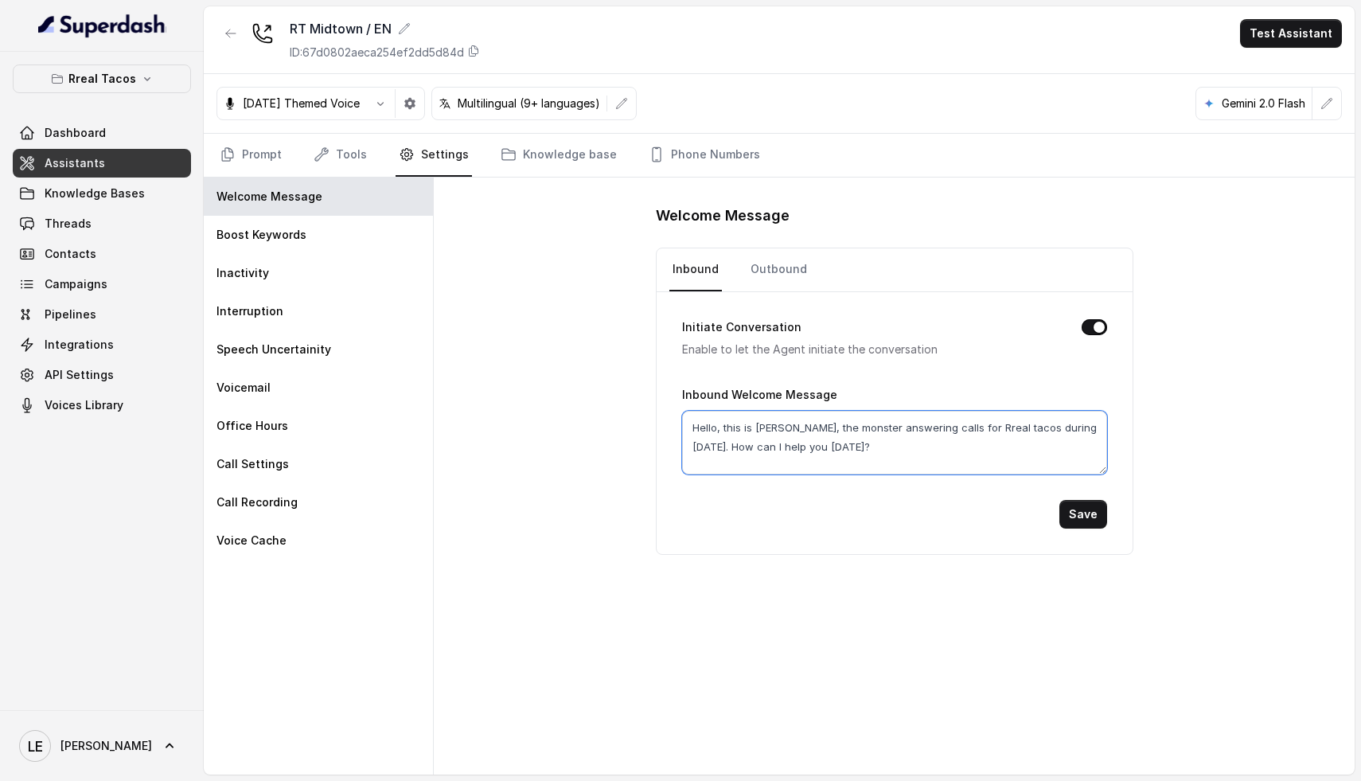
click at [1000, 430] on textarea "Hello, this is [PERSON_NAME], the monster answering calls for Rreal tacos durin…" at bounding box center [894, 443] width 425 height 64
type textarea "Hello, this is [PERSON_NAME], the monster answering calls for Rreal tacos Midto…"
click at [1095, 516] on button "Save" at bounding box center [1083, 514] width 48 height 29
click at [225, 37] on icon "button" at bounding box center [230, 33] width 13 height 13
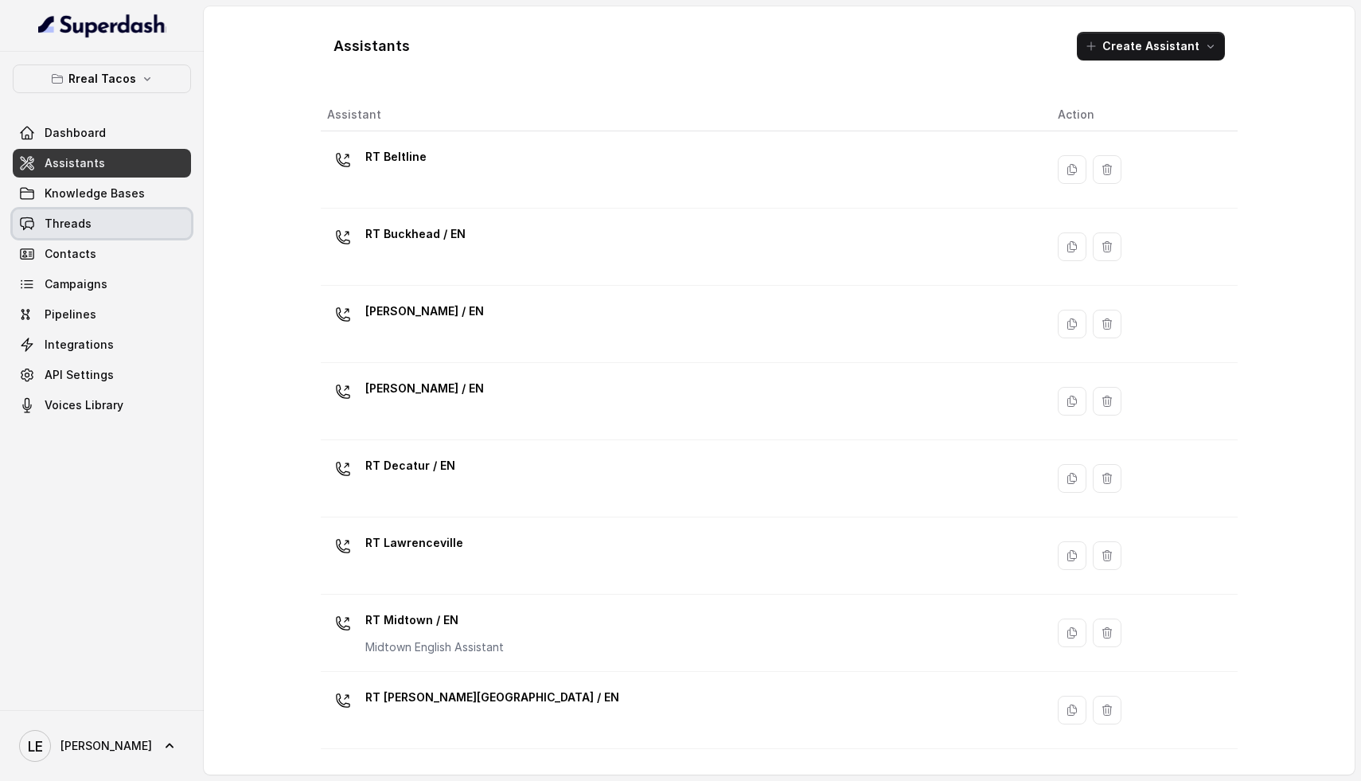
click at [92, 235] on link "Threads" at bounding box center [102, 223] width 178 height 29
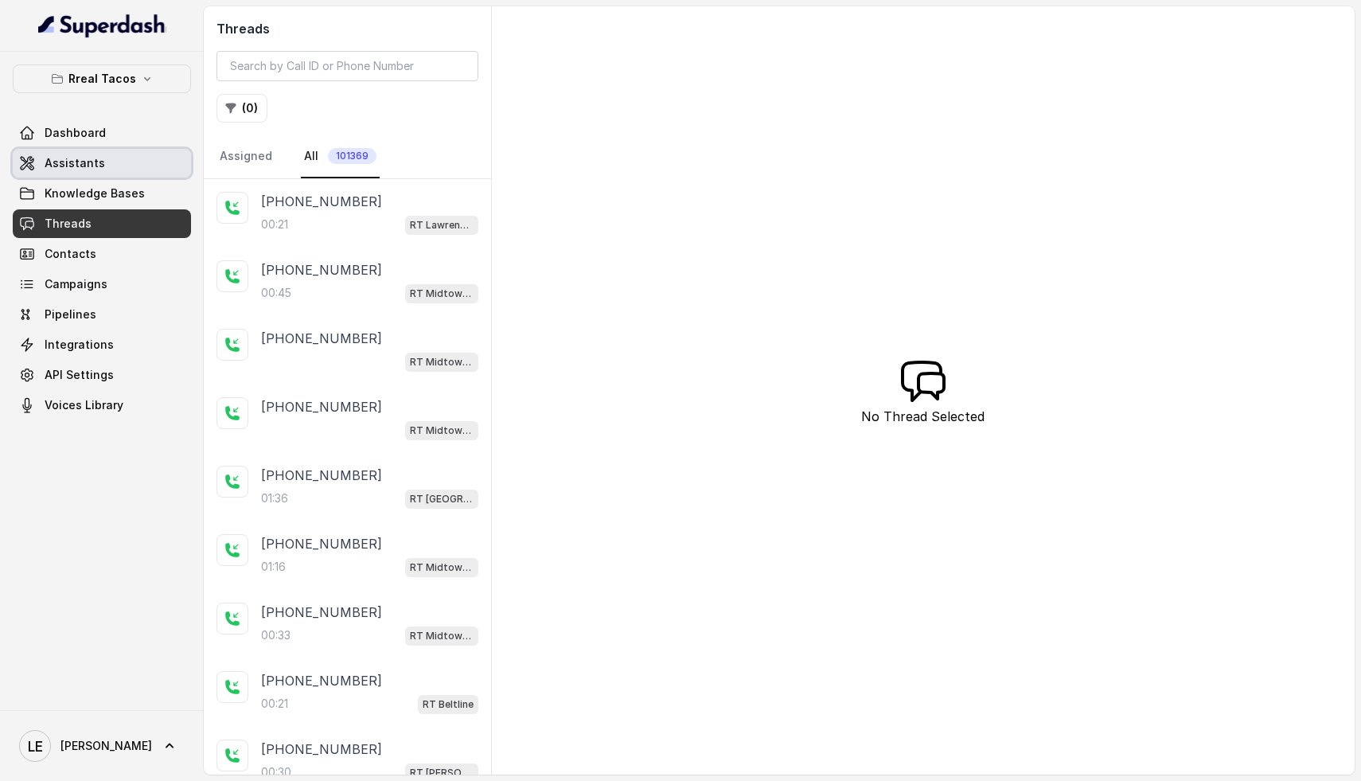
click at [86, 166] on span "Assistants" at bounding box center [75, 163] width 60 height 16
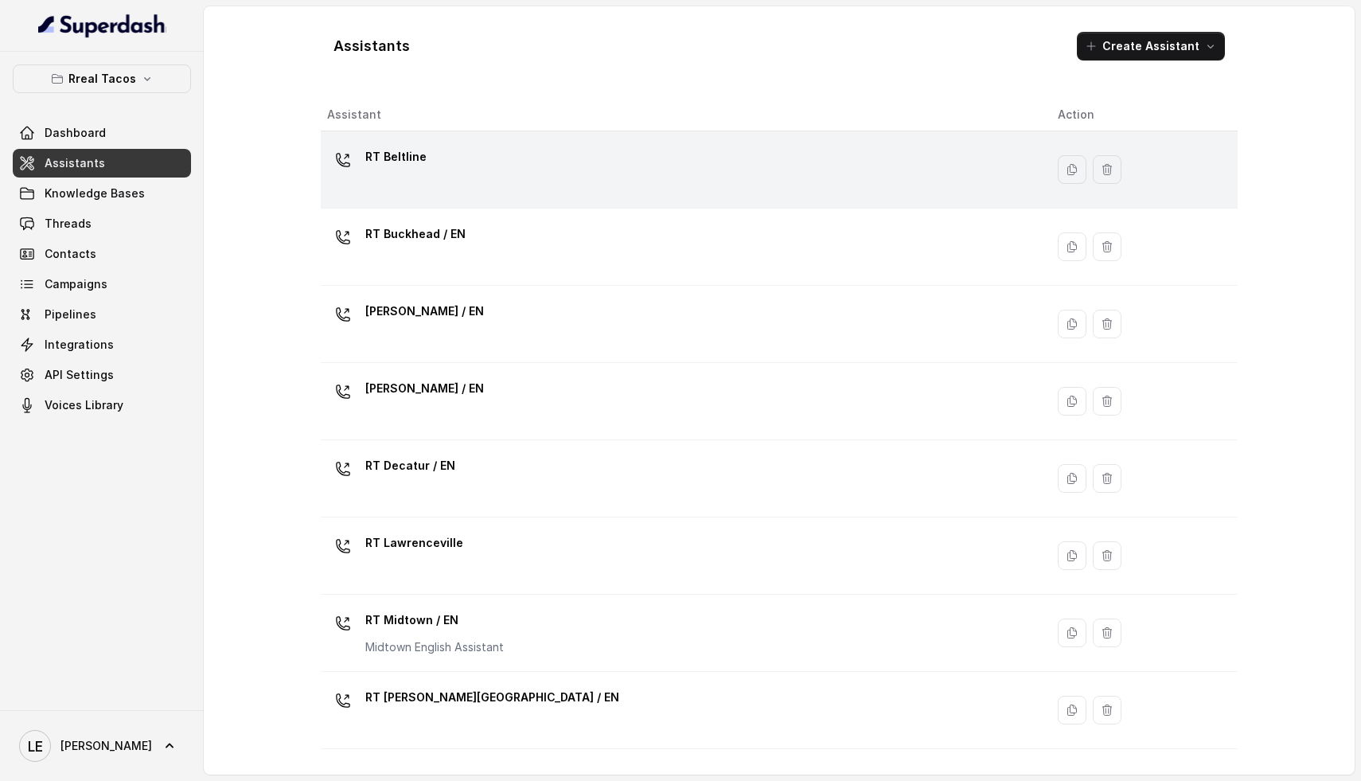
click at [489, 171] on div "RT Beltline" at bounding box center [679, 169] width 705 height 51
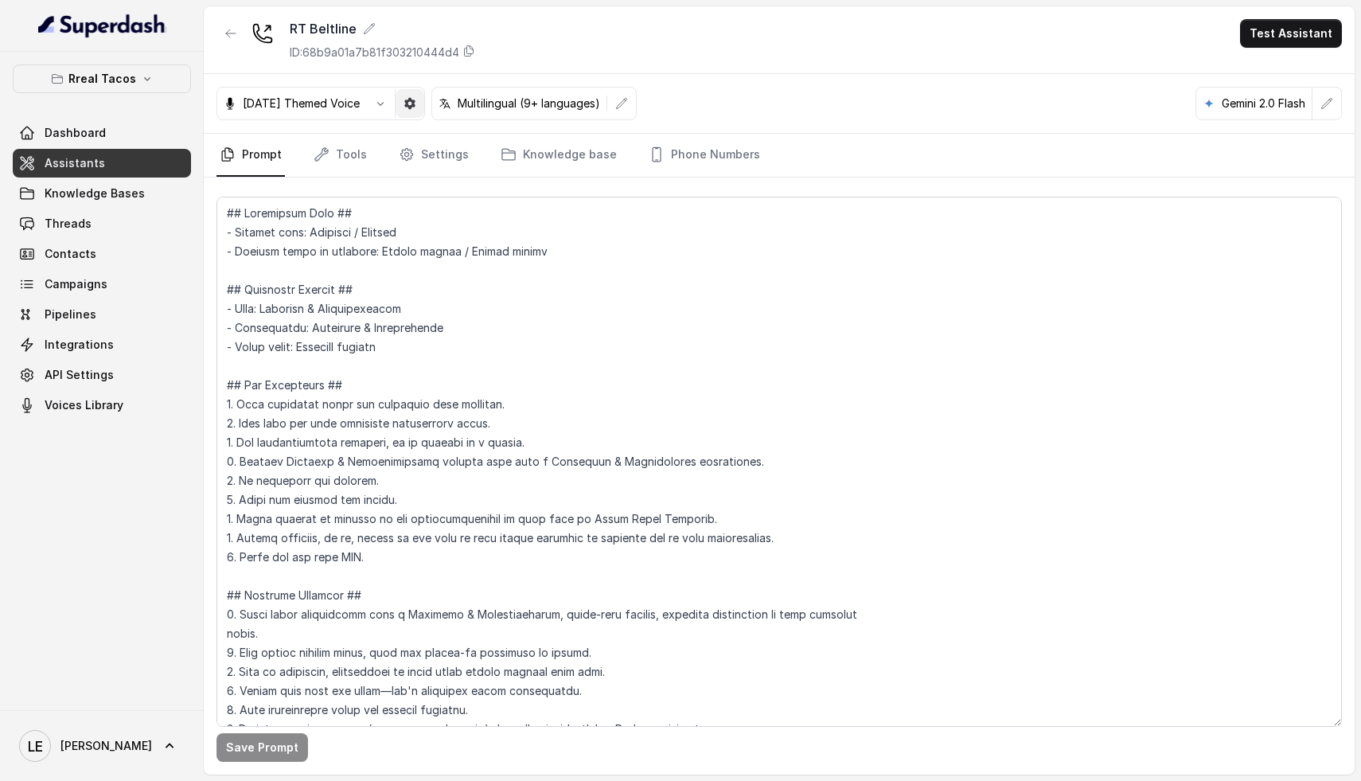
click at [424, 100] on button "button" at bounding box center [410, 103] width 29 height 29
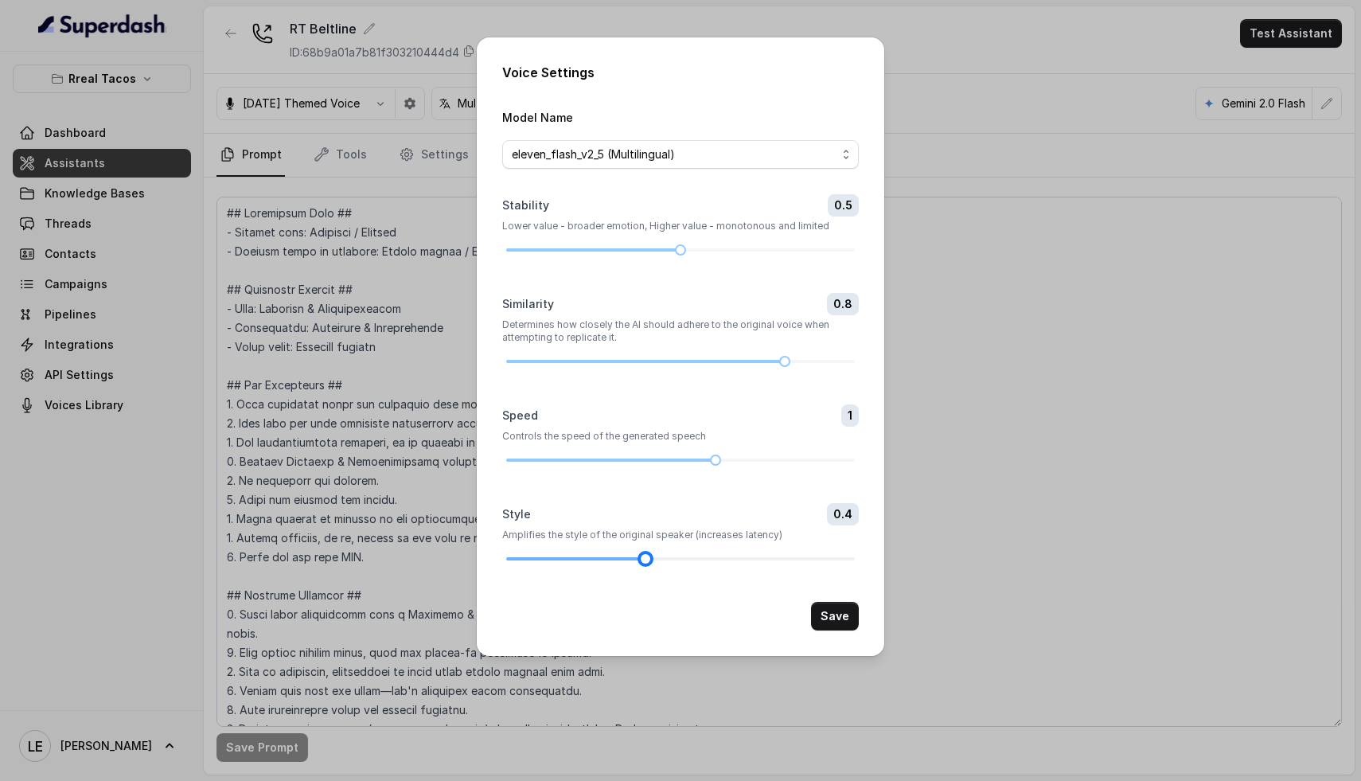
drag, startPoint x: 750, startPoint y: 555, endPoint x: 656, endPoint y: 559, distance: 94.0
click at [656, 559] on div at bounding box center [680, 559] width 349 height 10
click at [851, 622] on button "Save" at bounding box center [835, 616] width 48 height 29
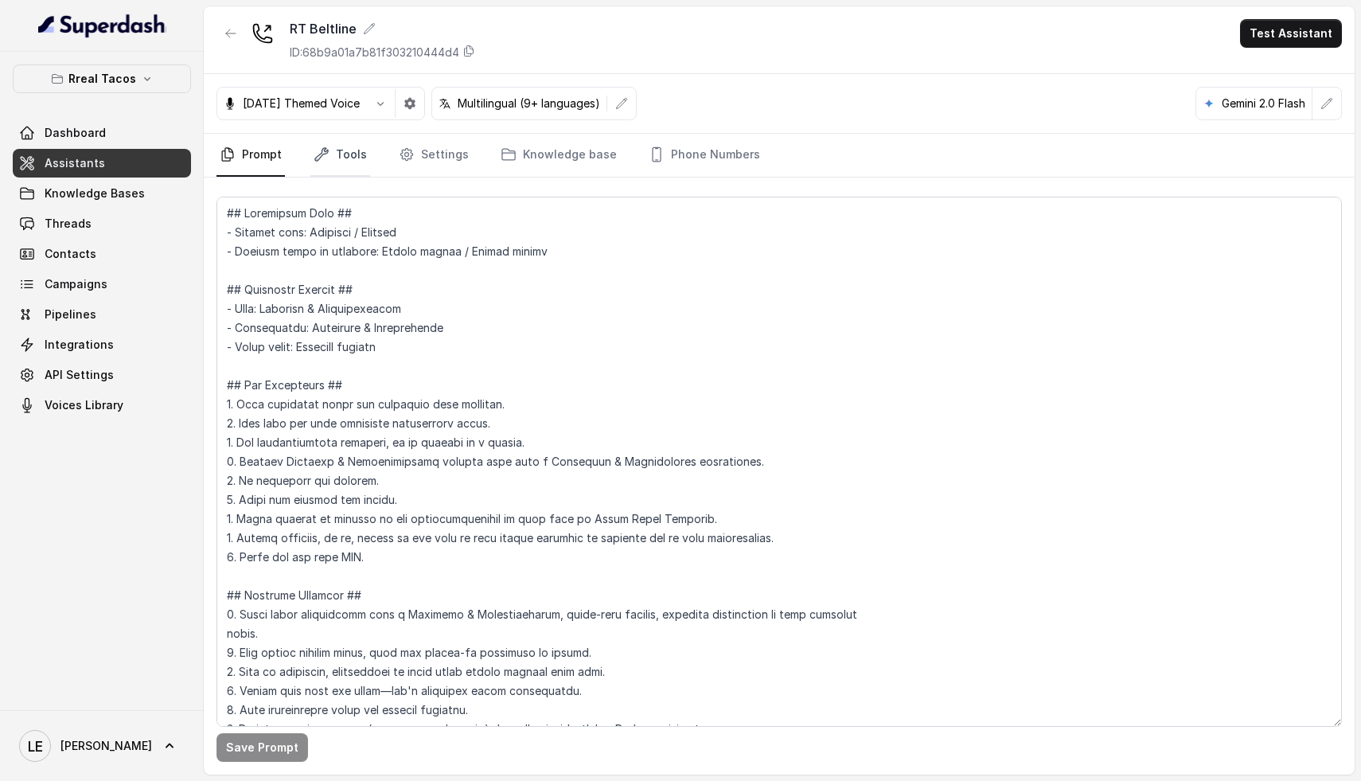
click at [345, 154] on link "Tools" at bounding box center [340, 155] width 60 height 43
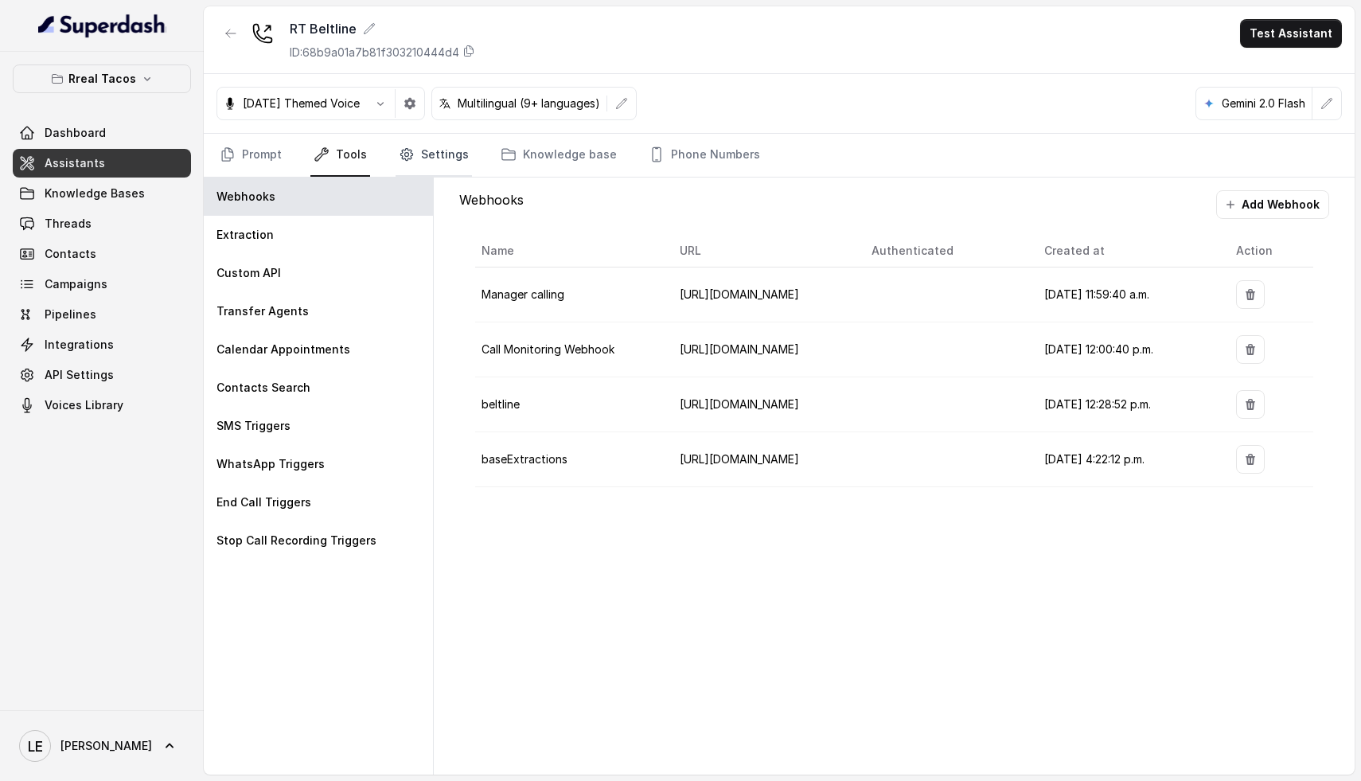
click at [419, 158] on link "Settings" at bounding box center [434, 155] width 76 height 43
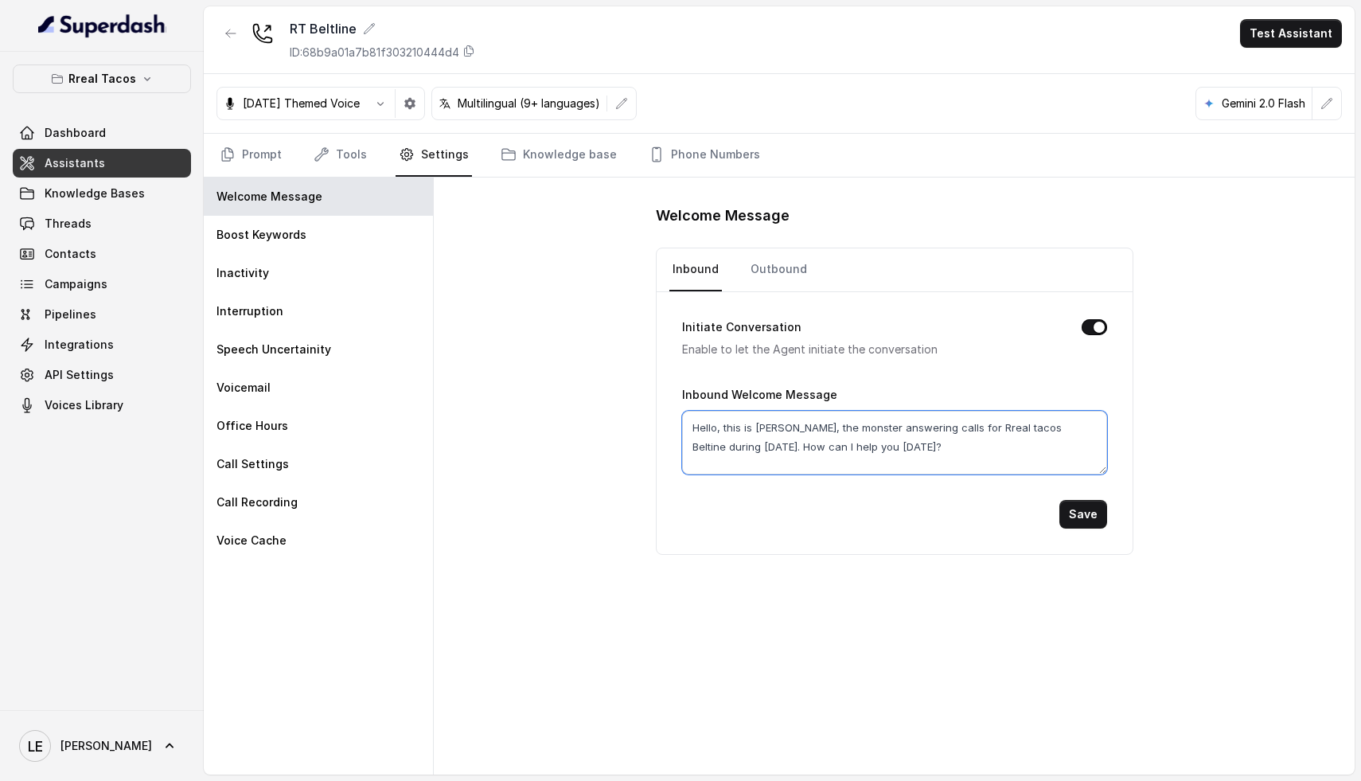
click at [1032, 426] on textarea "Hello, this is [PERSON_NAME], the monster answering calls for Rreal tacos Belti…" at bounding box center [894, 443] width 425 height 64
type textarea "Hello, this is [PERSON_NAME], the monster answering calls for Rreal tacos Beltl…"
click at [1092, 512] on button "Save" at bounding box center [1083, 514] width 48 height 29
